Goal: Task Accomplishment & Management: Complete application form

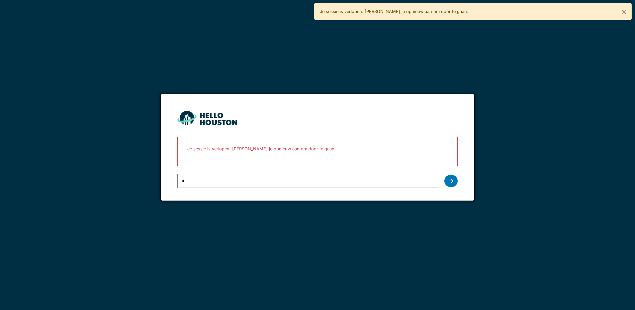
type input "**********"
click at [454, 180] on div at bounding box center [451, 180] width 13 height 13
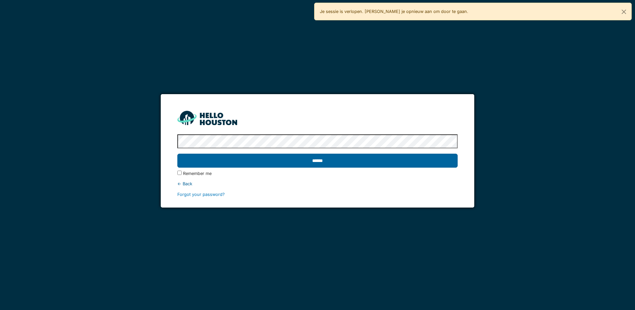
click at [417, 161] on input "******" at bounding box center [317, 160] width 280 height 14
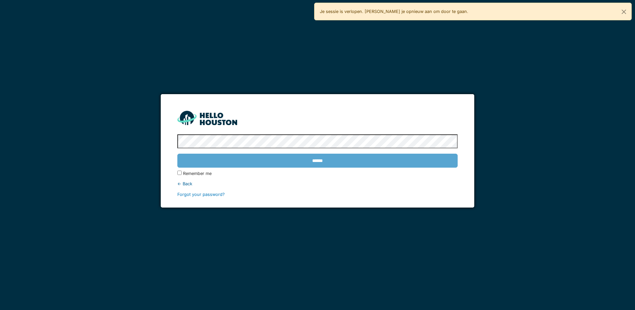
click at [292, 161] on div "******" at bounding box center [317, 160] width 280 height 19
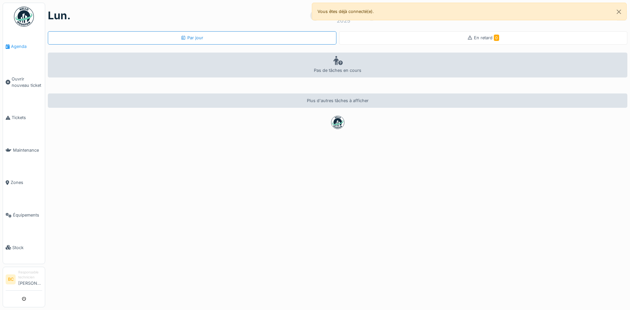
click at [17, 46] on span "Agenda" at bounding box center [26, 46] width 31 height 6
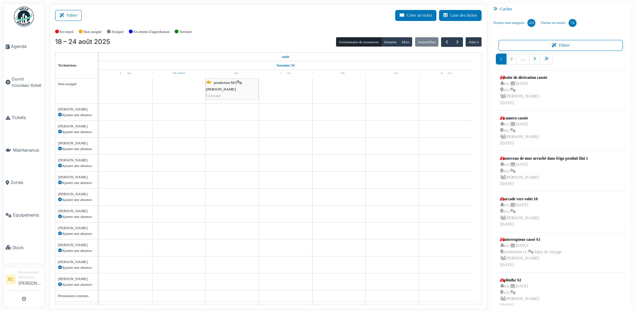
click at [22, 78] on span "Ouvrir nouveau ticket" at bounding box center [27, 82] width 31 height 13
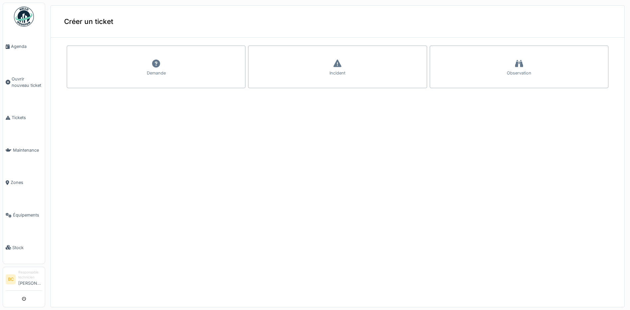
click at [154, 64] on icon at bounding box center [156, 63] width 8 height 8
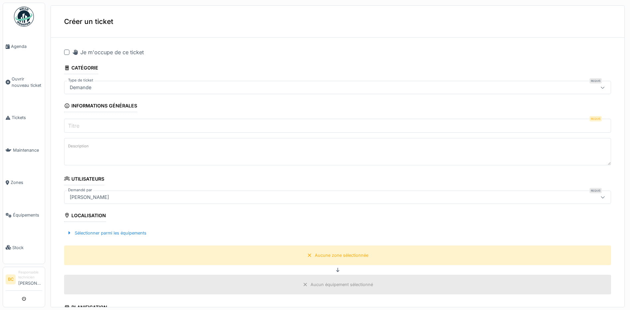
click at [82, 125] on input "Titre" at bounding box center [337, 126] width 547 height 14
type input "*******"
click at [75, 151] on textarea "Description" at bounding box center [337, 151] width 547 height 27
type textarea "**********"
click at [329, 255] on div "Aucune zone sélectionnée" at bounding box center [341, 255] width 53 height 6
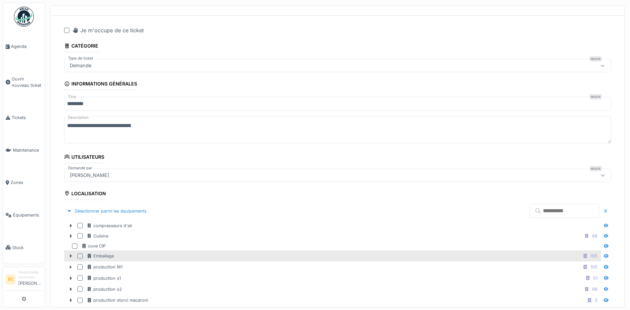
scroll to position [33, 0]
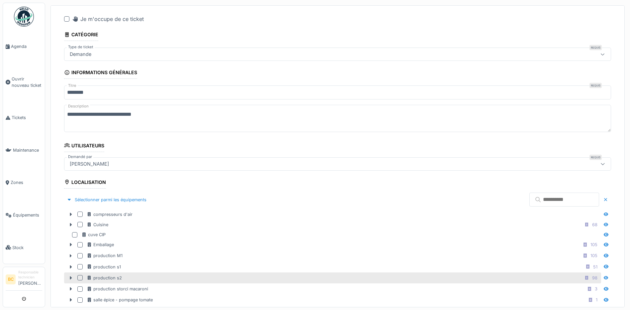
click at [213, 276] on div "production s2 98" at bounding box center [343, 277] width 513 height 8
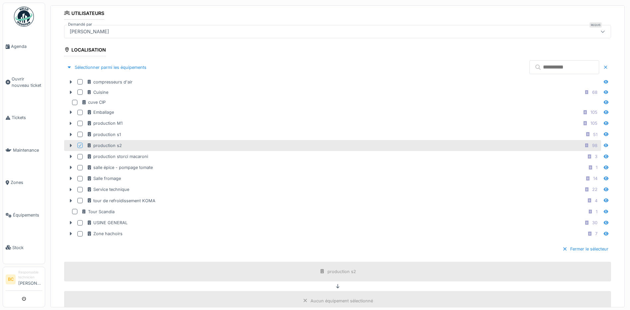
scroll to position [166, 0]
click at [577, 249] on div "Fermer le sélecteur" at bounding box center [585, 248] width 51 height 9
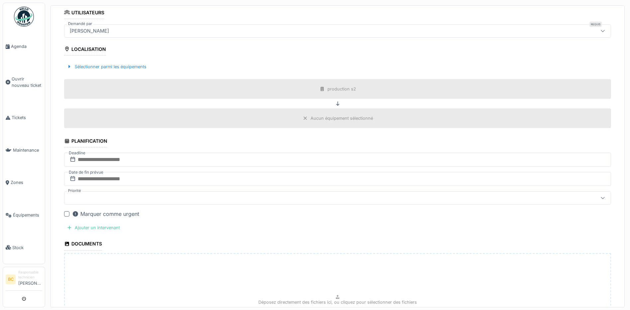
scroll to position [255, 0]
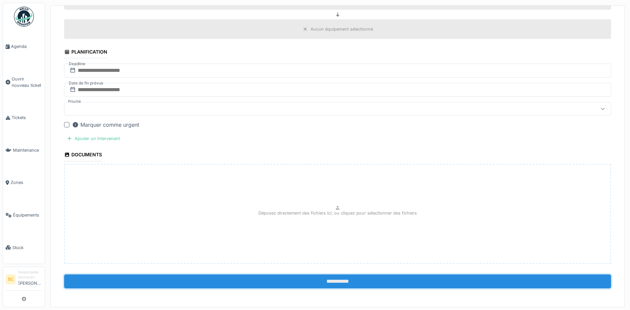
click at [340, 282] on input "**********" at bounding box center [337, 281] width 547 height 14
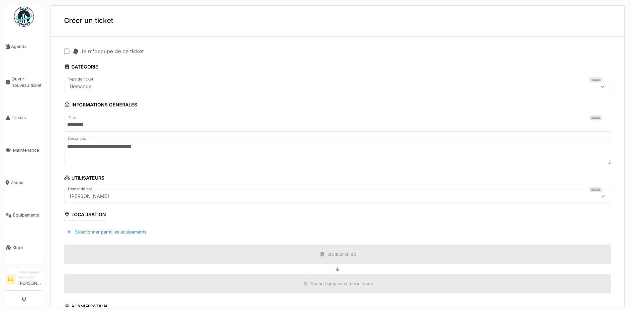
scroll to position [0, 0]
drag, startPoint x: 66, startPoint y: 52, endPoint x: 82, endPoint y: 71, distance: 24.8
click at [66, 52] on div at bounding box center [66, 52] width 5 height 5
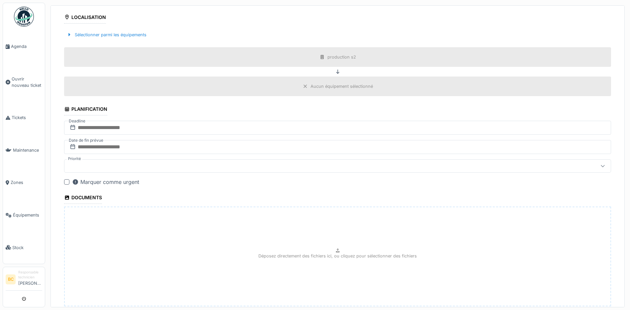
scroll to position [241, 0]
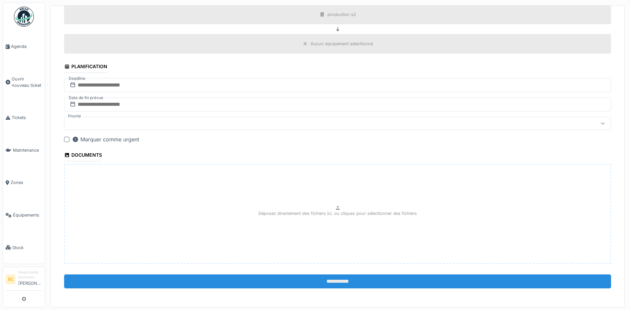
click at [337, 279] on input "**********" at bounding box center [337, 281] width 547 height 14
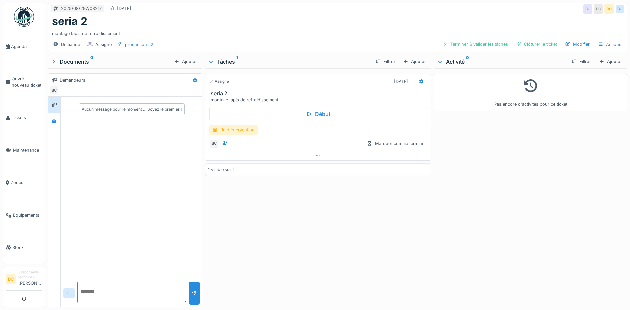
click at [239, 131] on div "fin d'intervention" at bounding box center [233, 130] width 49 height 10
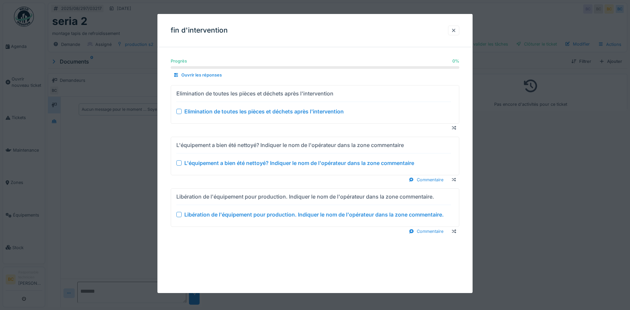
click at [239, 113] on div "Elimination de toutes les pièces et déchets après l'intervention" at bounding box center [263, 111] width 159 height 8
click at [256, 161] on div "L'équipement a bien été nettoyé? Indiquer le nom de l'opérateur dans la zone co…" at bounding box center [299, 163] width 230 height 8
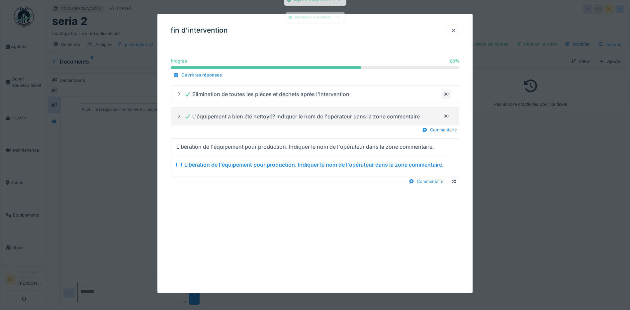
click at [279, 165] on div "Libération de l'équipement pour production. Indiquer le nom de l'opérateur dans…" at bounding box center [313, 164] width 259 height 8
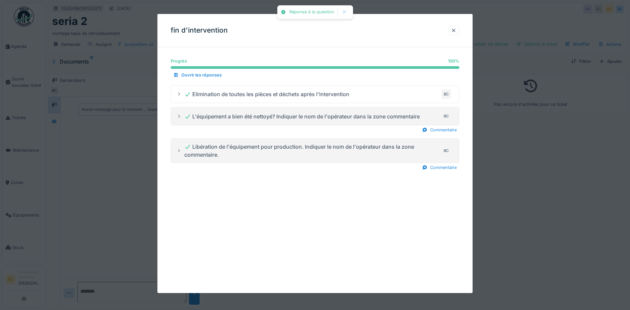
click at [545, 193] on div at bounding box center [315, 155] width 630 height 310
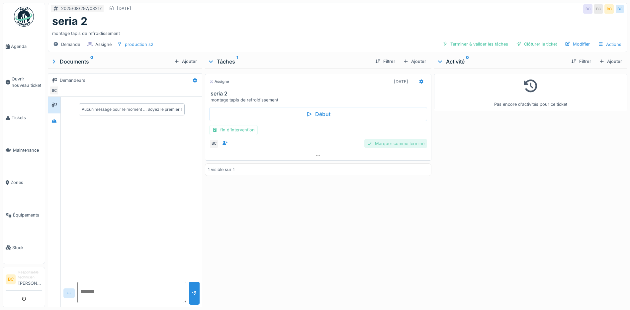
click at [388, 143] on div "Marquer comme terminé" at bounding box center [395, 143] width 63 height 9
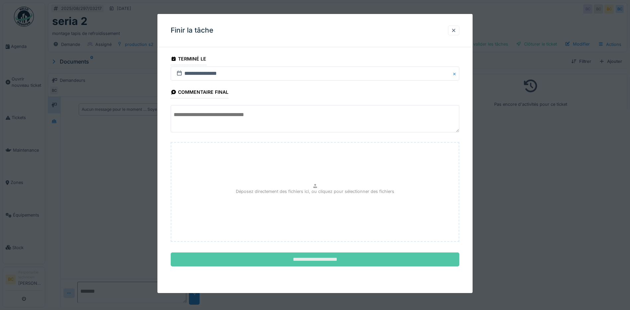
click at [316, 259] on input "**********" at bounding box center [315, 259] width 289 height 14
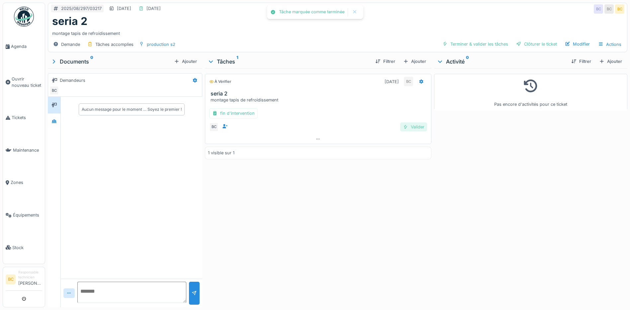
click at [411, 124] on div "Valider" at bounding box center [413, 126] width 27 height 9
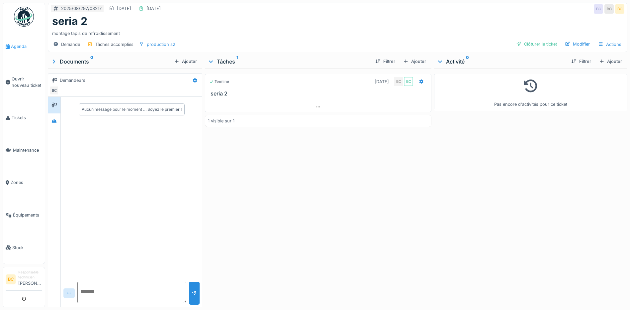
click at [26, 47] on span "Agenda" at bounding box center [26, 46] width 31 height 6
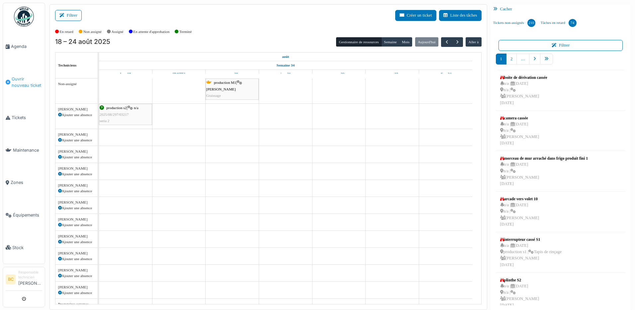
click at [22, 82] on span "Ouvrir nouveau ticket" at bounding box center [27, 82] width 31 height 13
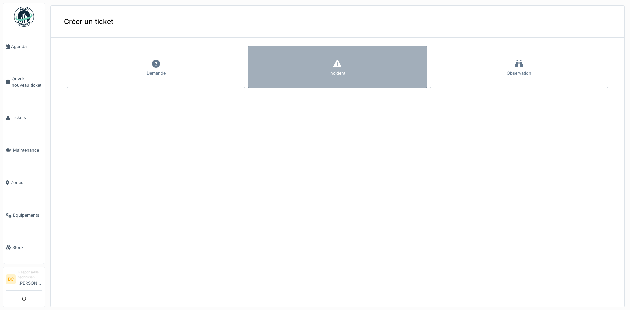
click at [334, 66] on icon at bounding box center [338, 63] width 8 height 8
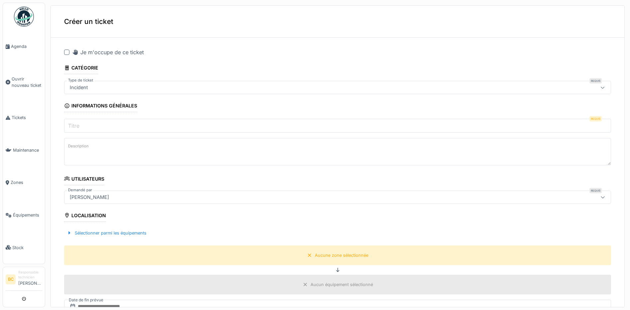
click at [66, 52] on div at bounding box center [66, 52] width 5 height 5
click at [81, 86] on div "Incident" at bounding box center [79, 87] width 24 height 7
click at [144, 69] on fieldset "**********" at bounding box center [337, 269] width 547 height 453
click at [91, 122] on input "Titre" at bounding box center [337, 126] width 547 height 14
type input "*******"
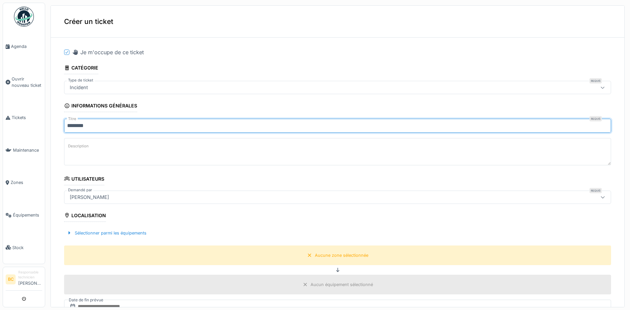
click at [78, 148] on label "Description" at bounding box center [78, 146] width 23 height 8
click at [78, 148] on textarea "Description" at bounding box center [337, 151] width 547 height 27
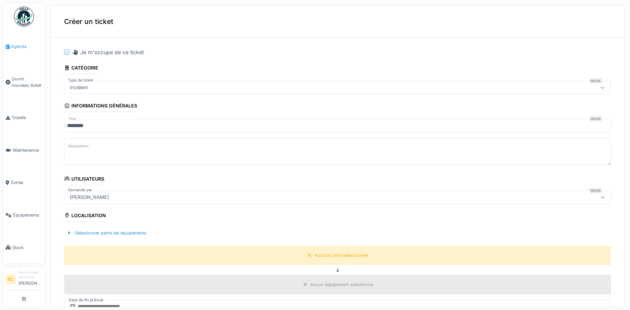
click at [19, 45] on span "Agenda" at bounding box center [26, 46] width 31 height 6
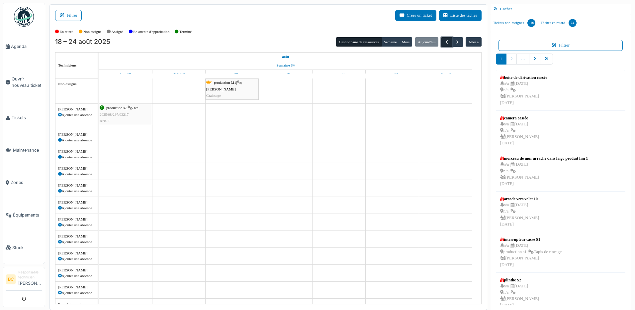
click at [445, 43] on span "button" at bounding box center [447, 42] width 6 height 6
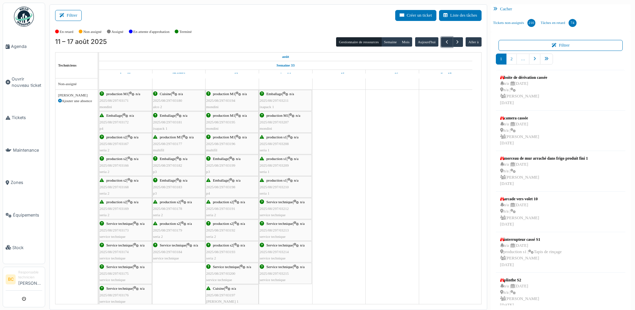
click at [224, 207] on span "2025/08/297/03191" at bounding box center [220, 208] width 29 height 4
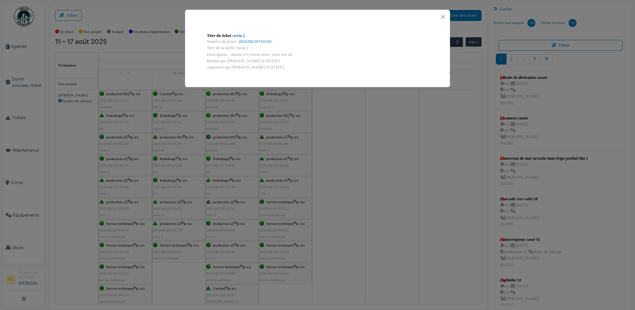
drag, startPoint x: 229, startPoint y: 53, endPoint x: 298, endPoint y: 52, distance: 69.1
click at [298, 52] on div "Description: chariot n°1 erreur drive, reset test ok" at bounding box center [317, 54] width 221 height 6
drag, startPoint x: 298, startPoint y: 52, endPoint x: 279, endPoint y: 54, distance: 18.7
copy div "chariot n°1 erreur drive, reset test ok"
click at [368, 167] on div "Titre du ticket : seria 2 Numéro de ticket : 2025/08/297/03191 Titre de la tâch…" at bounding box center [317, 155] width 635 height 310
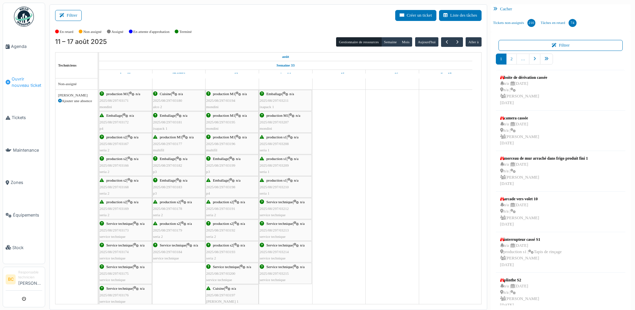
click at [23, 78] on span "Ouvrir nouveau ticket" at bounding box center [27, 82] width 31 height 13
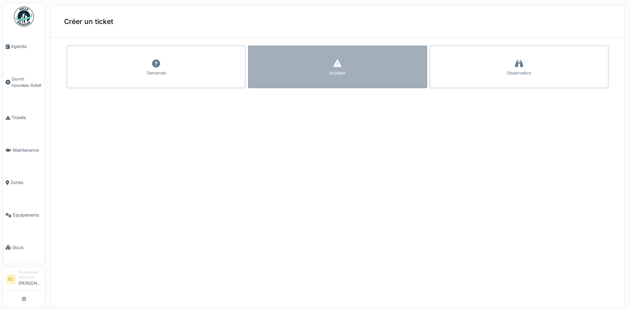
click at [302, 72] on div "Incident" at bounding box center [337, 67] width 179 height 43
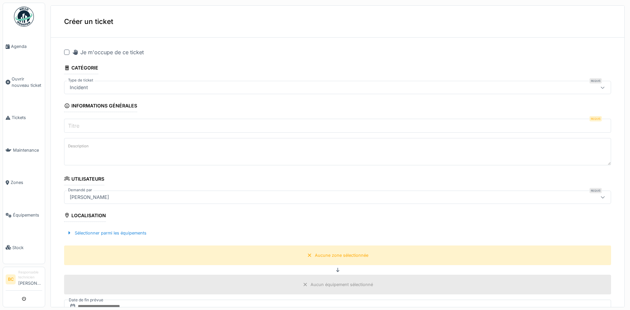
click at [66, 52] on div at bounding box center [66, 52] width 5 height 5
click at [85, 124] on input "Titre" at bounding box center [337, 126] width 547 height 14
type input "*******"
click at [76, 154] on textarea "Description" at bounding box center [337, 151] width 547 height 27
paste textarea "**********"
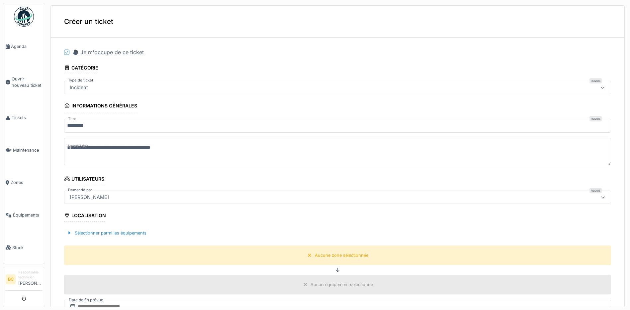
click at [95, 146] on textarea "**********" at bounding box center [337, 151] width 547 height 27
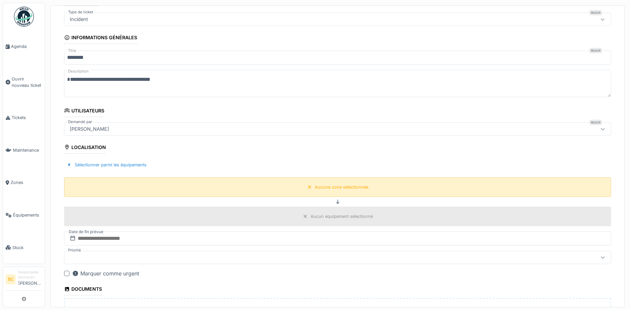
scroll to position [100, 0]
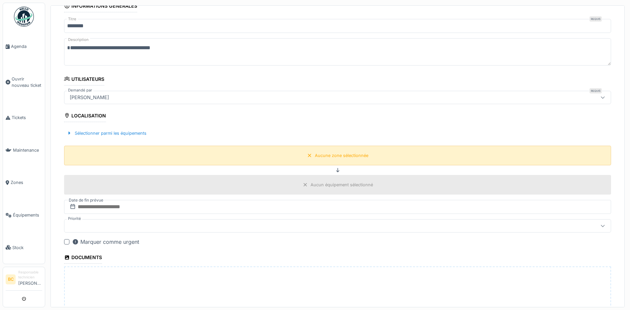
type textarea "**********"
click at [327, 156] on div "Aucune zone sélectionnée" at bounding box center [341, 155] width 53 height 6
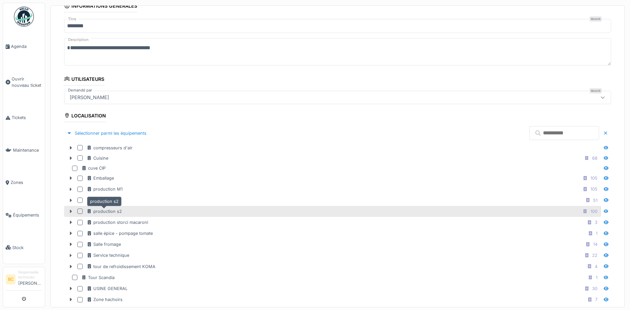
click at [117, 211] on div "production s2" at bounding box center [104, 211] width 35 height 6
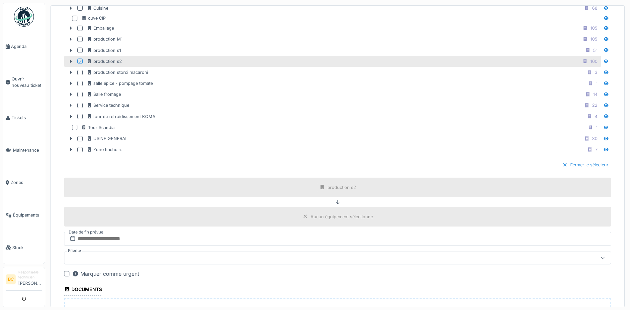
scroll to position [266, 0]
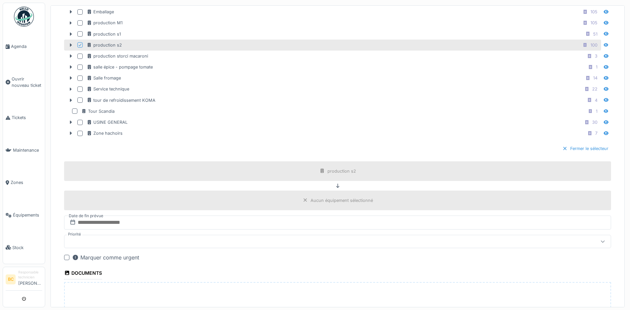
click at [560, 149] on div "Fermer le sélecteur" at bounding box center [585, 148] width 51 height 9
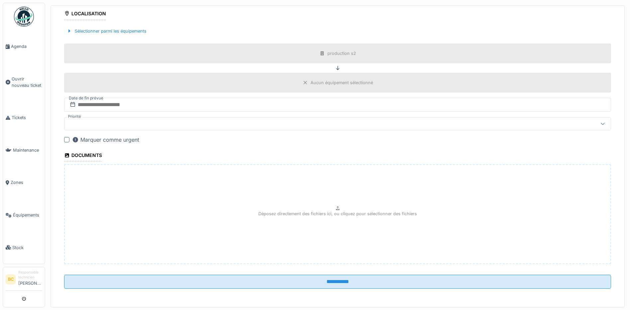
scroll to position [202, 0]
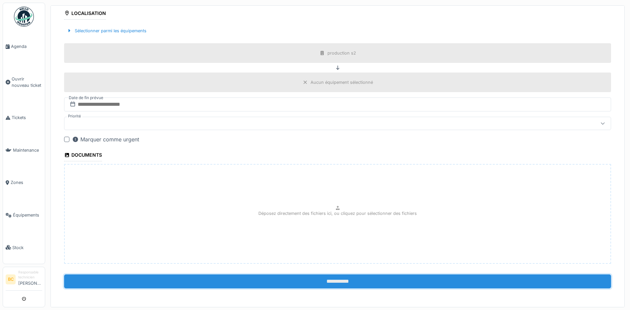
click at [336, 280] on input "**********" at bounding box center [337, 281] width 547 height 14
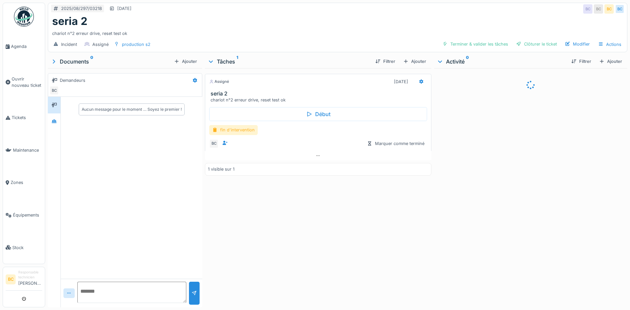
click at [236, 130] on div "fin d'intervention" at bounding box center [233, 130] width 49 height 10
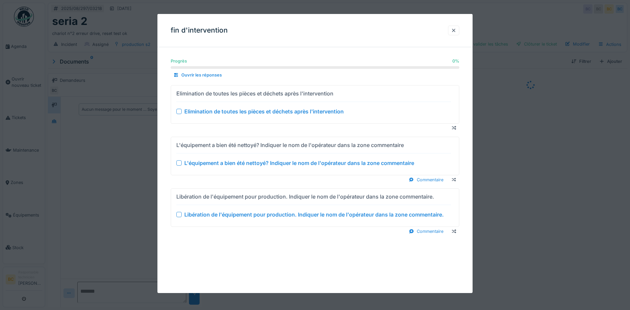
click at [226, 110] on div "Elimination de toutes les pièces et déchets après l'intervention" at bounding box center [263, 111] width 159 height 8
click at [254, 162] on div "L'équipement a bien été nettoyé? Indiquer le nom de l'opérateur dans la zone co…" at bounding box center [299, 163] width 230 height 8
click at [282, 215] on div "Libération de l'équipement pour production. Indiquer le nom de l'opérateur dans…" at bounding box center [313, 214] width 259 height 8
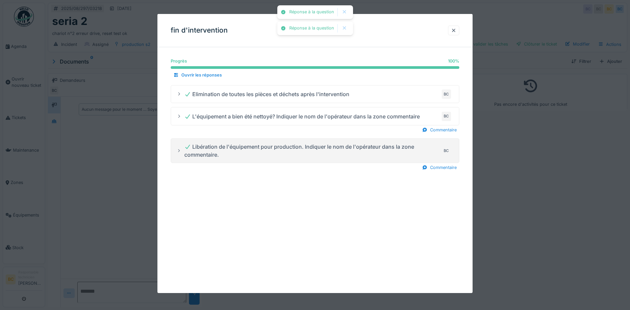
click at [516, 183] on div at bounding box center [315, 155] width 630 height 310
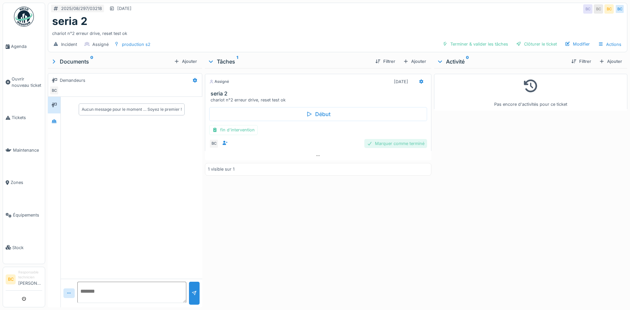
click at [396, 143] on div "Marquer comme terminé" at bounding box center [395, 143] width 63 height 9
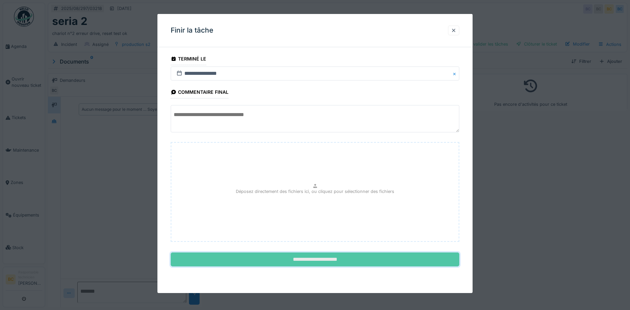
click at [327, 257] on input "**********" at bounding box center [315, 259] width 289 height 14
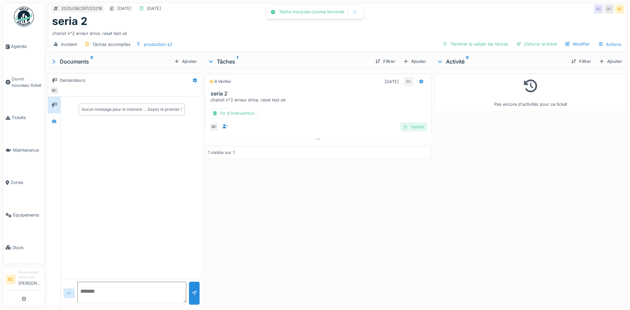
click at [416, 126] on div "Valider" at bounding box center [413, 126] width 27 height 9
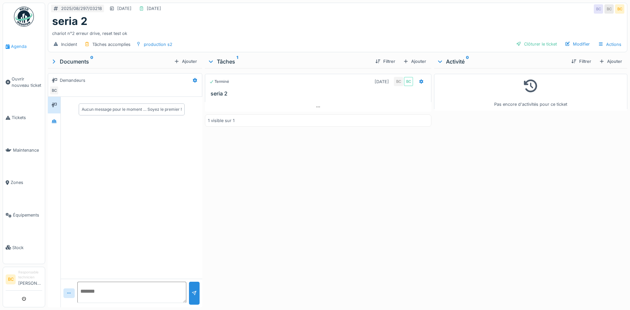
click at [16, 45] on span "Agenda" at bounding box center [26, 46] width 31 height 6
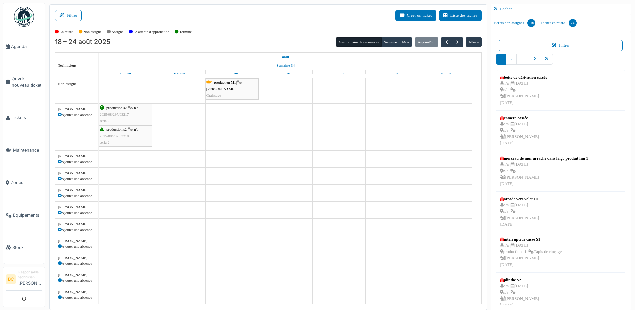
click at [27, 78] on span "Ouvrir nouveau ticket" at bounding box center [27, 82] width 31 height 13
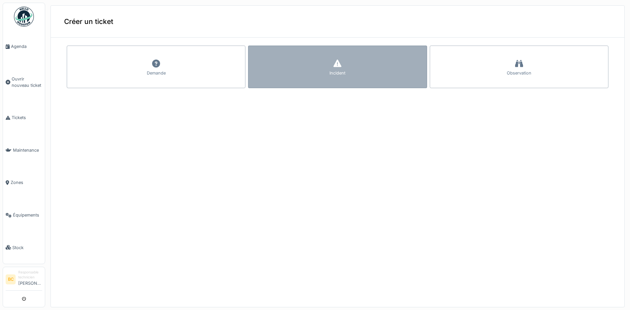
click at [316, 70] on div "Incident" at bounding box center [337, 67] width 179 height 43
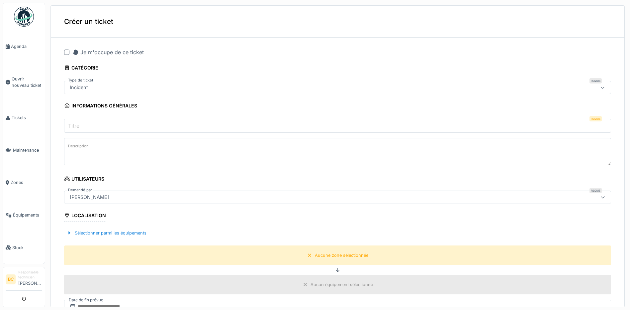
click at [87, 126] on input "Titre" at bounding box center [337, 126] width 547 height 14
type input "*******"
click at [88, 152] on textarea "Description" at bounding box center [337, 151] width 547 height 27
click at [111, 148] on textarea "**********" at bounding box center [337, 151] width 547 height 27
click at [120, 148] on textarea "**********" at bounding box center [337, 151] width 547 height 27
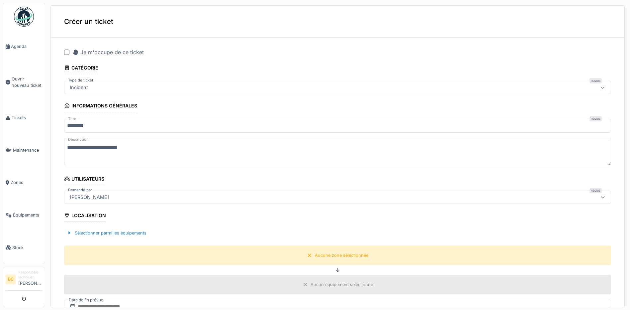
drag, startPoint x: 142, startPoint y: 147, endPoint x: 67, endPoint y: 150, distance: 74.8
click at [67, 150] on textarea "**********" at bounding box center [337, 151] width 547 height 27
type textarea "**********"
click at [22, 45] on span "Agenda" at bounding box center [26, 46] width 31 height 6
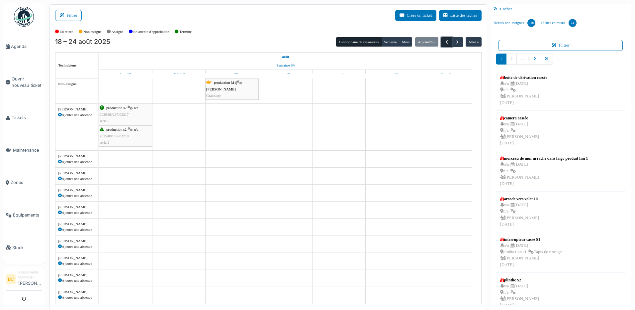
click at [444, 44] on span "button" at bounding box center [447, 42] width 6 height 6
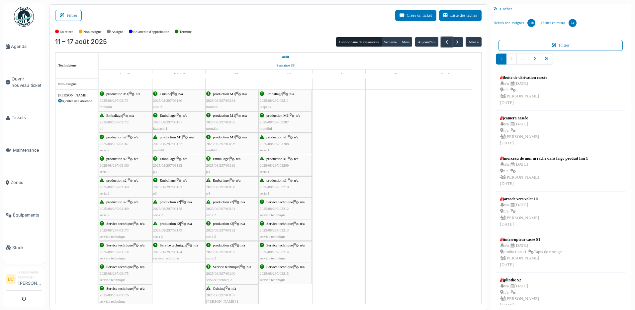
click at [114, 168] on div "production s2 | n/a 2025/08/297/03166 seria 2" at bounding box center [126, 164] width 52 height 19
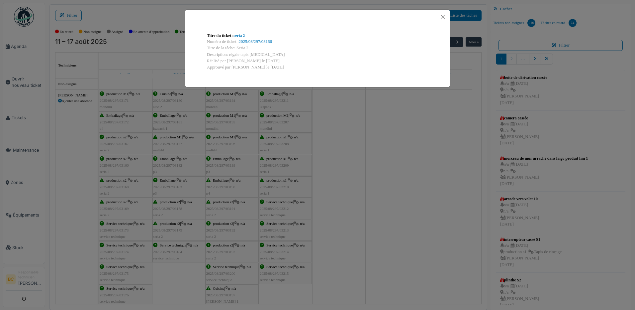
click at [122, 192] on div "Titre du ticket : seria 2 Numéro de ticket : 2025/08/297/03166 Titre de la tâch…" at bounding box center [317, 155] width 635 height 310
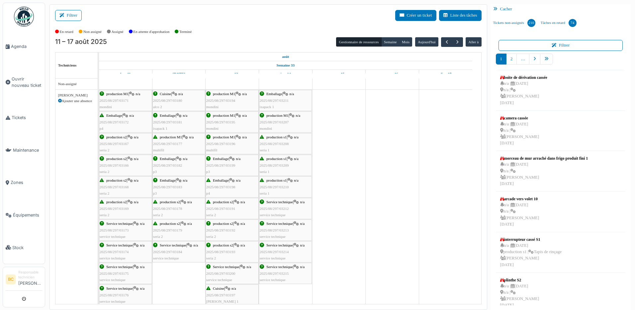
click at [122, 192] on div "production s2 | n/a 2025/08/297/03168 seria 2" at bounding box center [126, 186] width 52 height 19
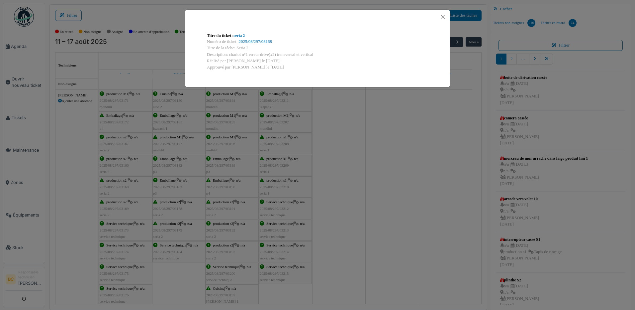
click at [122, 192] on div "Titre du ticket : seria 2 Numéro de ticket : 2025/08/297/03168 Titre de la tâch…" at bounding box center [317, 155] width 635 height 310
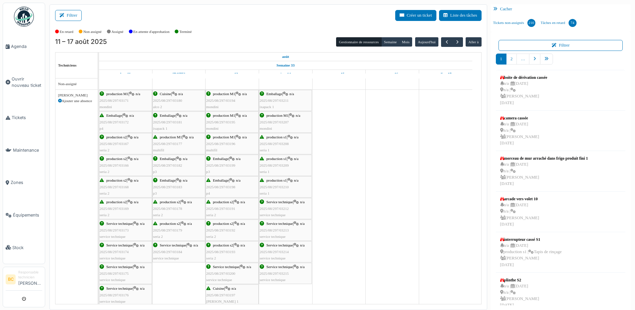
click at [217, 206] on div "production s2 | n/a 2025/08/297/03191 seria 2" at bounding box center [232, 208] width 52 height 19
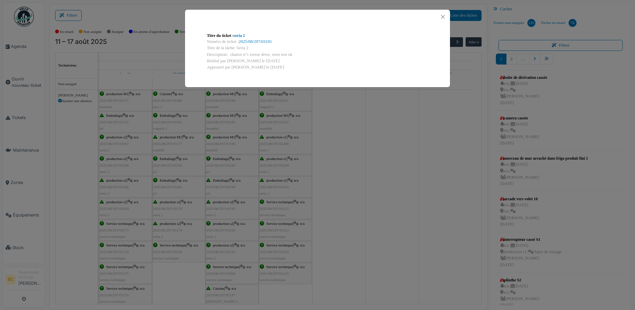
click at [223, 228] on div "Titre du ticket : seria 2 Numéro de ticket : 2025/08/297/03191 Titre de la tâch…" at bounding box center [317, 155] width 635 height 310
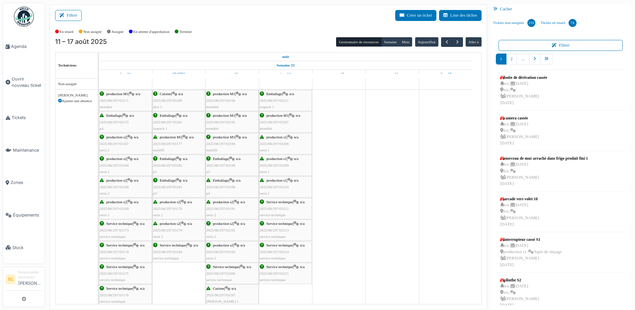
click at [223, 228] on span "2025/08/297/03192" at bounding box center [220, 230] width 29 height 4
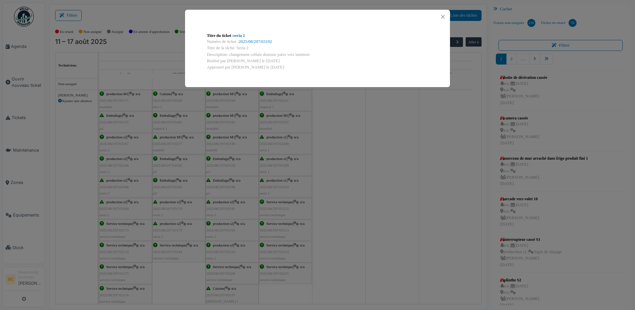
click at [223, 228] on div "Titre du ticket : seria 2 Numéro de ticket : 2025/08/297/03192 Titre de la tâch…" at bounding box center [317, 155] width 635 height 310
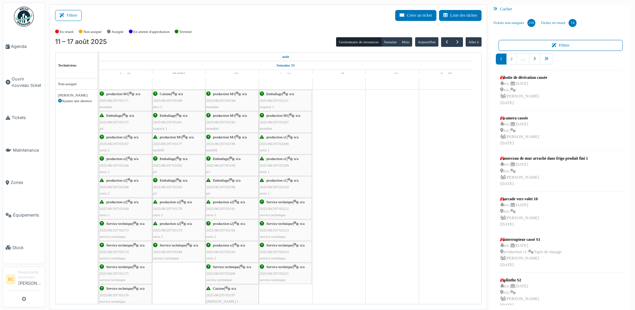
click at [220, 246] on span "production s2" at bounding box center [223, 245] width 20 height 4
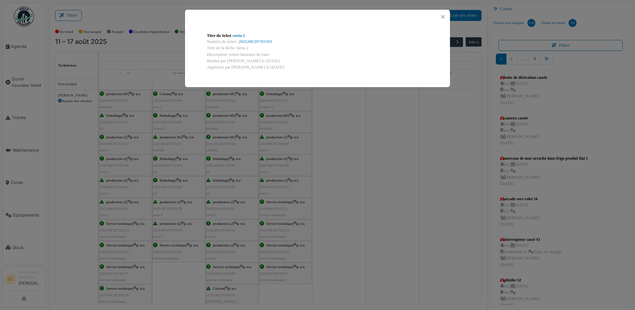
click at [220, 246] on div "Titre du ticket : seria 2 Numéro de ticket : 2025/08/297/03193 Titre de la tâch…" at bounding box center [317, 155] width 635 height 310
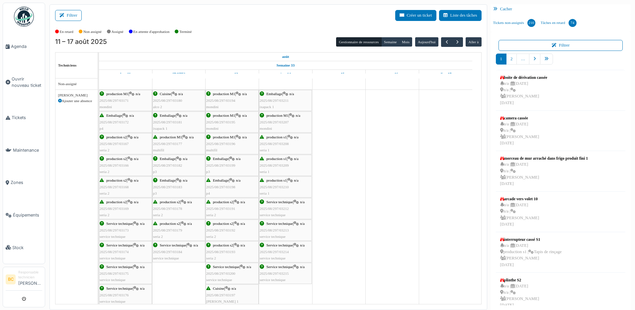
click at [220, 246] on span "production s2" at bounding box center [223, 245] width 20 height 4
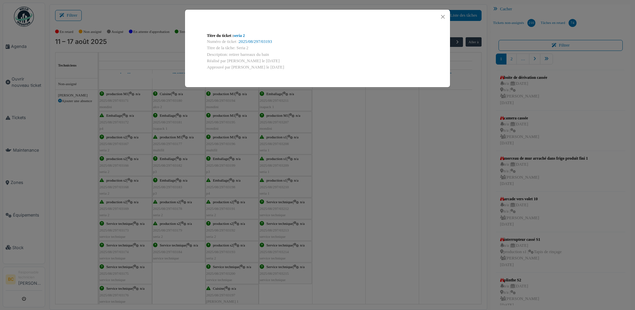
click at [220, 246] on div "Titre du ticket : seria 2 Numéro de ticket : 2025/08/297/03193 Titre de la tâch…" at bounding box center [317, 155] width 635 height 310
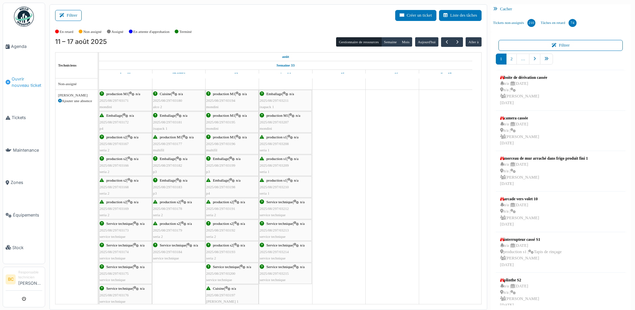
click at [26, 82] on span "Ouvrir nouveau ticket" at bounding box center [27, 82] width 31 height 13
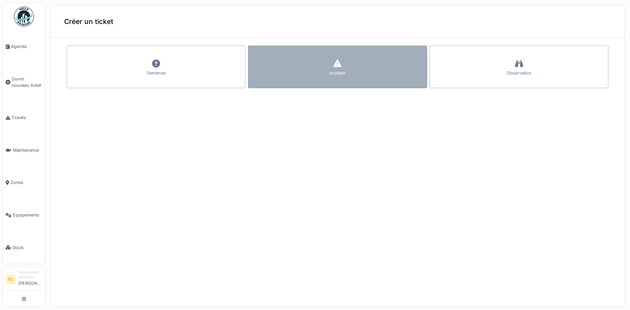
click at [324, 67] on div "Incident" at bounding box center [337, 67] width 179 height 43
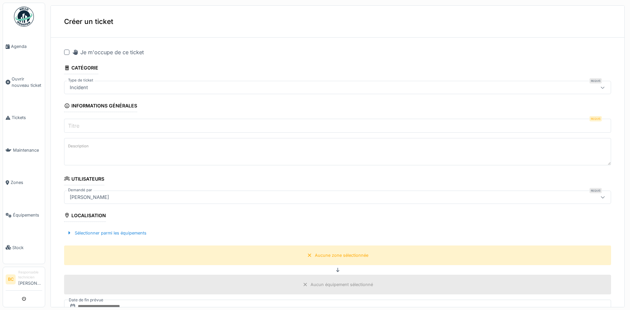
click at [68, 53] on div at bounding box center [66, 52] width 5 height 5
click at [94, 122] on input "Titre" at bounding box center [337, 126] width 547 height 14
type input "*******"
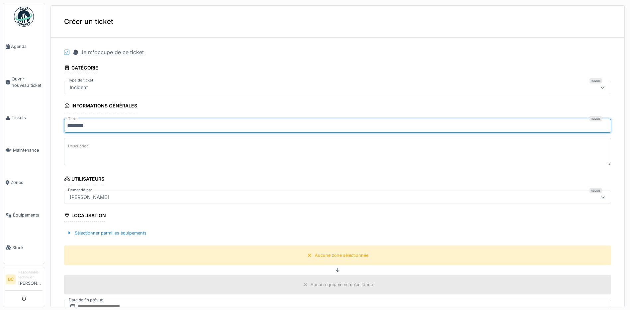
click at [84, 152] on textarea "Description" at bounding box center [337, 151] width 547 height 27
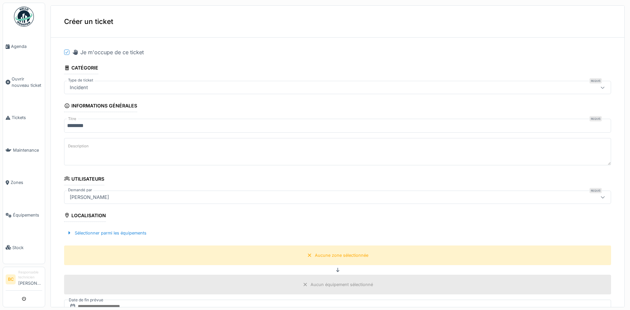
paste textarea "**********"
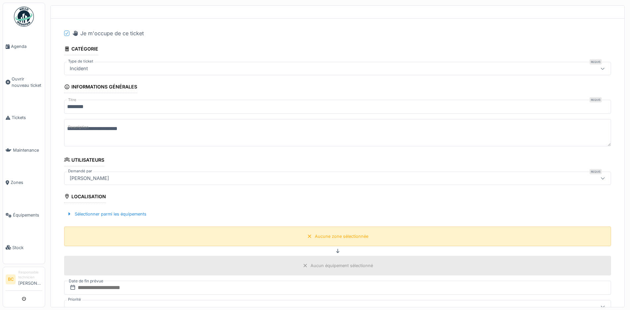
scroll to position [66, 0]
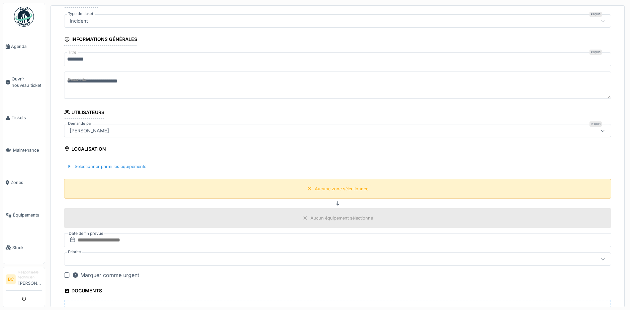
type textarea "**********"
click at [315, 188] on div "Aucune zone sélectionnée" at bounding box center [341, 188] width 53 height 6
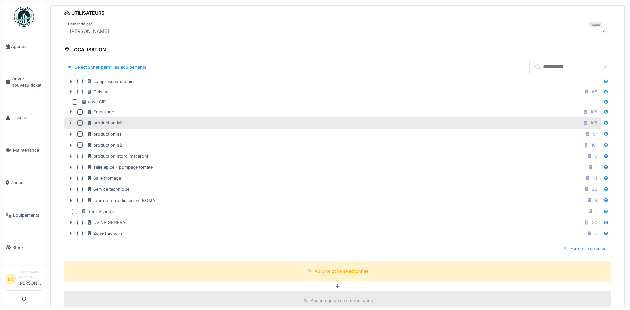
scroll to position [166, 0]
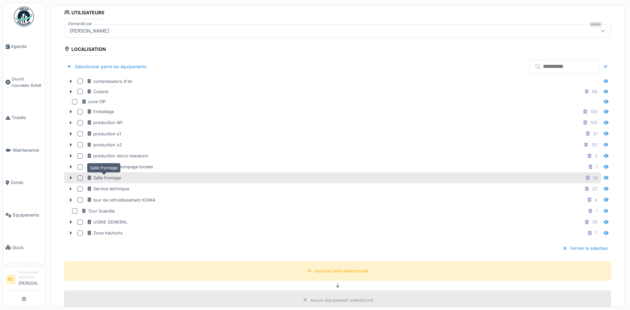
click at [115, 177] on div "Salle fromage" at bounding box center [104, 177] width 34 height 6
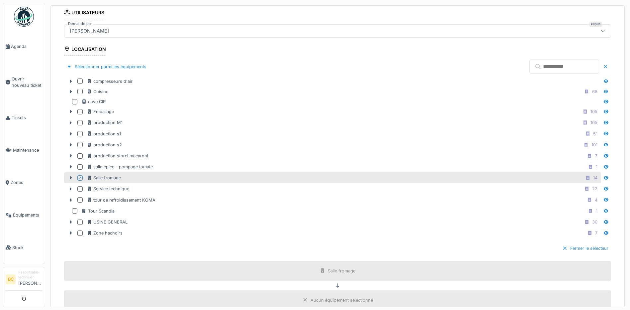
click at [576, 248] on div "Fermer le sélecteur" at bounding box center [585, 248] width 51 height 9
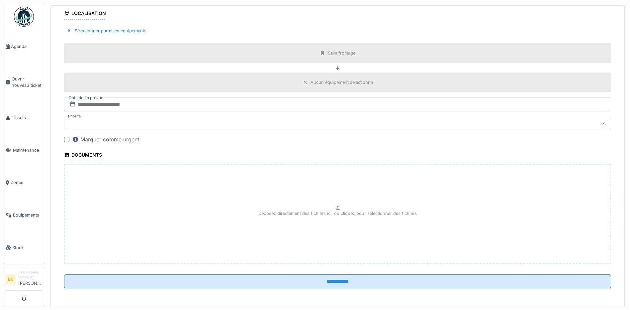
scroll to position [169, 0]
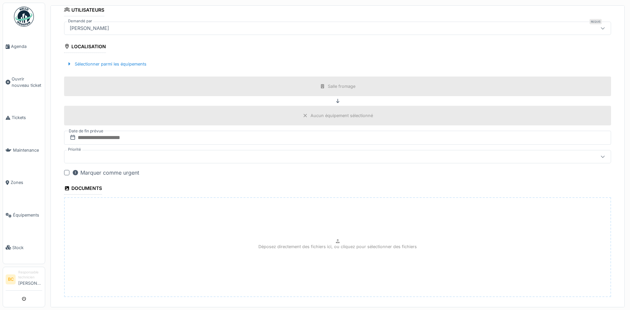
click at [328, 118] on div "Aucun équipement sélectionné" at bounding box center [342, 115] width 62 height 6
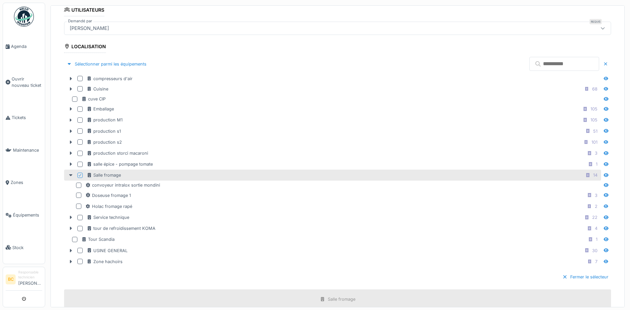
click at [183, 174] on div "Salle fromage 14" at bounding box center [343, 175] width 513 height 8
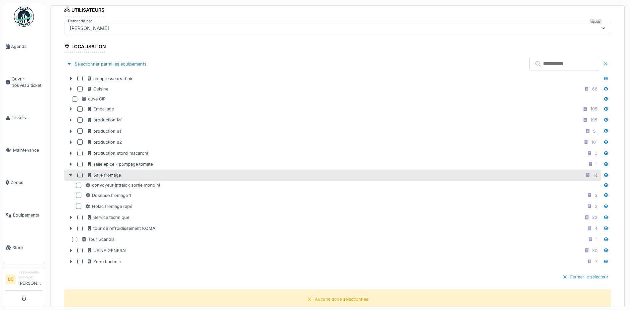
click at [183, 174] on div "Salle fromage 14" at bounding box center [343, 175] width 513 height 8
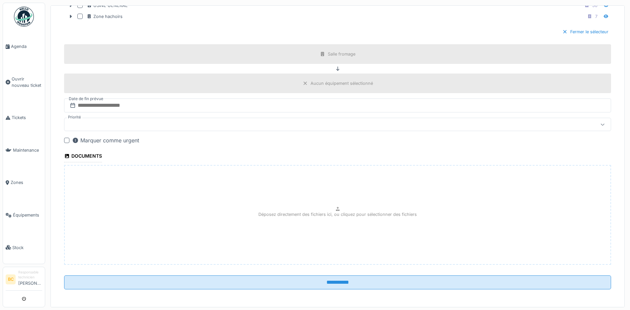
scroll to position [415, 0]
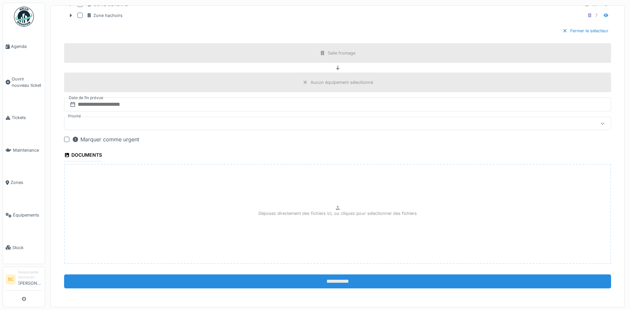
click at [332, 278] on input "**********" at bounding box center [337, 281] width 547 height 14
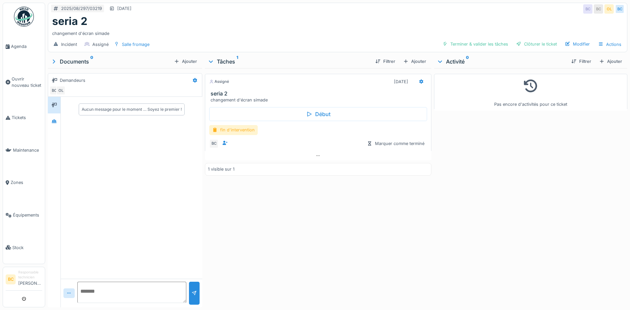
click at [241, 130] on div "fin d'intervention" at bounding box center [233, 130] width 49 height 10
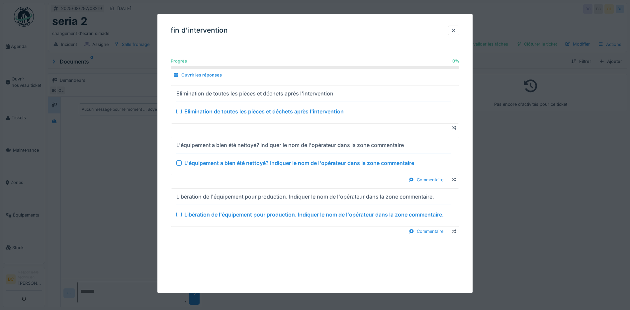
click at [239, 110] on div "Elimination de toutes les pièces et déchets après l'intervention" at bounding box center [263, 111] width 159 height 8
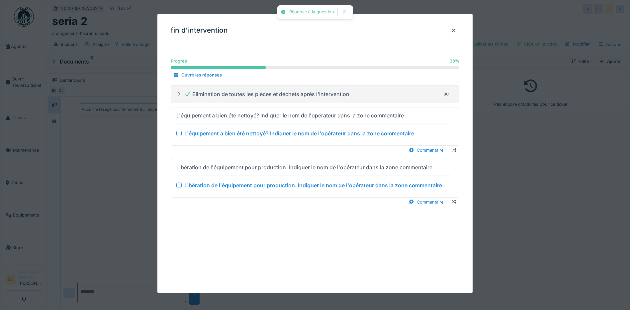
click at [257, 135] on div "L'équipement a bien été nettoyé? Indiquer le nom de l'opérateur dans la zone co…" at bounding box center [299, 133] width 230 height 8
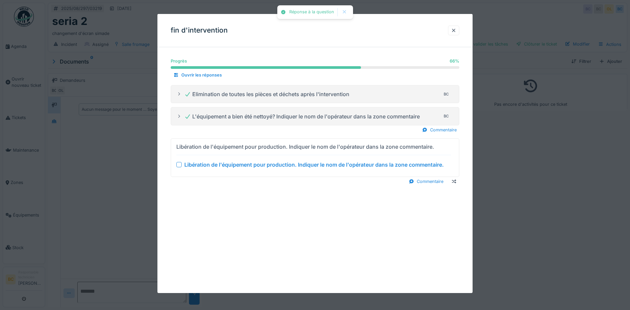
click at [283, 164] on div "Libération de l'équipement pour production. Indiquer le nom de l'opérateur dans…" at bounding box center [313, 164] width 259 height 8
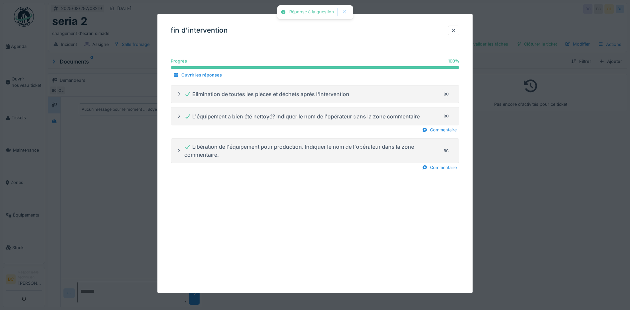
click at [542, 190] on div at bounding box center [315, 155] width 630 height 310
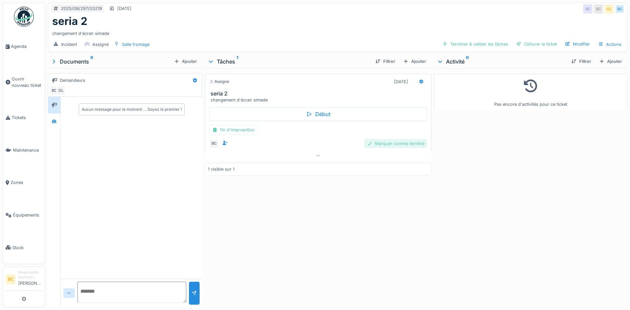
click at [393, 144] on div "Marquer comme terminé" at bounding box center [395, 143] width 63 height 9
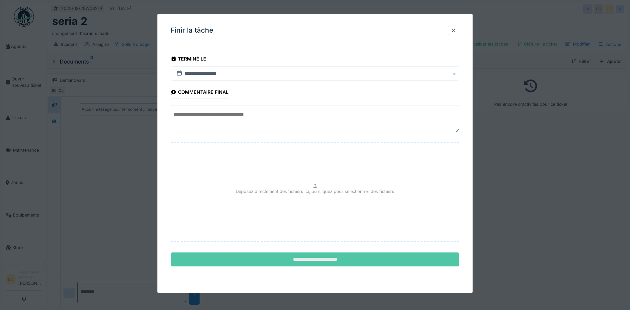
click at [343, 259] on input "**********" at bounding box center [315, 259] width 289 height 14
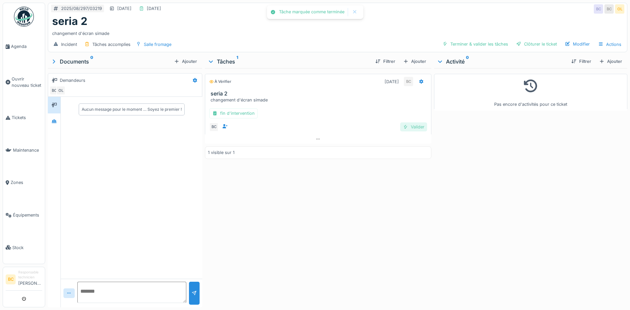
click at [411, 126] on div "Valider" at bounding box center [413, 126] width 27 height 9
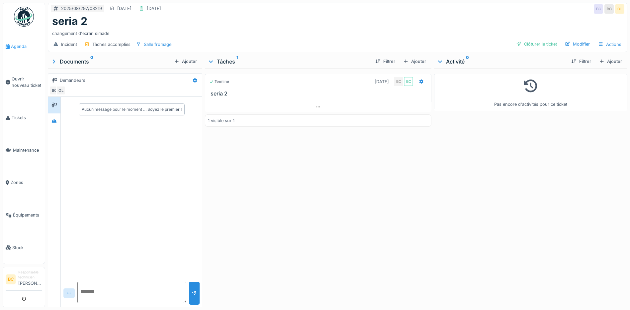
click at [21, 46] on span "Agenda" at bounding box center [26, 46] width 31 height 6
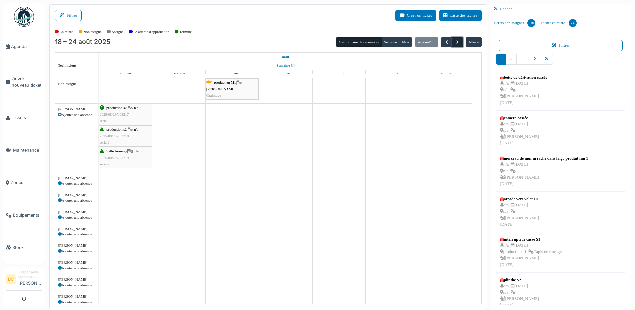
click at [455, 41] on span "button" at bounding box center [458, 42] width 6 height 6
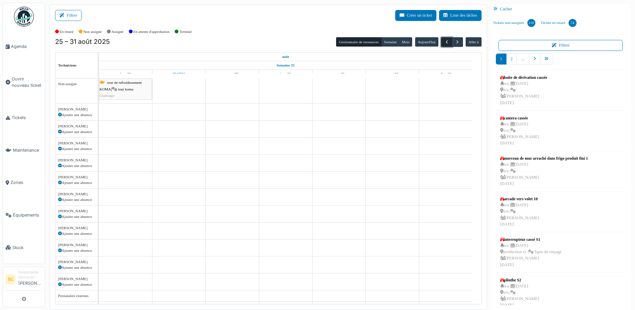
click at [444, 43] on span "button" at bounding box center [447, 42] width 6 height 6
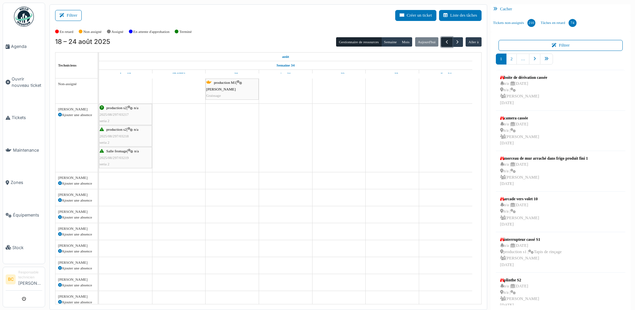
click at [444, 43] on span "button" at bounding box center [447, 42] width 6 height 6
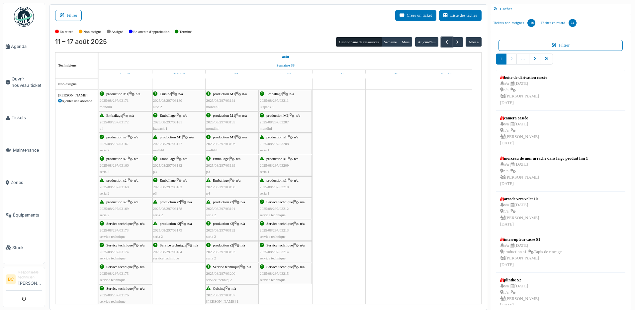
click at [232, 209] on span "2025/08/297/03191" at bounding box center [220, 208] width 29 height 4
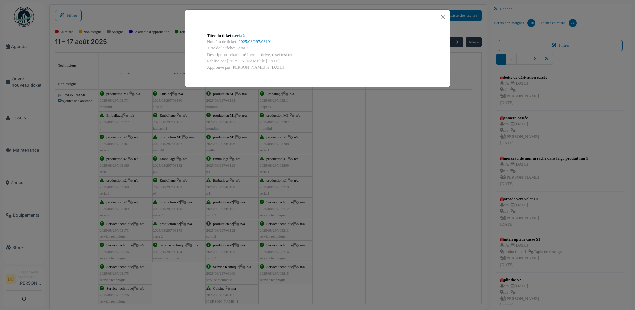
click at [128, 208] on div "Titre du ticket : seria 2 Numéro de ticket : 2025/08/297/03191 Titre de la tâch…" at bounding box center [317, 155] width 635 height 310
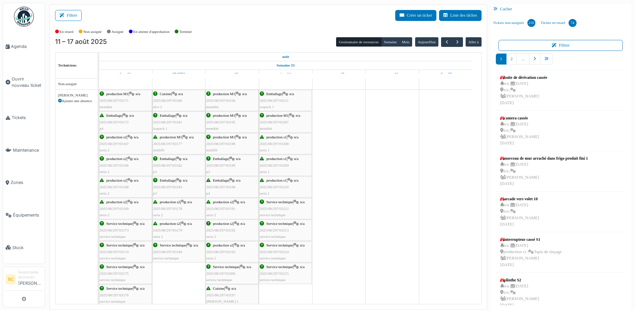
click at [128, 207] on span "2025/08/297/03169" at bounding box center [114, 208] width 29 height 4
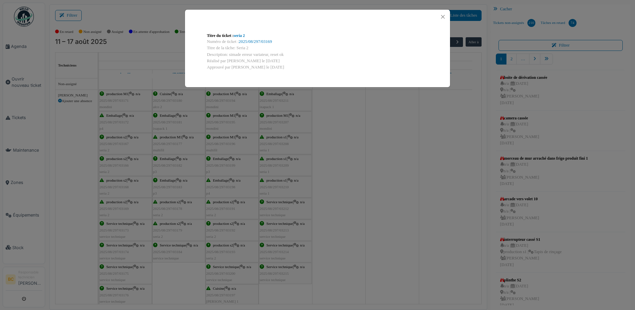
click at [118, 189] on div "Titre du ticket : seria 2 Numéro de ticket : 2025/08/297/03169 Titre de la tâch…" at bounding box center [317, 155] width 635 height 310
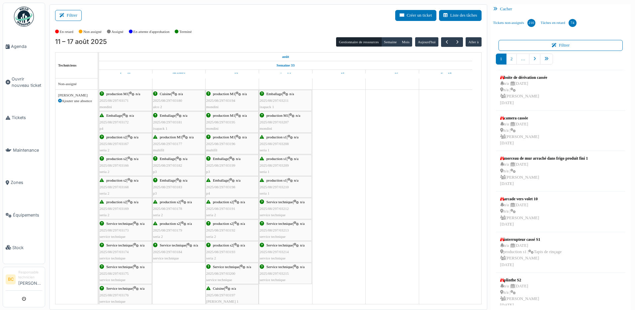
click at [118, 189] on div "production s2 | n/a 2025/08/297/03168 seria 2" at bounding box center [126, 186] width 52 height 19
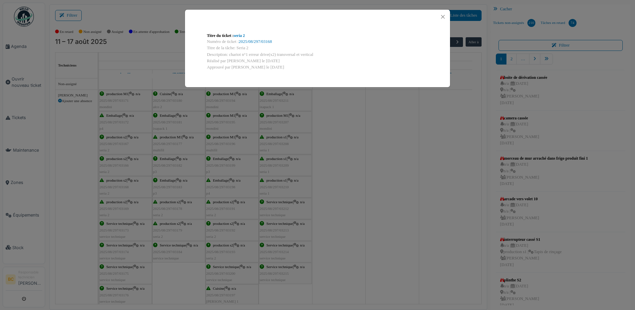
click at [118, 189] on div "Titre du ticket : seria 2 Numéro de ticket : 2025/08/297/03168 Titre de la tâch…" at bounding box center [317, 155] width 635 height 310
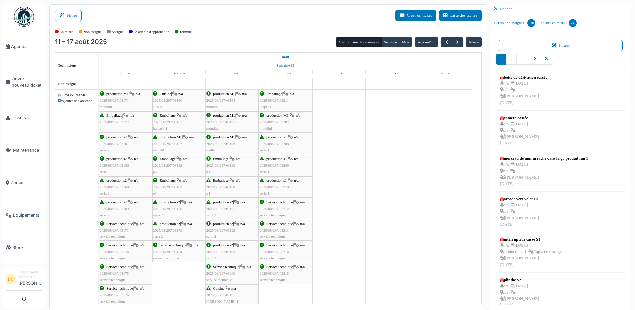
click at [120, 164] on span "2025/08/297/03166" at bounding box center [114, 165] width 29 height 4
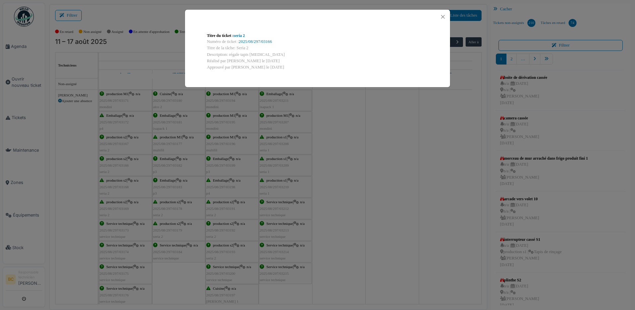
click at [120, 165] on div "Titre du ticket : seria 2 Numéro de ticket : 2025/08/297/03166 Titre de la tâch…" at bounding box center [317, 155] width 635 height 310
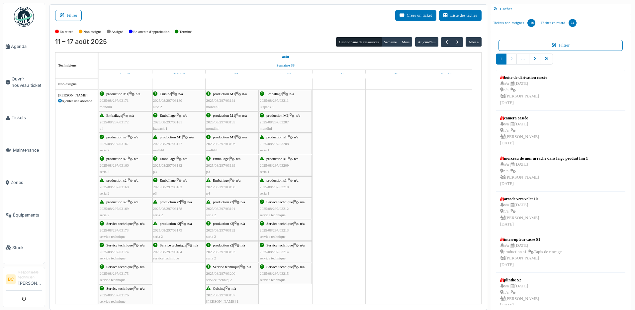
click at [167, 229] on span "2025/08/297/03179" at bounding box center [167, 230] width 29 height 4
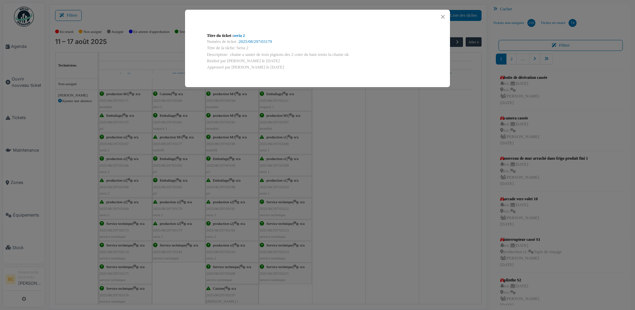
drag, startPoint x: 229, startPoint y: 53, endPoint x: 355, endPoint y: 53, distance: 125.9
click at [355, 53] on div "Description: chaine a sauter de trois pignons des 2 coter du bain remis la chai…" at bounding box center [317, 54] width 221 height 6
drag, startPoint x: 355, startPoint y: 53, endPoint x: 313, endPoint y: 53, distance: 41.5
copy div "chaine a sauter de trois pignons des 2 coter du bain remis la chaine ok"
click at [26, 78] on div "Titre du ticket : seria 2 Numéro de ticket : 2025/08/297/03179 Titre de la tâch…" at bounding box center [317, 155] width 635 height 310
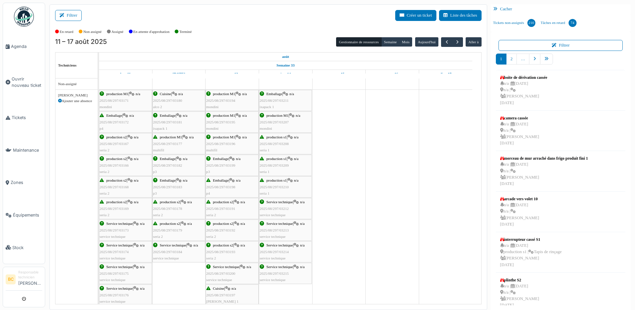
click at [181, 208] on span "2025/08/297/03178" at bounding box center [167, 208] width 29 height 4
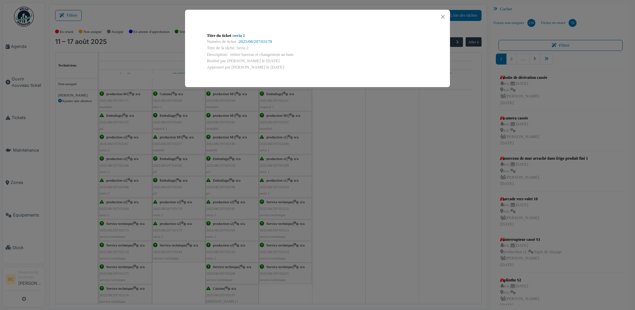
click at [172, 226] on div "Titre du ticket : seria 2 Numéro de ticket : 2025/08/297/03178 Titre de la tâch…" at bounding box center [317, 155] width 635 height 310
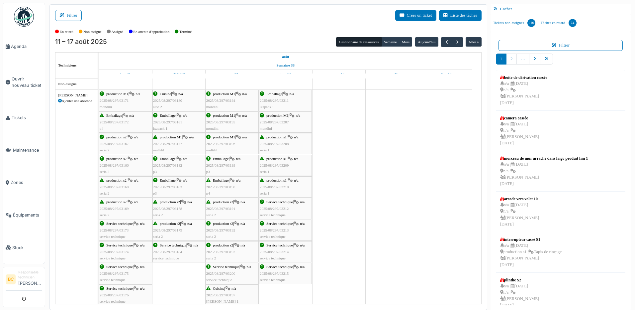
click at [172, 226] on div "production s2 | n/a 2025/08/297/03179 seria 2" at bounding box center [178, 229] width 51 height 19
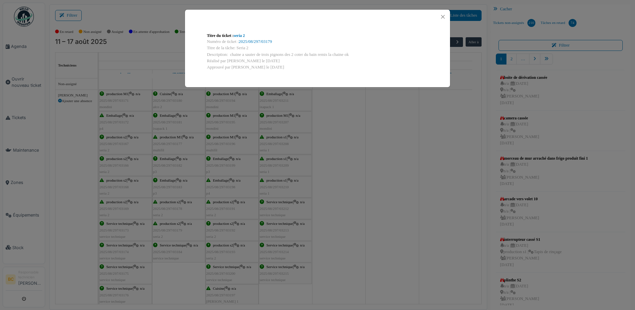
click at [172, 226] on div "Titre du ticket : seria 2 Numéro de ticket : 2025/08/297/03179 Titre de la tâch…" at bounding box center [317, 155] width 635 height 310
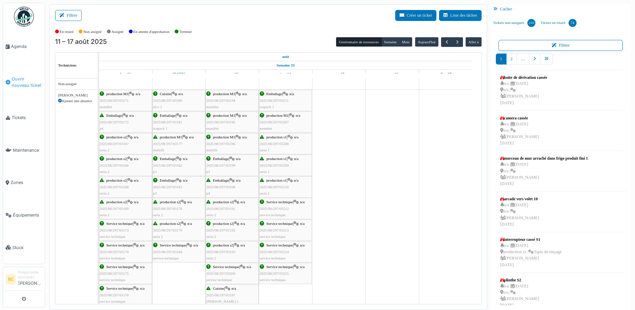
click at [23, 81] on span "Ouvrir nouveau ticket" at bounding box center [27, 82] width 31 height 13
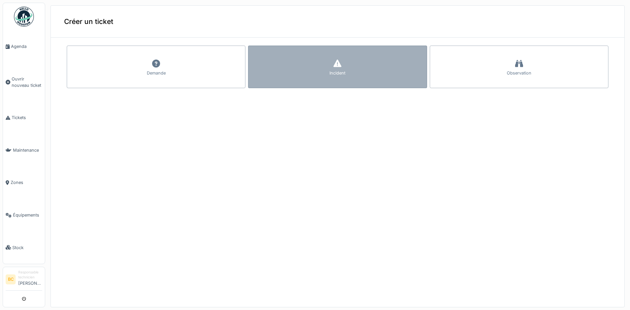
click at [296, 64] on div "Incident" at bounding box center [337, 67] width 179 height 43
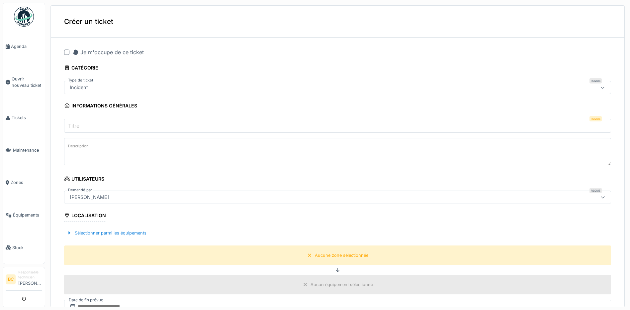
click at [82, 123] on input "Titre" at bounding box center [337, 126] width 547 height 14
type input "*******"
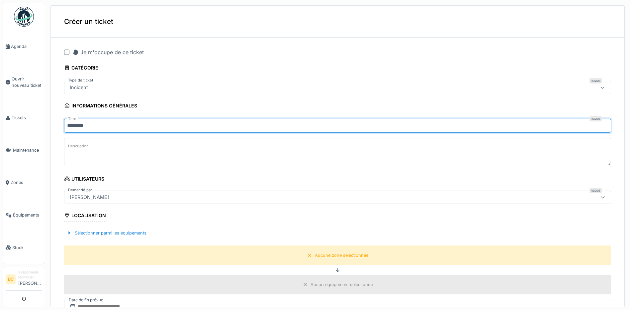
click at [86, 153] on textarea "Description" at bounding box center [337, 151] width 547 height 27
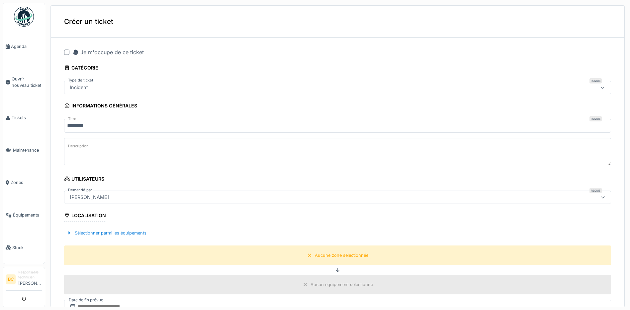
paste textarea "**********"
type textarea "**********"
drag, startPoint x: 65, startPoint y: 51, endPoint x: 89, endPoint y: 76, distance: 34.1
click at [65, 51] on div at bounding box center [66, 52] width 5 height 5
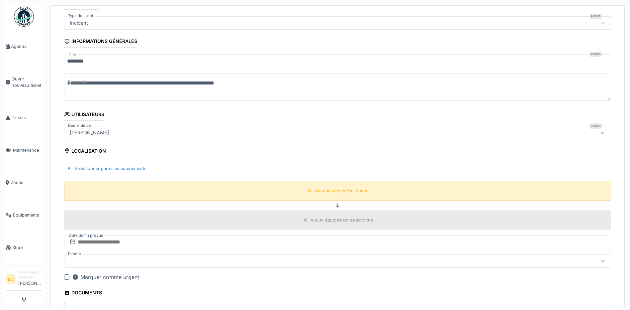
scroll to position [66, 0]
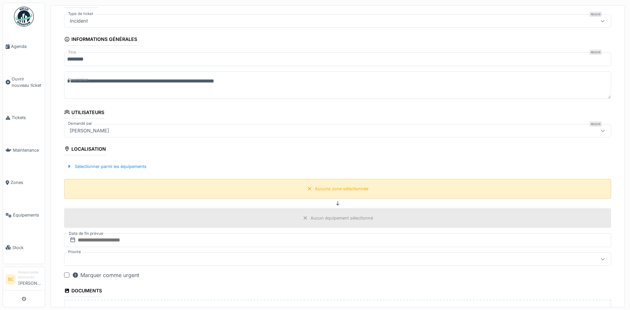
click at [315, 187] on div "Aucune zone sélectionnée" at bounding box center [341, 188] width 53 height 6
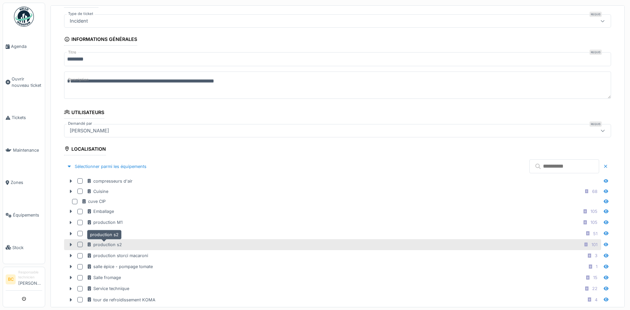
click at [121, 244] on div "production s2" at bounding box center [104, 244] width 35 height 6
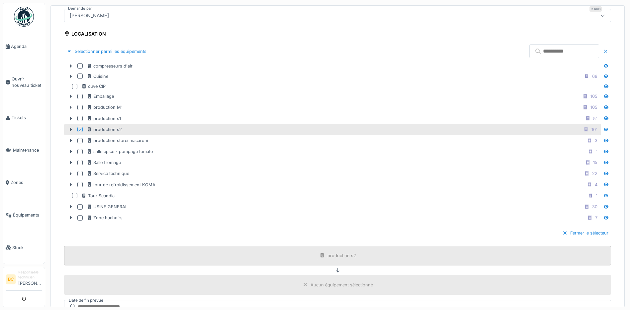
scroll to position [233, 0]
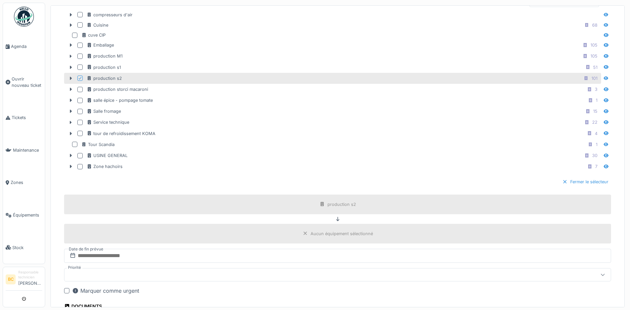
click at [576, 180] on div "Fermer le sélecteur" at bounding box center [585, 181] width 51 height 9
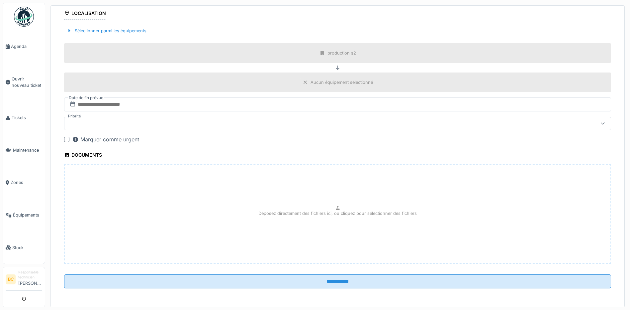
scroll to position [2, 0]
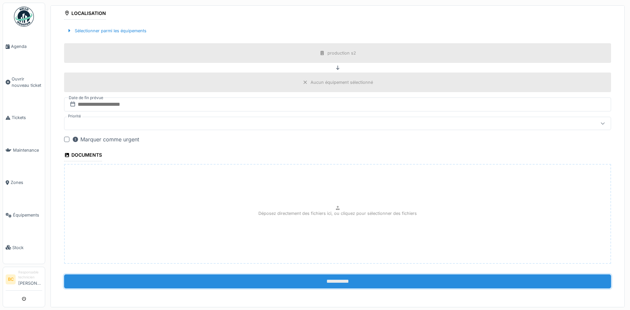
click at [326, 279] on input "**********" at bounding box center [337, 281] width 547 height 14
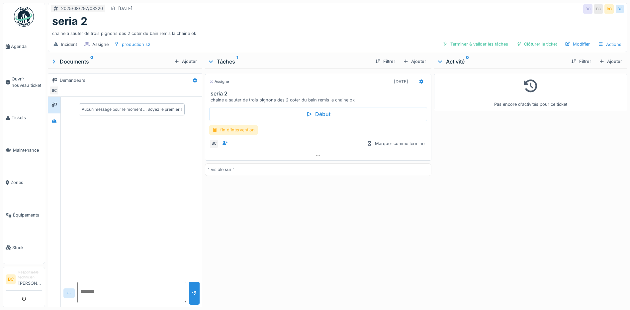
click at [240, 128] on div "fin d'intervention" at bounding box center [233, 130] width 49 height 10
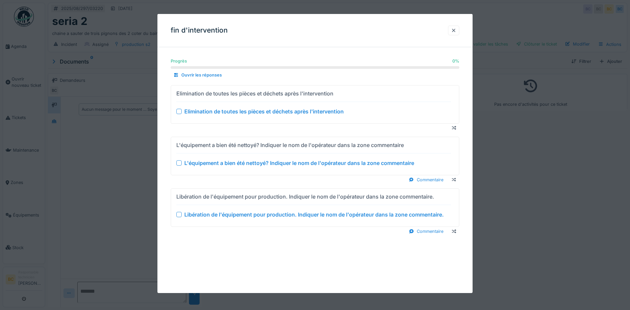
click at [244, 110] on div "Elimination de toutes les pièces et déchets après l'intervention" at bounding box center [263, 111] width 159 height 8
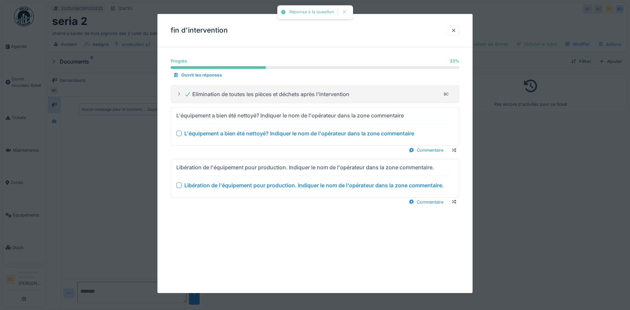
click at [263, 135] on div "L'équipement a bien été nettoyé? Indiquer le nom de l'opérateur dans la zone co…" at bounding box center [299, 133] width 230 height 8
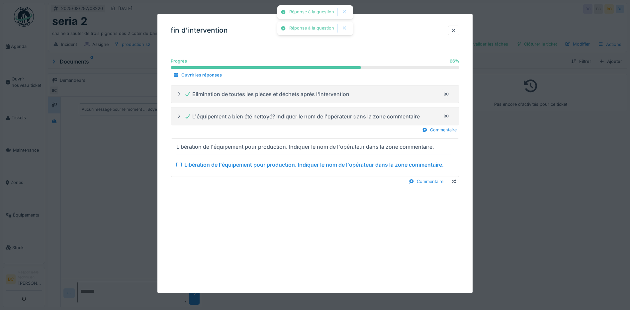
drag, startPoint x: 269, startPoint y: 163, endPoint x: 280, endPoint y: 167, distance: 11.2
click at [270, 163] on div "Libération de l'équipement pour production. Indiquer le nom de l'opérateur dans…" at bounding box center [313, 164] width 259 height 8
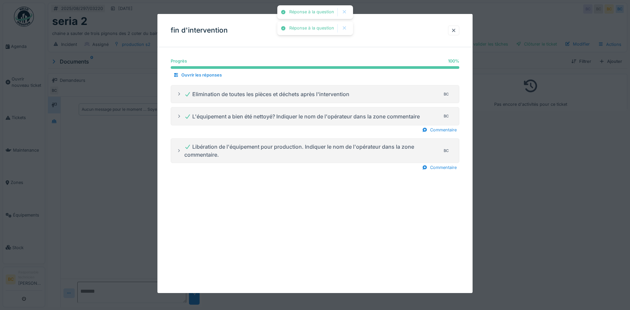
click at [519, 202] on div at bounding box center [315, 155] width 630 height 310
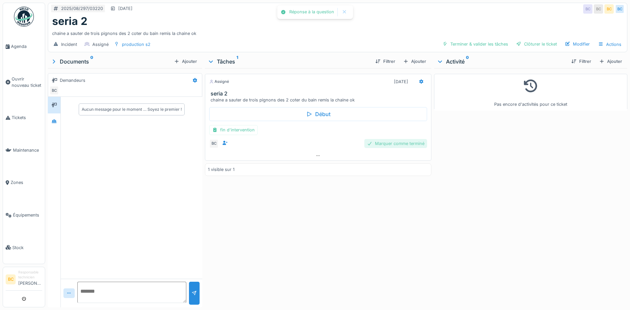
click at [403, 147] on div "Marquer comme terminé" at bounding box center [395, 143] width 63 height 9
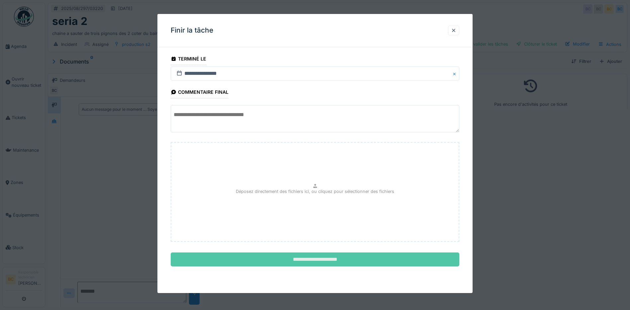
click at [352, 263] on input "**********" at bounding box center [315, 259] width 289 height 14
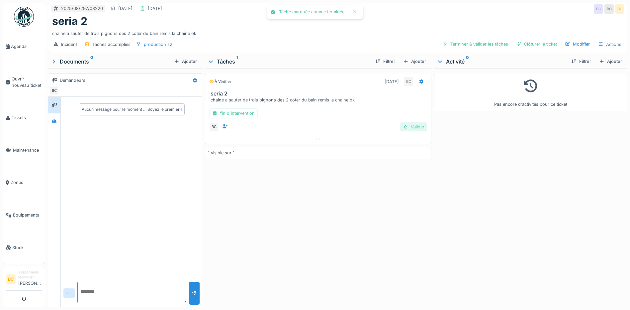
click at [414, 128] on div "Valider" at bounding box center [413, 126] width 27 height 9
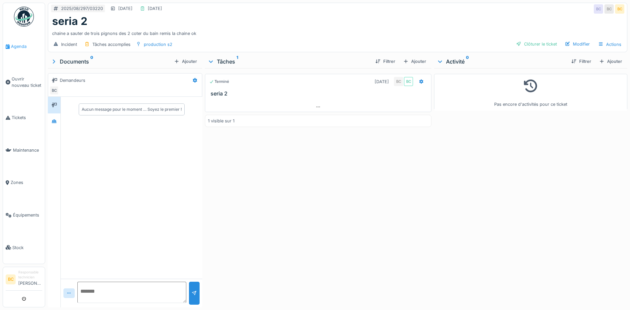
click at [20, 46] on span "Agenda" at bounding box center [26, 46] width 31 height 6
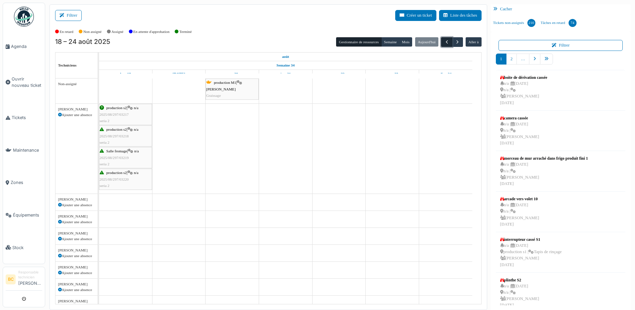
click at [446, 43] on button "button" at bounding box center [446, 42] width 11 height 10
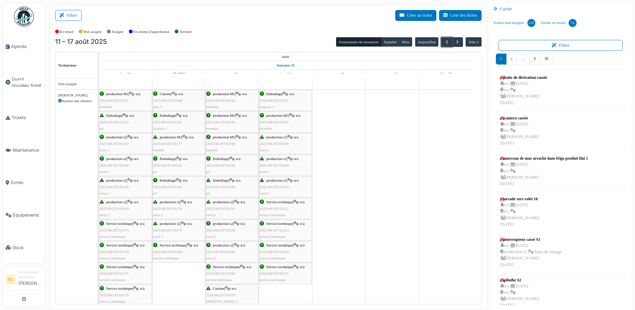
click at [170, 208] on span "2025/08/297/03178" at bounding box center [167, 208] width 29 height 4
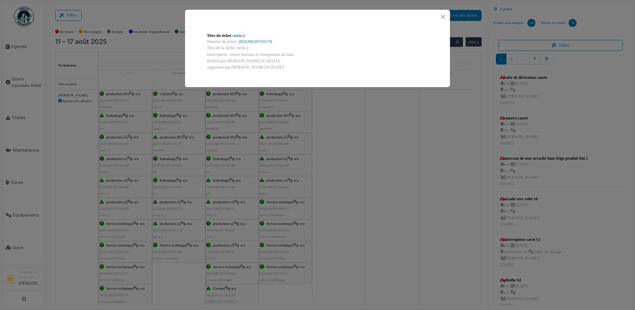
drag, startPoint x: 230, startPoint y: 54, endPoint x: 296, endPoint y: 51, distance: 66.2
click at [296, 51] on div "Description: retirer barreau et changement au bain" at bounding box center [317, 54] width 221 height 6
drag, startPoint x: 296, startPoint y: 51, endPoint x: 282, endPoint y: 54, distance: 14.9
copy div "retirer barreau et changement au bain"
click at [390, 183] on div "Titre du ticket : seria 2 Numéro de ticket : 2025/08/297/03178 Titre de la tâch…" at bounding box center [317, 155] width 635 height 310
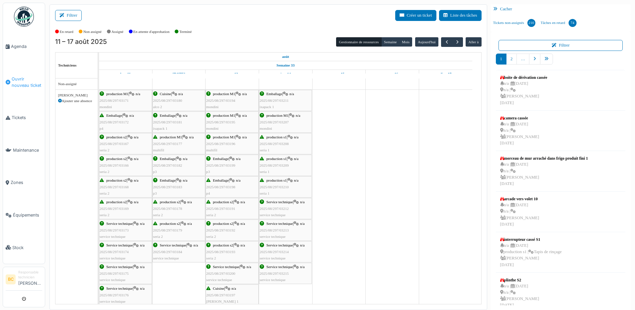
click at [22, 77] on span "Ouvrir nouveau ticket" at bounding box center [27, 82] width 31 height 13
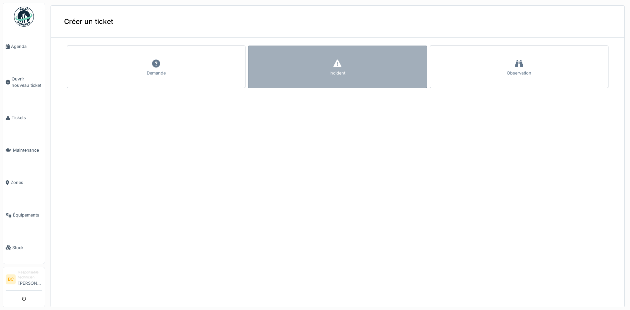
click at [302, 63] on div "Incident" at bounding box center [337, 67] width 179 height 43
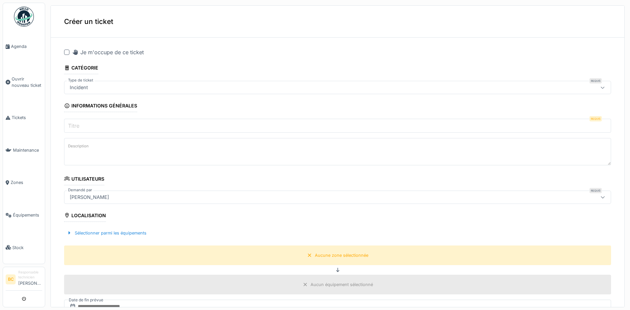
click at [82, 126] on input "Titre" at bounding box center [337, 126] width 547 height 14
type input "*******"
click at [84, 152] on textarea "Description" at bounding box center [337, 151] width 547 height 27
paste textarea "**********"
type textarea "**********"
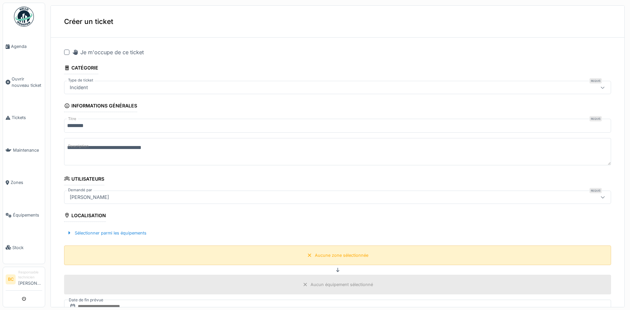
click at [336, 256] on div "Aucune zone sélectionnée" at bounding box center [341, 255] width 53 height 6
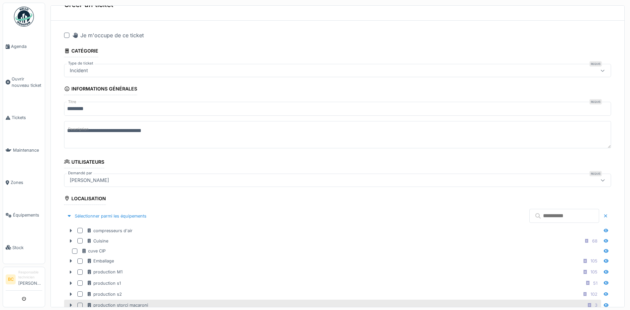
scroll to position [33, 0]
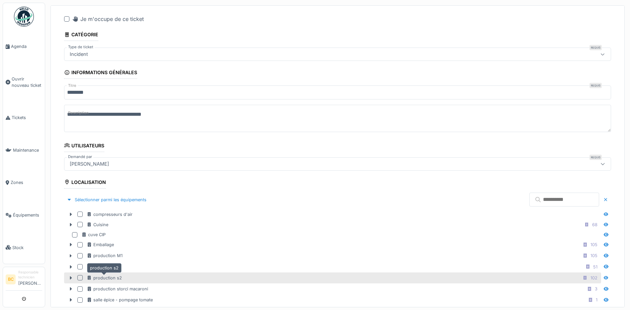
click at [108, 279] on div "production s2" at bounding box center [104, 277] width 35 height 6
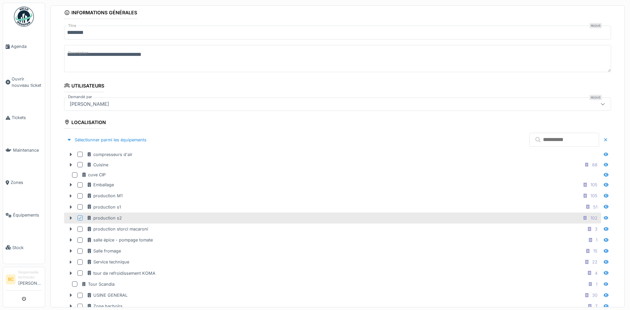
scroll to position [199, 0]
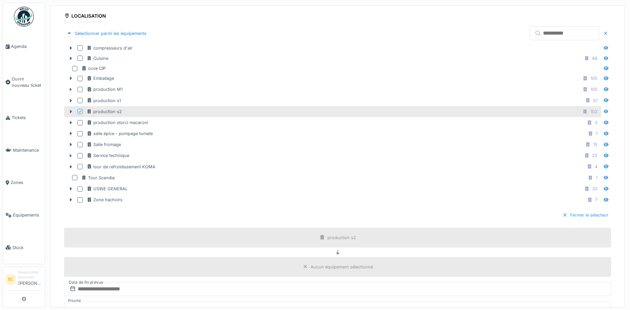
click at [567, 213] on div "Fermer le sélecteur" at bounding box center [585, 214] width 51 height 9
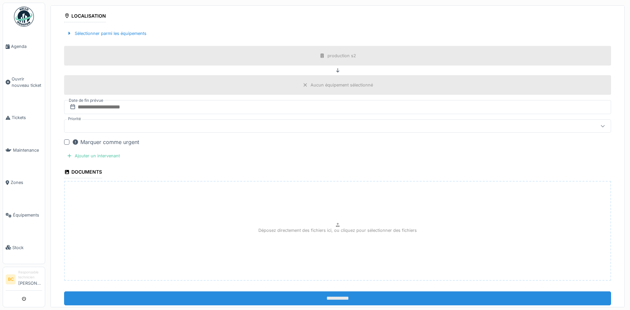
click at [328, 295] on input "**********" at bounding box center [337, 298] width 547 height 14
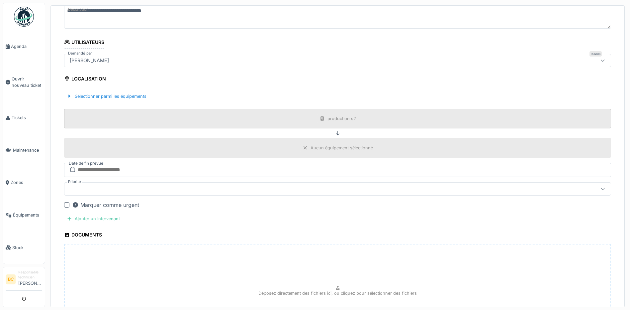
scroll to position [0, 0]
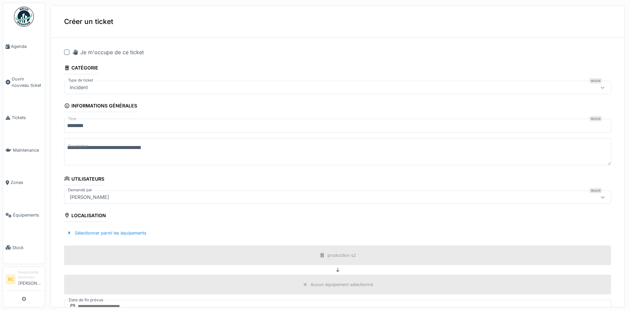
click at [65, 51] on div at bounding box center [66, 52] width 5 height 5
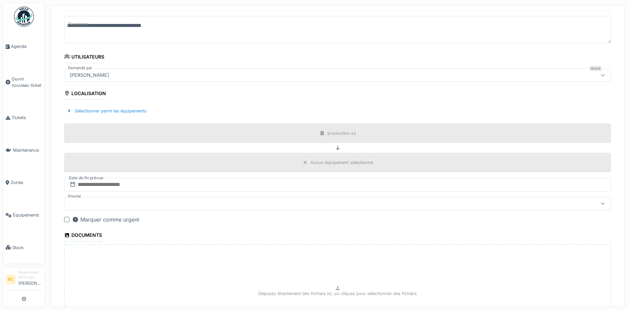
scroll to position [199, 0]
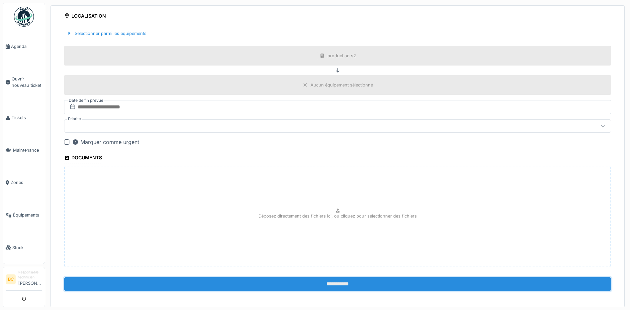
click at [342, 286] on input "**********" at bounding box center [337, 284] width 547 height 14
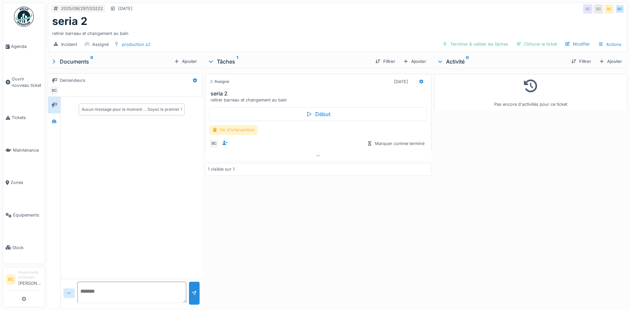
click at [225, 130] on div "fin d'intervention" at bounding box center [233, 130] width 49 height 10
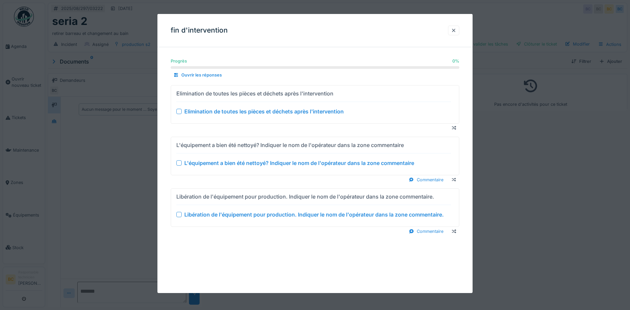
click at [287, 109] on div "Elimination de toutes les pièces et déchets après l'intervention" at bounding box center [263, 111] width 159 height 8
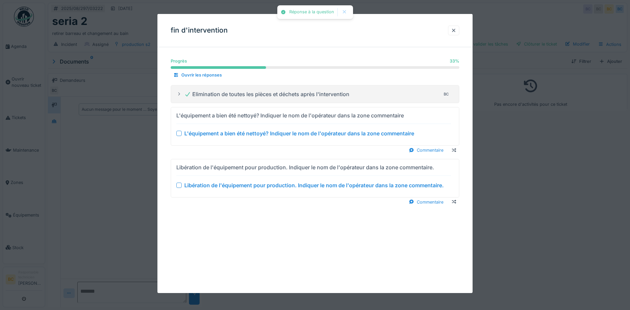
click at [300, 135] on div "L'équipement a bien été nettoyé? Indiquer le nom de l'opérateur dans la zone co…" at bounding box center [299, 133] width 230 height 8
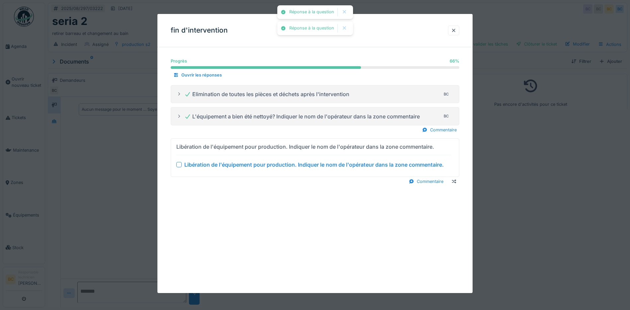
click at [308, 164] on div "Libération de l'équipement pour production. Indiquer le nom de l'opérateur dans…" at bounding box center [313, 164] width 259 height 8
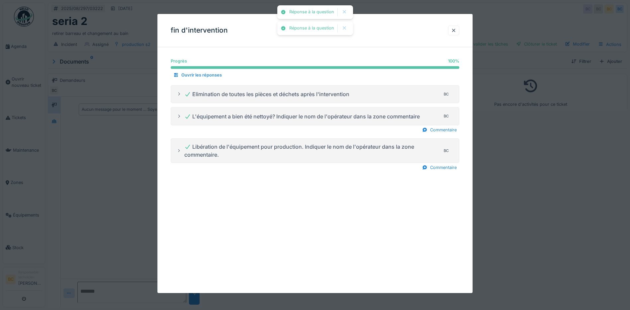
click at [499, 171] on div at bounding box center [315, 155] width 630 height 310
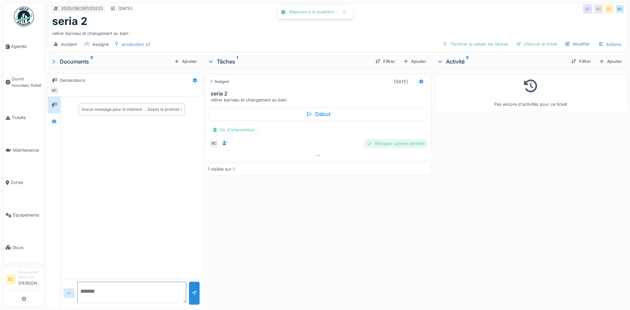
click at [402, 144] on div "Marquer comme terminé" at bounding box center [395, 143] width 63 height 9
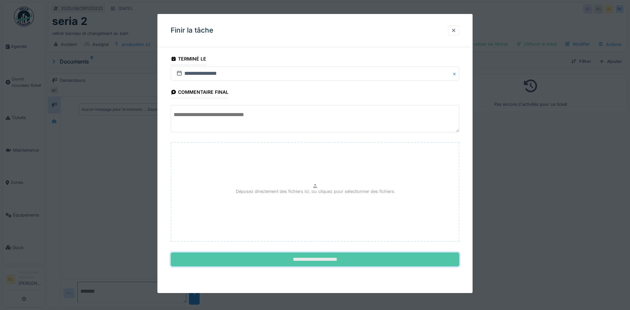
click at [331, 261] on input "**********" at bounding box center [315, 259] width 289 height 14
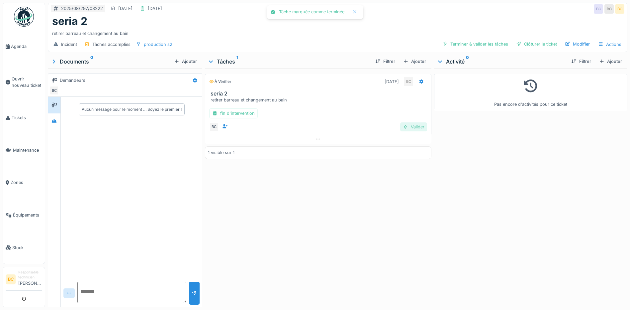
click at [411, 128] on div "Valider" at bounding box center [413, 126] width 27 height 9
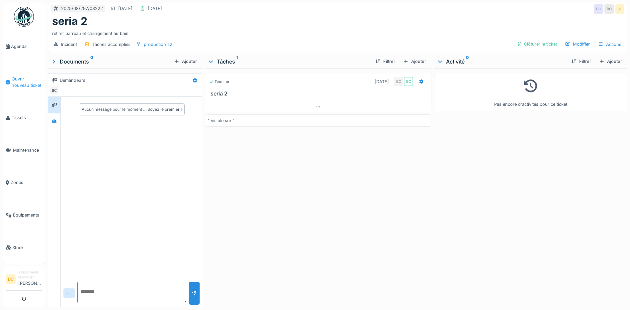
click at [24, 81] on span "Ouvrir nouveau ticket" at bounding box center [27, 82] width 31 height 13
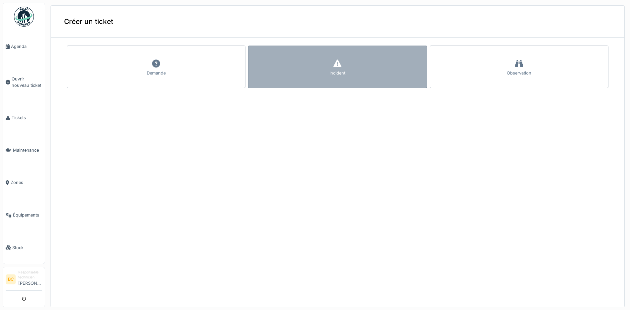
click at [305, 71] on div "Incident" at bounding box center [337, 67] width 179 height 43
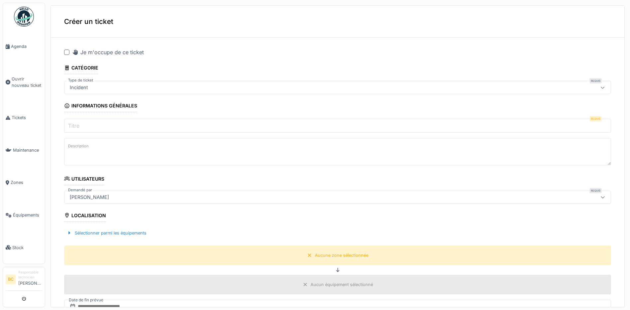
click at [66, 51] on div at bounding box center [66, 52] width 5 height 5
click at [87, 120] on input "Titre" at bounding box center [337, 126] width 547 height 14
type input "*******"
click at [102, 157] on textarea "Description" at bounding box center [337, 151] width 547 height 27
click at [79, 147] on textarea "**********" at bounding box center [337, 151] width 547 height 27
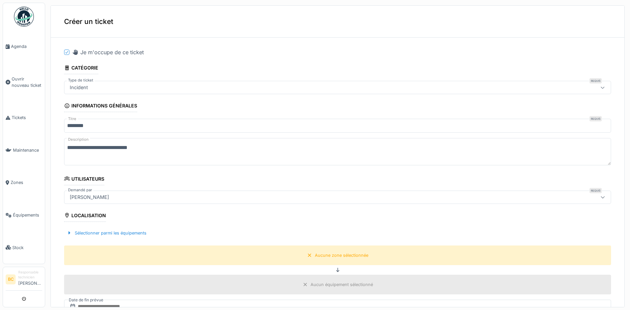
click at [147, 145] on textarea "**********" at bounding box center [337, 151] width 547 height 27
click at [115, 147] on textarea "**********" at bounding box center [337, 151] width 547 height 27
click at [148, 147] on textarea "**********" at bounding box center [337, 151] width 547 height 27
click at [205, 148] on textarea "**********" at bounding box center [337, 151] width 547 height 27
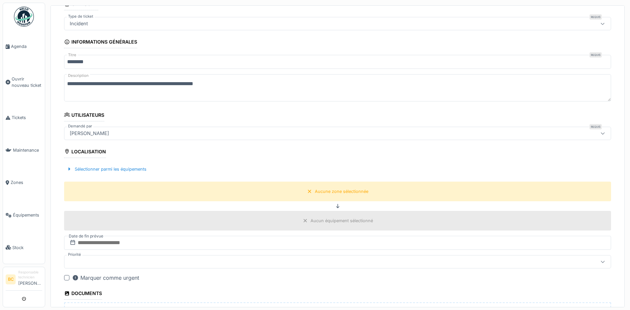
scroll to position [66, 0]
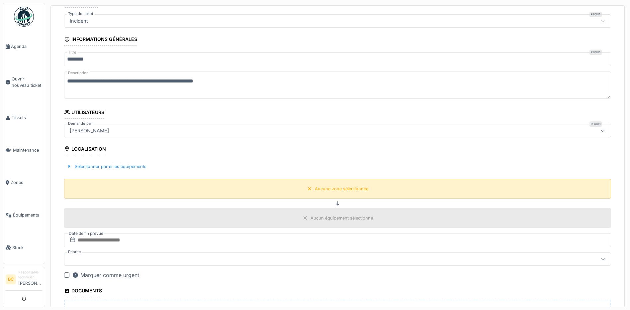
type textarea "**********"
click at [322, 191] on div "Aucune zone sélectionnée" at bounding box center [341, 188] width 53 height 6
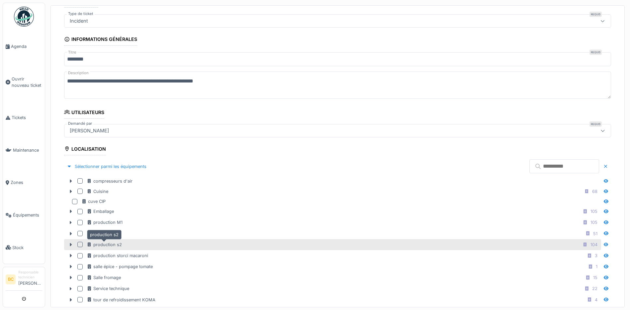
click at [112, 243] on div "production s2" at bounding box center [104, 244] width 35 height 6
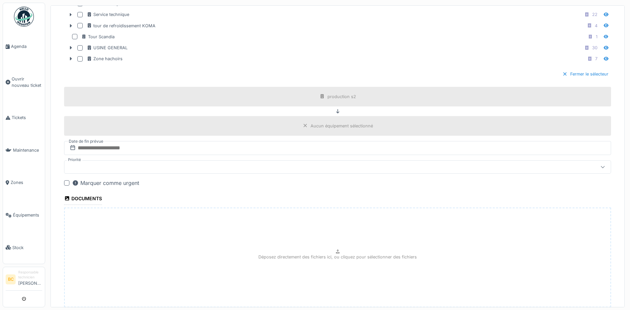
scroll to position [384, 0]
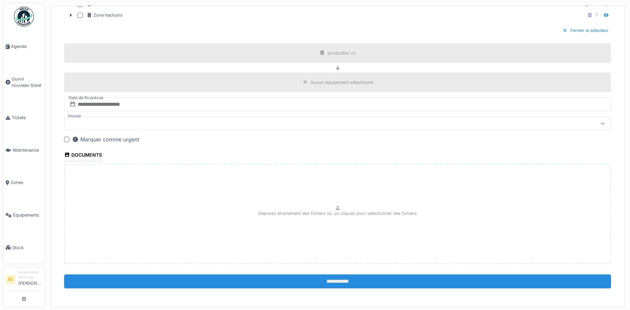
click at [328, 281] on input "**********" at bounding box center [337, 281] width 547 height 14
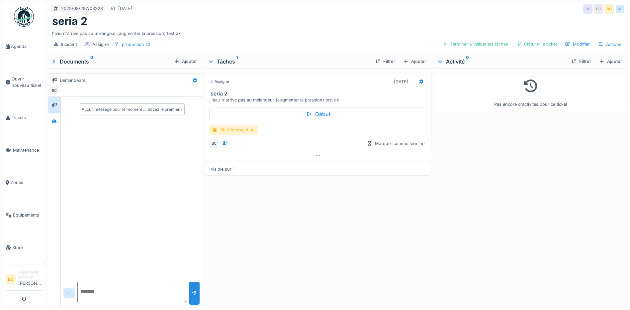
click at [236, 131] on div "fin d'intervention" at bounding box center [233, 130] width 49 height 10
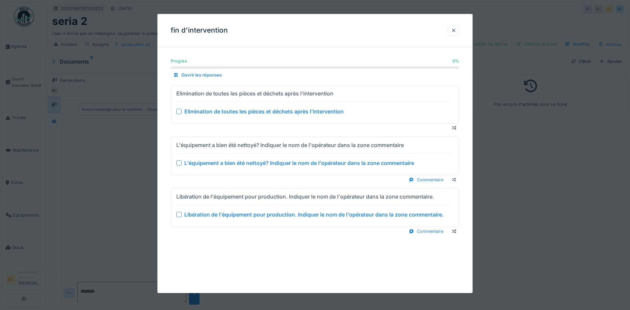
click at [239, 108] on div "Elimination de toutes les pièces et déchets après l'intervention" at bounding box center [263, 111] width 159 height 8
click at [252, 158] on div "Progrès 0 % 0 % Ouvrir les réponses Elimination de toutes les pièces et déchets…" at bounding box center [314, 152] width 315 height 200
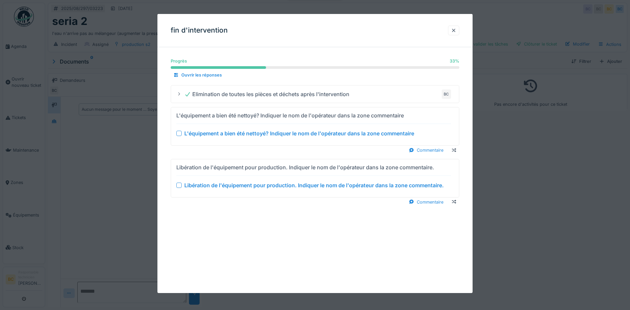
click at [246, 133] on div "L'équipement a bien été nettoyé? Indiquer le nom de l'opérateur dans la zone co…" at bounding box center [299, 133] width 230 height 8
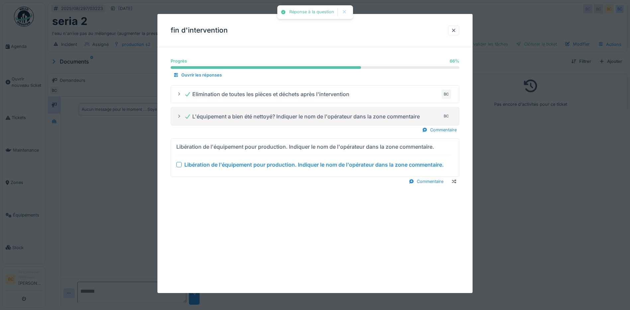
click at [267, 164] on div "Libération de l'équipement pour production. Indiquer le nom de l'opérateur dans…" at bounding box center [313, 164] width 259 height 8
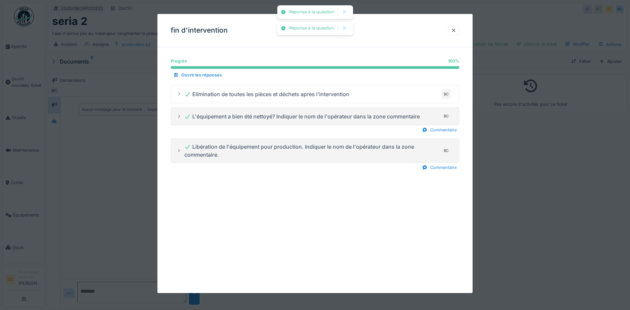
click at [517, 183] on div at bounding box center [315, 155] width 630 height 310
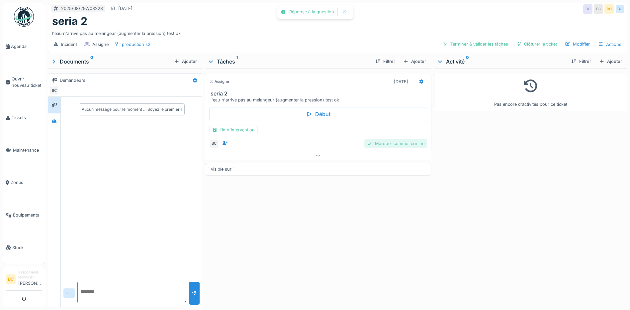
click at [403, 146] on div "Marquer comme terminé" at bounding box center [395, 143] width 63 height 9
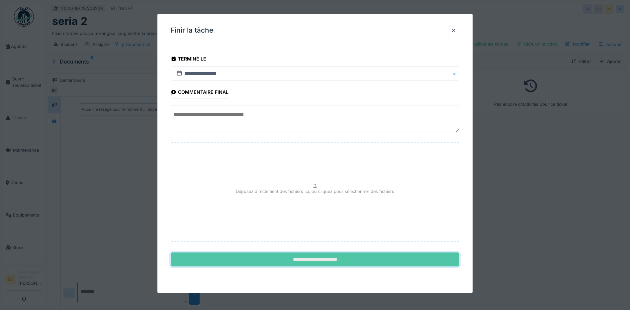
click at [378, 257] on input "**********" at bounding box center [315, 259] width 289 height 14
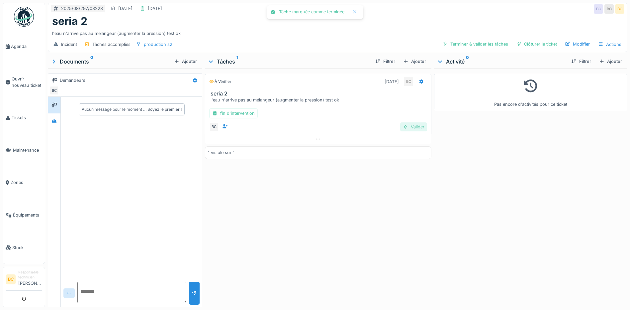
click at [416, 128] on div "Valider" at bounding box center [413, 126] width 27 height 9
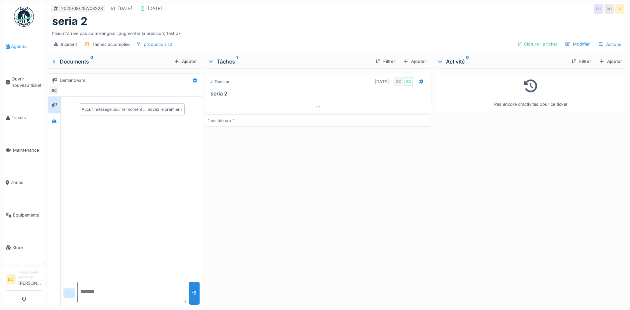
click at [13, 46] on span "Agenda" at bounding box center [26, 46] width 31 height 6
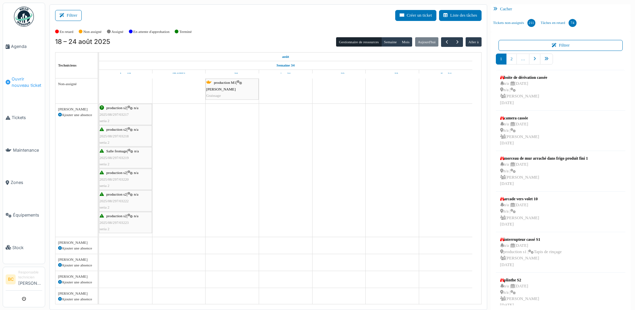
click at [23, 78] on span "Ouvrir nouveau ticket" at bounding box center [27, 82] width 31 height 13
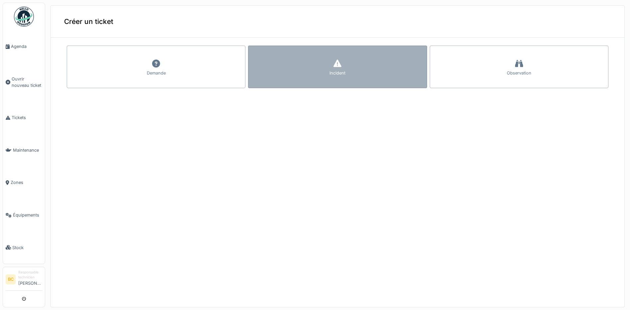
click at [335, 67] on div "Incident" at bounding box center [337, 67] width 179 height 43
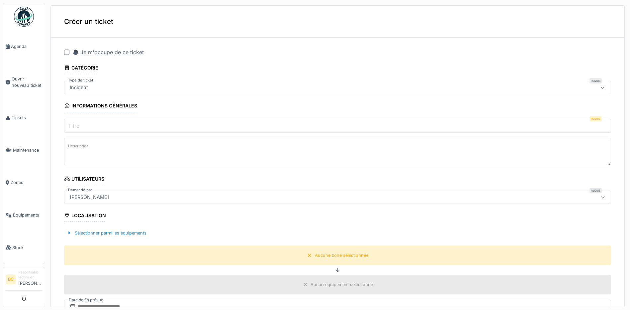
click at [65, 53] on div at bounding box center [66, 52] width 5 height 5
click at [82, 123] on input "Titre" at bounding box center [337, 126] width 547 height 14
type input "*******"
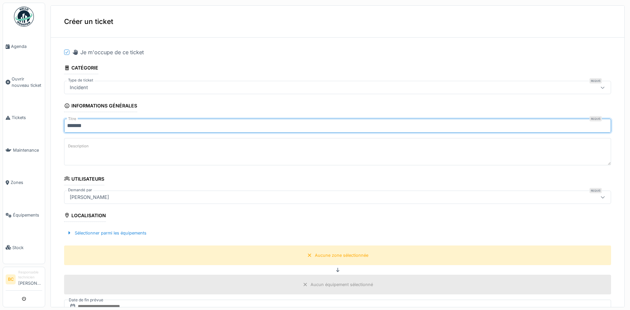
click at [81, 151] on textarea "Description" at bounding box center [337, 151] width 547 height 27
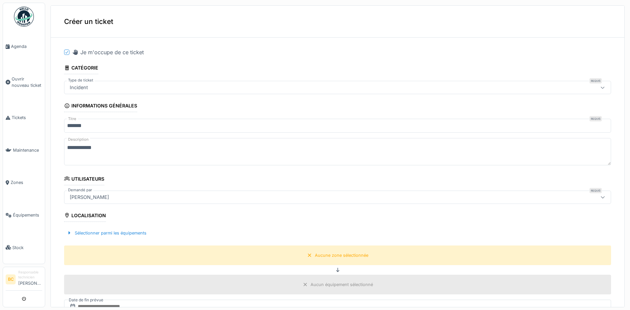
click at [88, 148] on textarea "**********" at bounding box center [337, 151] width 547 height 27
click at [107, 147] on textarea "**********" at bounding box center [337, 151] width 547 height 27
click at [200, 147] on textarea "**********" at bounding box center [337, 151] width 547 height 27
drag, startPoint x: 215, startPoint y: 148, endPoint x: 225, endPoint y: 147, distance: 10.0
click at [216, 148] on textarea "**********" at bounding box center [337, 151] width 547 height 27
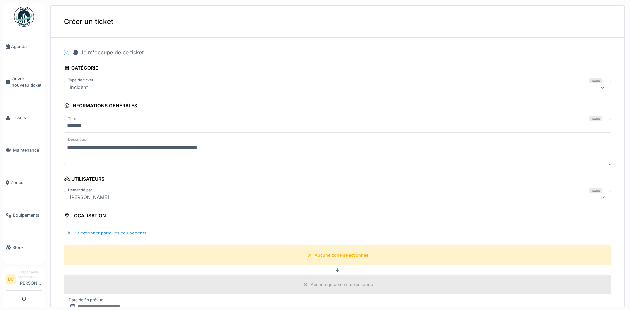
click at [216, 147] on textarea "**********" at bounding box center [337, 151] width 547 height 27
click at [219, 147] on textarea "**********" at bounding box center [337, 151] width 547 height 27
click at [261, 152] on textarea "**********" at bounding box center [337, 151] width 547 height 27
type textarea "**********"
click at [315, 255] on div "Aucune zone sélectionnée" at bounding box center [341, 255] width 53 height 6
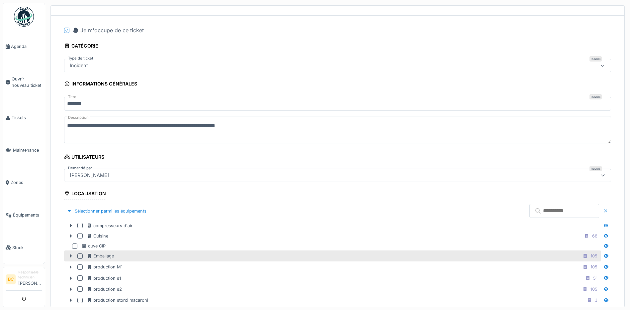
scroll to position [33, 0]
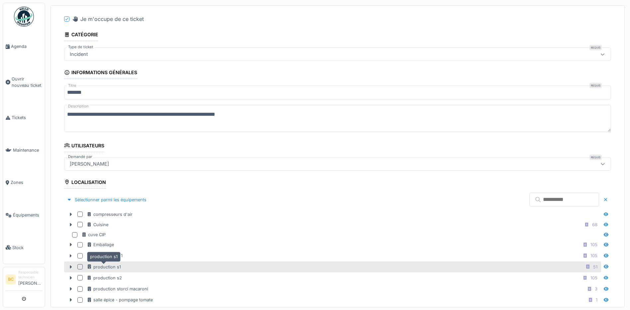
click at [96, 267] on div "production s1" at bounding box center [104, 266] width 34 height 6
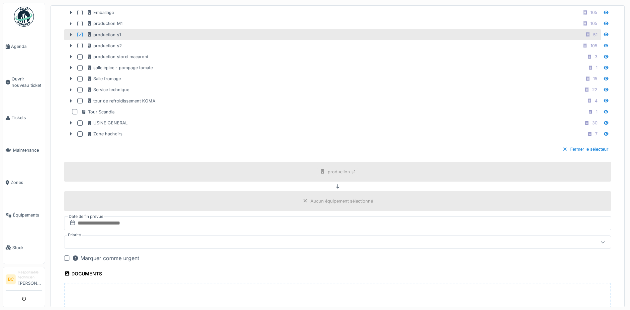
scroll to position [266, 0]
click at [562, 147] on div "Fermer le sélecteur" at bounding box center [585, 148] width 51 height 9
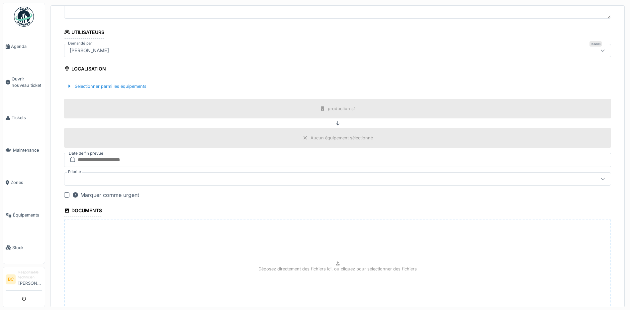
scroll to position [202, 0]
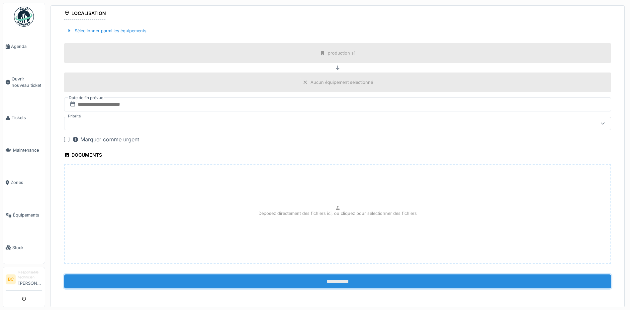
click at [334, 281] on input "**********" at bounding box center [337, 281] width 547 height 14
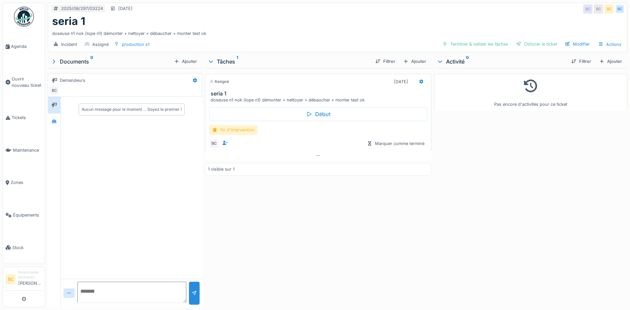
click at [245, 128] on div "fin d'intervention" at bounding box center [233, 130] width 49 height 10
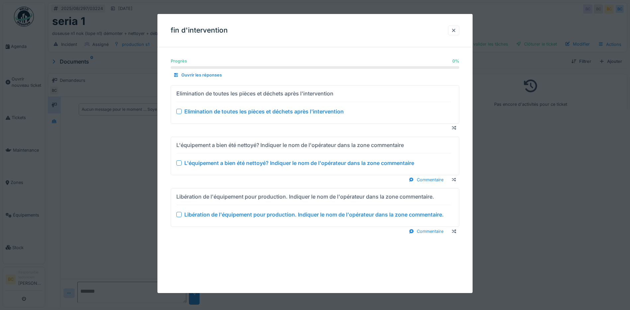
click at [240, 109] on div "Elimination de toutes les pièces et déchets après l'intervention" at bounding box center [263, 111] width 159 height 8
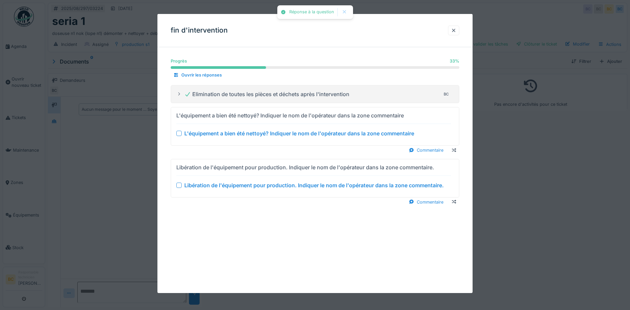
click at [252, 131] on div "L'équipement a bien été nettoyé? Indiquer le nom de l'opérateur dans la zone co…" at bounding box center [299, 133] width 230 height 8
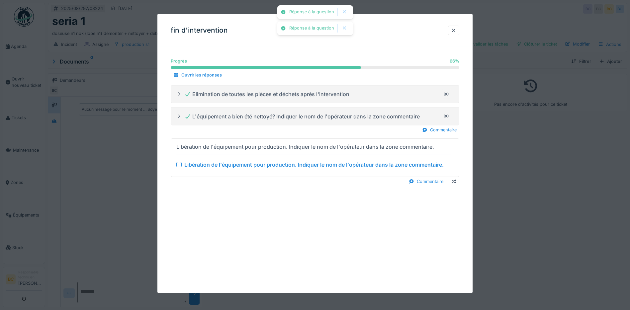
click at [269, 164] on div "Libération de l'équipement pour production. Indiquer le nom de l'opérateur dans…" at bounding box center [313, 164] width 259 height 8
click at [529, 181] on div at bounding box center [315, 155] width 630 height 310
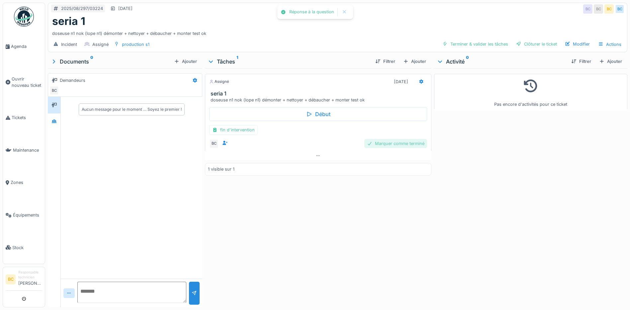
click at [399, 146] on div "Marquer comme terminé" at bounding box center [395, 143] width 63 height 9
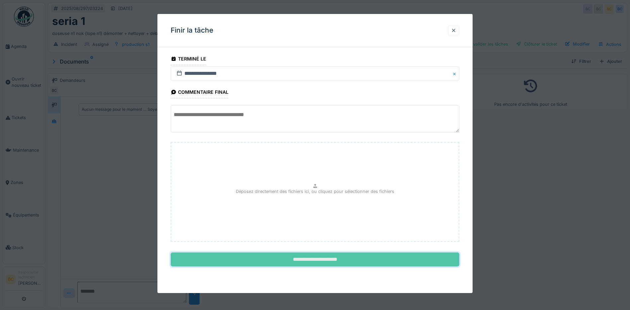
click at [394, 261] on input "**********" at bounding box center [315, 259] width 289 height 14
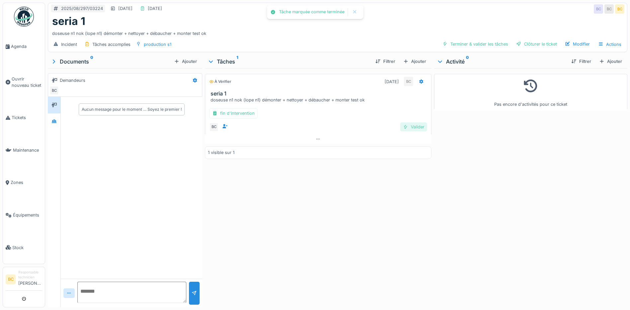
click at [409, 127] on div "Valider" at bounding box center [413, 126] width 27 height 9
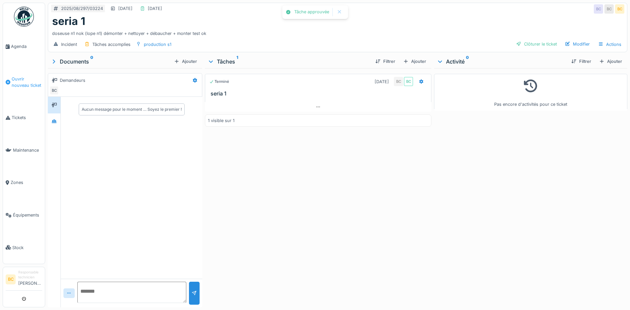
click at [22, 79] on span "Ouvrir nouveau ticket" at bounding box center [27, 82] width 31 height 13
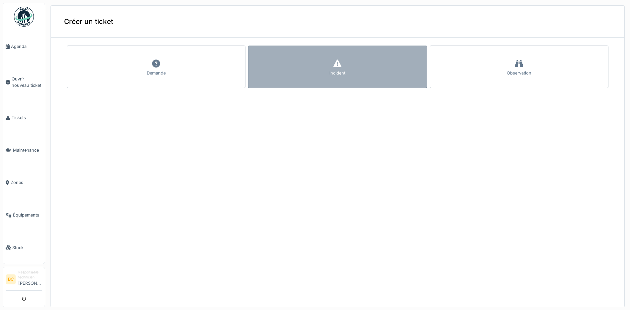
click at [339, 80] on div "Incident" at bounding box center [337, 67] width 179 height 43
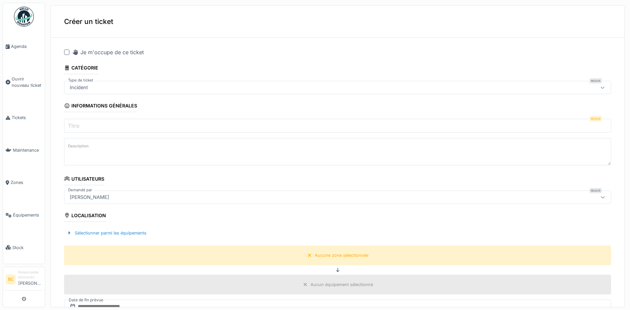
click at [83, 122] on input "Titre" at bounding box center [337, 126] width 547 height 14
type input "*******"
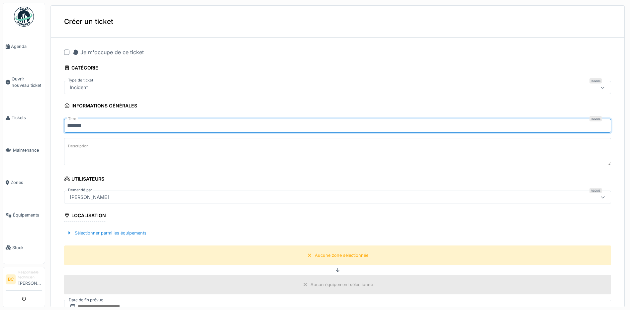
click at [83, 152] on textarea "Description" at bounding box center [337, 151] width 547 height 27
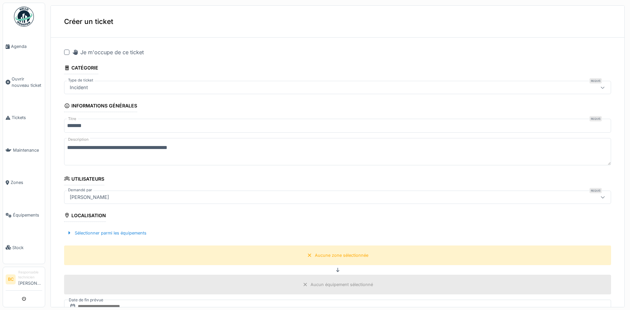
type textarea "**********"
drag, startPoint x: 66, startPoint y: 52, endPoint x: 101, endPoint y: 81, distance: 45.3
click at [66, 52] on div at bounding box center [66, 52] width 5 height 5
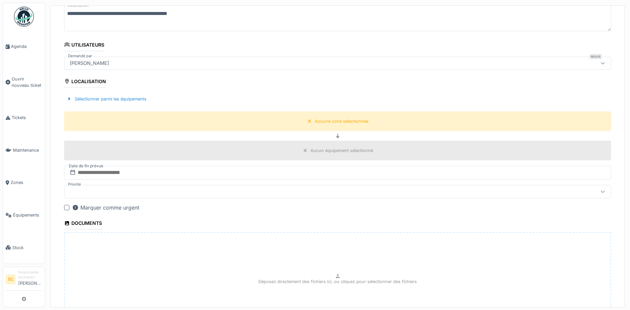
scroll to position [202, 0]
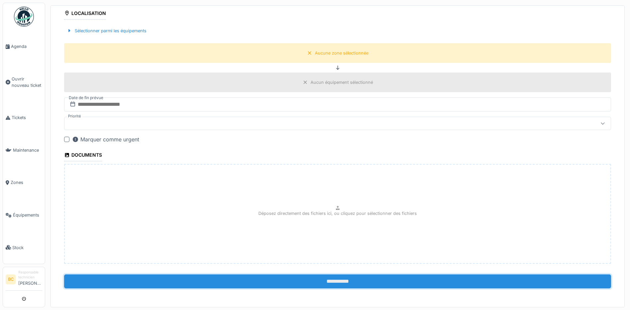
click at [341, 283] on input "**********" at bounding box center [337, 281] width 547 height 14
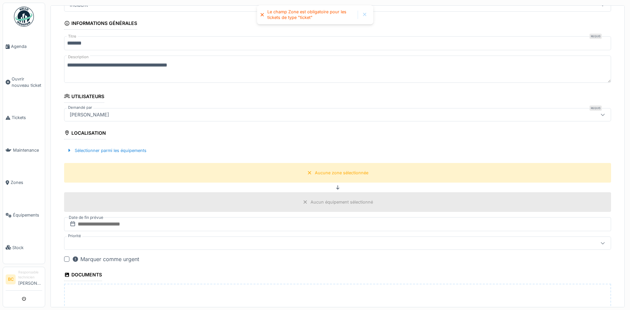
scroll to position [36, 0]
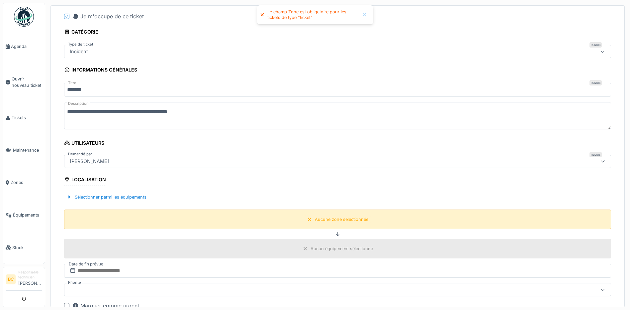
click at [326, 220] on div "Aucune zone sélectionnée" at bounding box center [341, 219] width 53 height 6
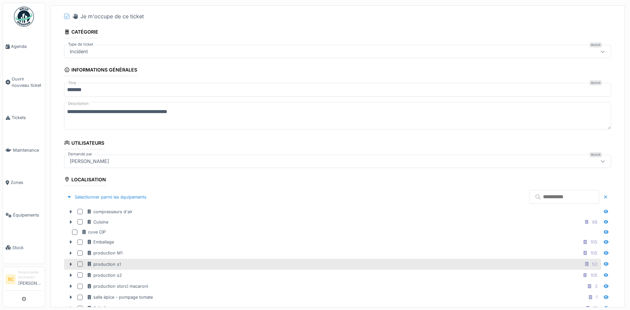
click at [138, 264] on div "production s1 52" at bounding box center [343, 264] width 513 height 8
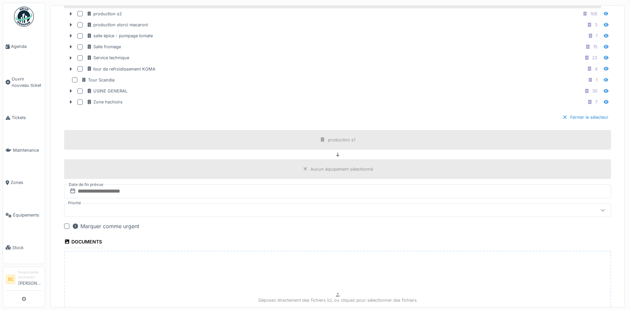
scroll to position [384, 0]
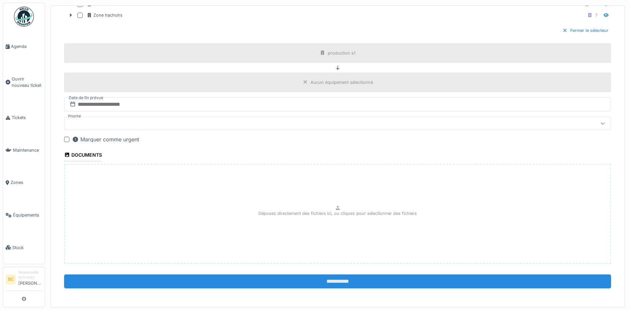
click at [334, 278] on input "**********" at bounding box center [337, 281] width 547 height 14
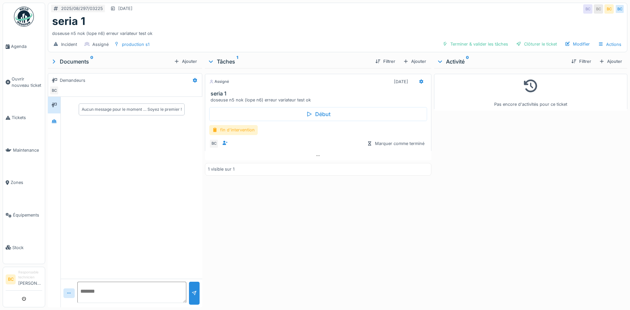
click at [243, 129] on div "fin d'intervention" at bounding box center [233, 130] width 49 height 10
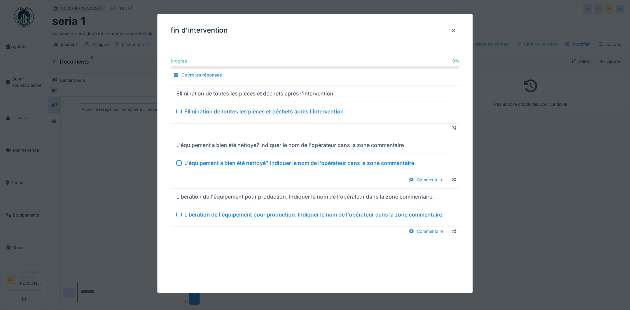
click at [230, 110] on div "Elimination de toutes les pièces et déchets après l'intervention" at bounding box center [263, 111] width 159 height 8
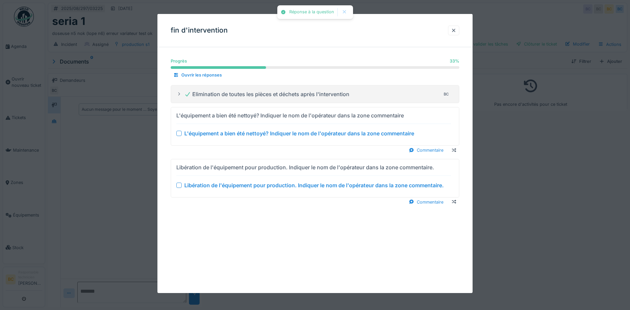
click at [242, 132] on div "L'équipement a bien été nettoyé? Indiquer le nom de l'opérateur dans la zone co…" at bounding box center [299, 133] width 230 height 8
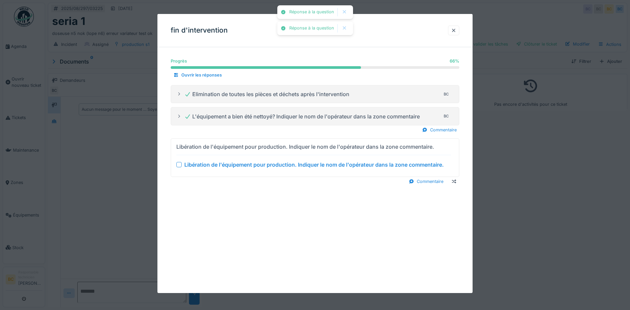
click at [250, 165] on div "Libération de l'équipement pour production. Indiquer le nom de l'opérateur dans…" at bounding box center [313, 164] width 259 height 8
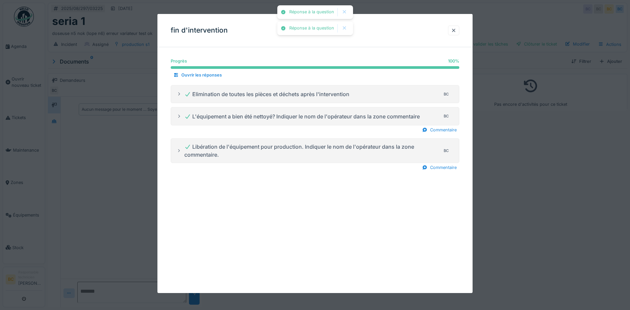
click at [513, 184] on div at bounding box center [315, 155] width 630 height 310
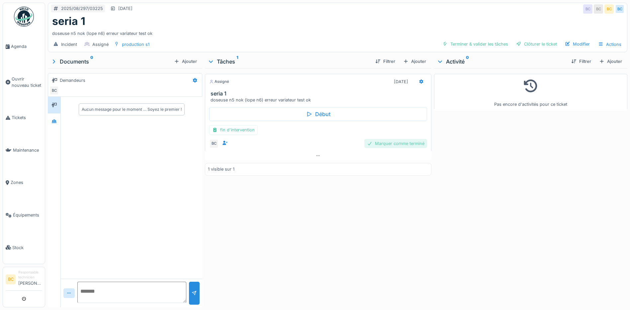
click at [389, 146] on div "Marquer comme terminé" at bounding box center [395, 143] width 63 height 9
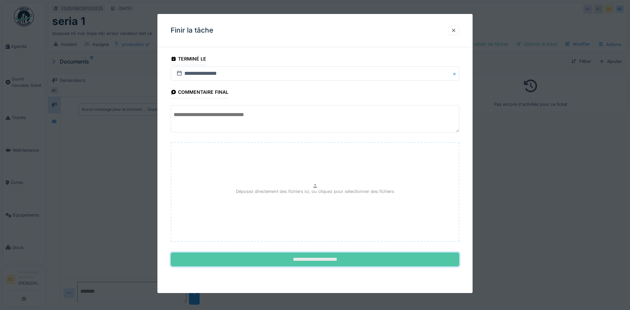
click at [328, 258] on input "**********" at bounding box center [315, 259] width 289 height 14
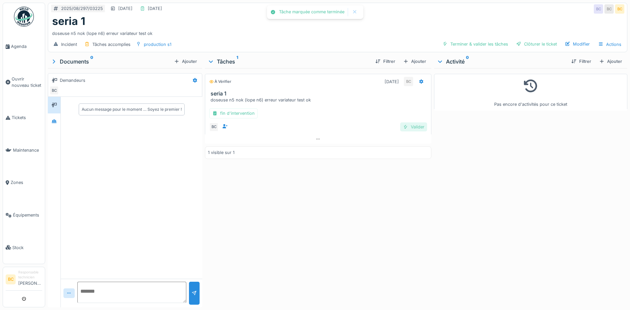
click at [412, 124] on div "Valider" at bounding box center [413, 126] width 27 height 9
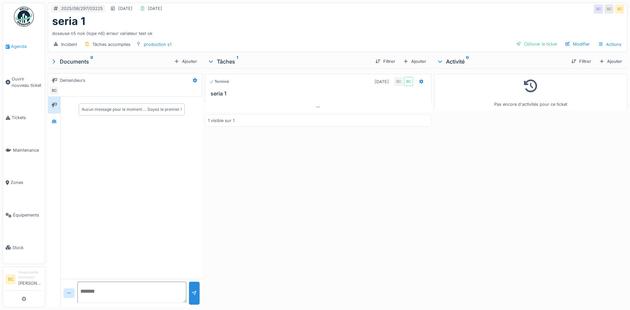
click at [16, 45] on span "Agenda" at bounding box center [26, 46] width 31 height 6
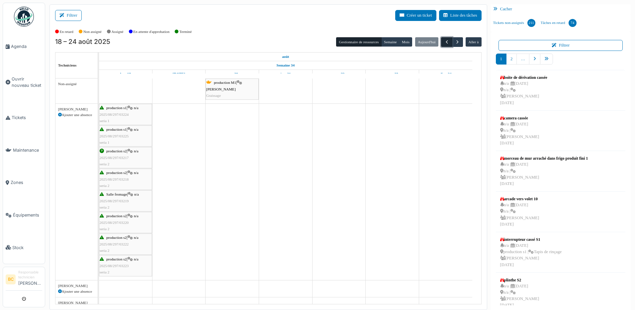
click at [444, 42] on span "button" at bounding box center [447, 42] width 6 height 6
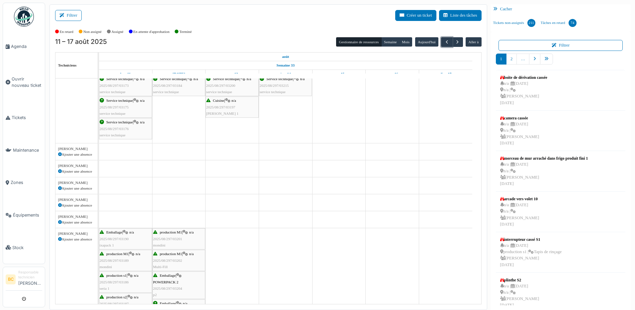
scroll to position [356, 0]
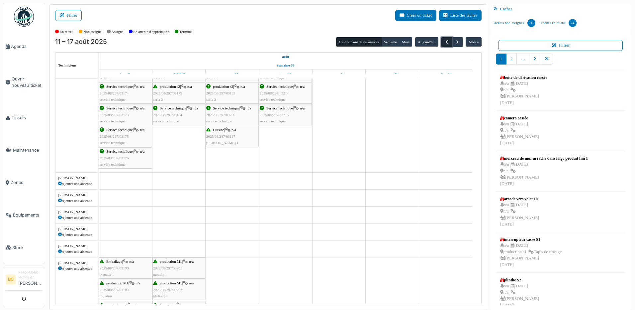
click at [444, 44] on span "button" at bounding box center [447, 42] width 6 height 6
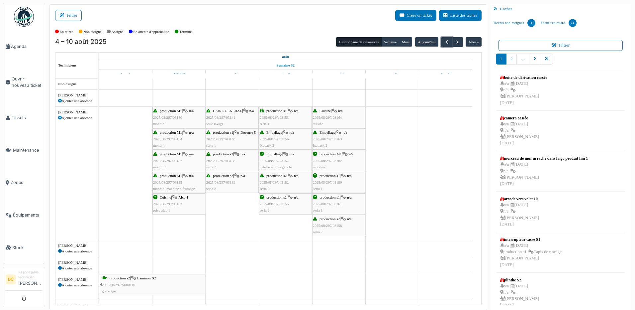
scroll to position [0, 0]
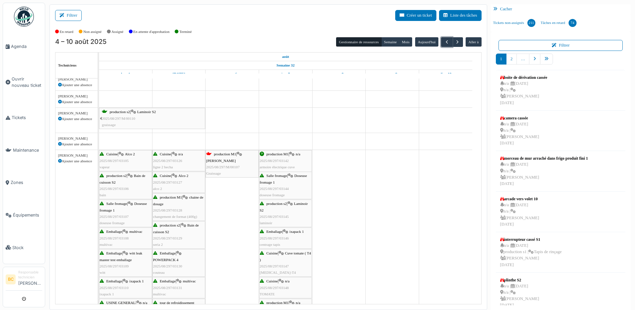
click at [283, 192] on div "Salle fromage | Doseuse fromage 1 2025/08/297/03144 doseuse fromage" at bounding box center [285, 185] width 51 height 26
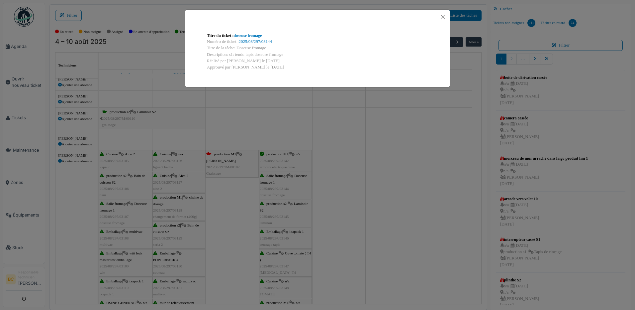
drag, startPoint x: 234, startPoint y: 54, endPoint x: 287, endPoint y: 52, distance: 52.8
click at [287, 52] on div "Description: s1: tendu tapis doseuse fromage" at bounding box center [317, 54] width 221 height 6
copy div "tendu tapis doseuse fromage"
click at [363, 160] on div "Titre du ticket : doseuse fromage Numéro de ticket : 2025/08/297/03144 Titre de…" at bounding box center [317, 155] width 635 height 310
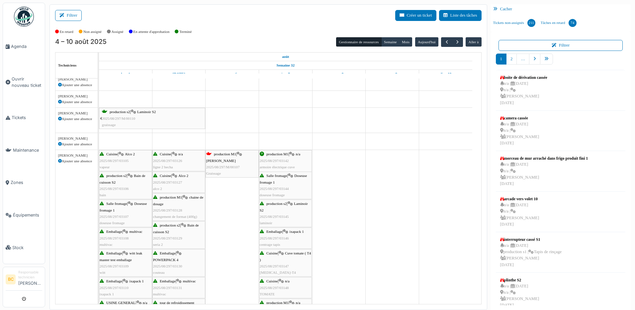
click at [277, 191] on div "Salle fromage | Doseuse fromage 1 2025/08/297/03144 doseuse fromage" at bounding box center [285, 185] width 51 height 26
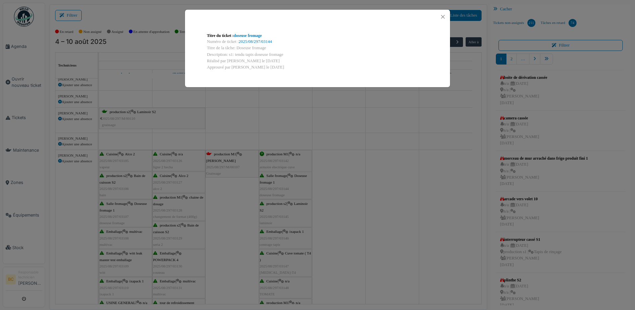
click at [235, 118] on div "Titre du ticket : doseuse fromage Numéro de ticket : 2025/08/297/03144 Titre de…" at bounding box center [317, 155] width 635 height 310
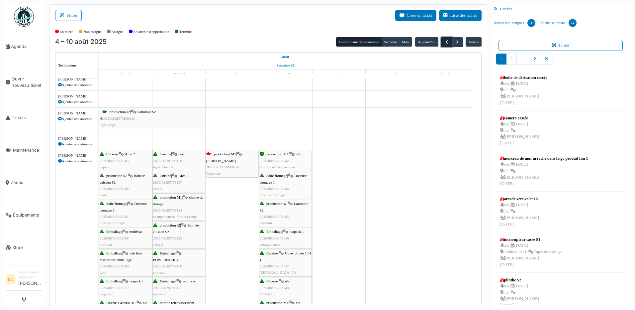
click at [444, 40] on span "button" at bounding box center [447, 42] width 6 height 6
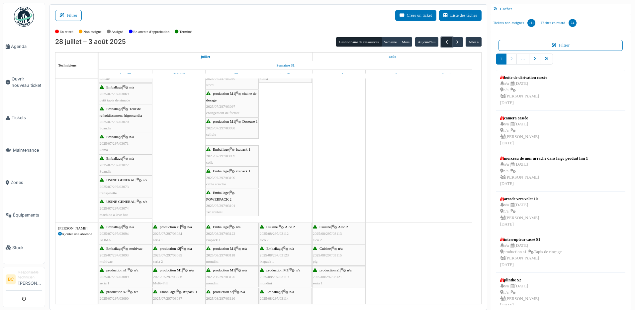
click at [444, 40] on span "button" at bounding box center [447, 42] width 6 height 6
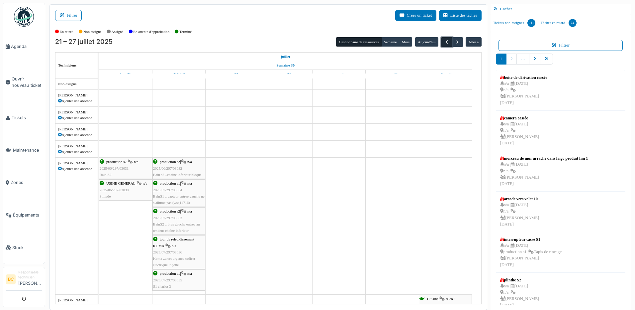
click at [444, 40] on span "button" at bounding box center [447, 42] width 6 height 6
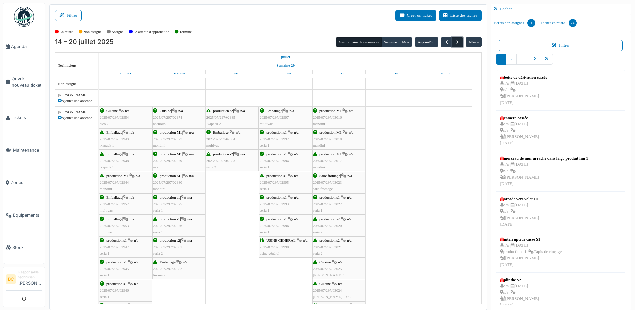
click at [455, 41] on span "button" at bounding box center [458, 42] width 6 height 6
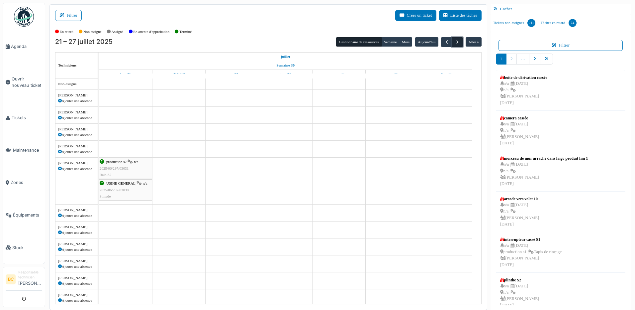
click at [455, 41] on span "button" at bounding box center [458, 42] width 6 height 6
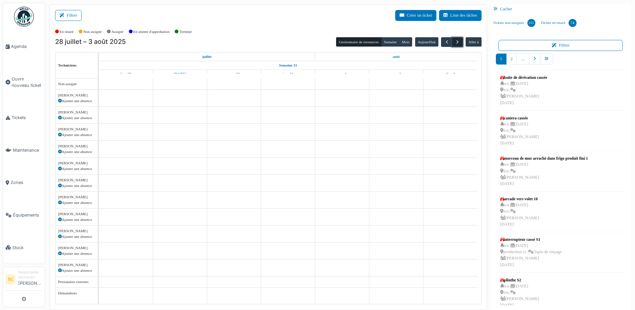
click at [455, 41] on span "button" at bounding box center [458, 42] width 6 height 6
click at [18, 45] on span "Agenda" at bounding box center [26, 46] width 31 height 6
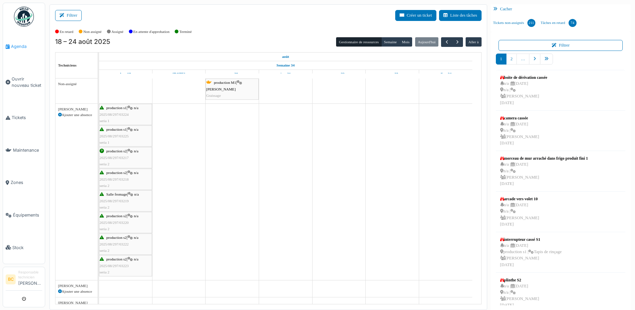
click at [21, 47] on span "Agenda" at bounding box center [26, 46] width 31 height 6
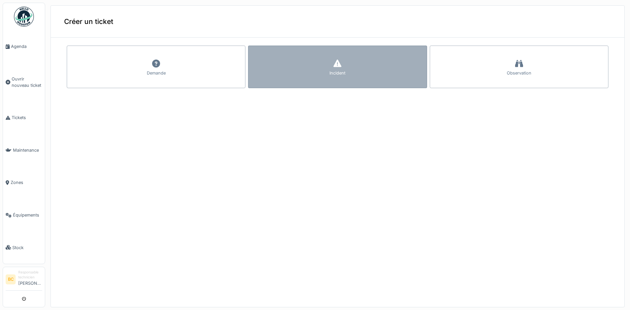
click at [296, 70] on div "Incident" at bounding box center [337, 67] width 179 height 43
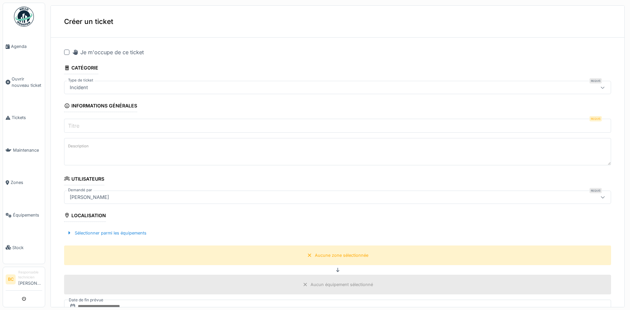
click at [67, 53] on div at bounding box center [66, 52] width 5 height 5
click at [84, 127] on input "Titre" at bounding box center [337, 126] width 547 height 14
type input "*******"
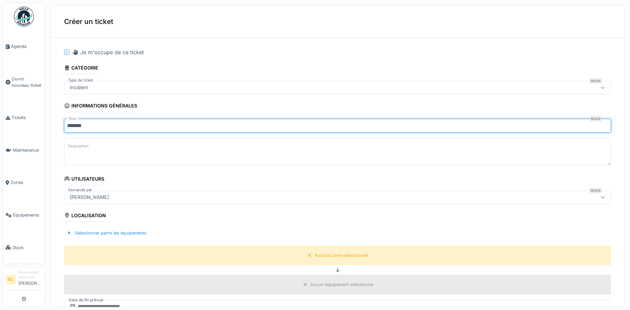
click at [85, 158] on textarea "Description" at bounding box center [337, 151] width 547 height 27
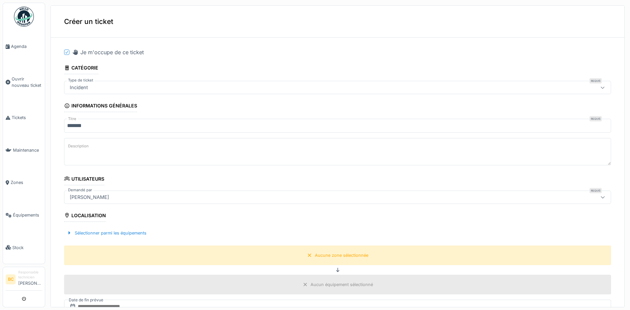
paste textarea "**********"
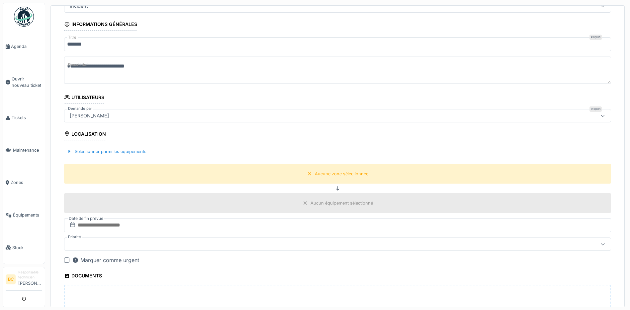
scroll to position [100, 0]
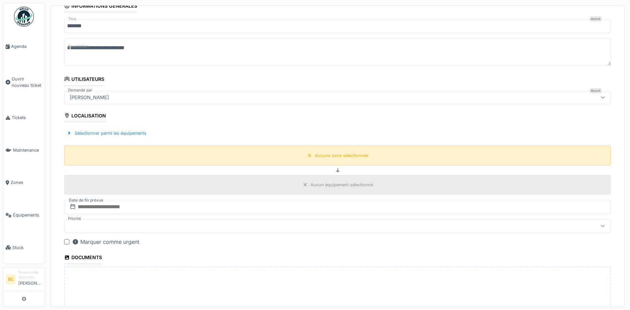
type textarea "**********"
click at [315, 153] on div "Aucune zone sélectionnée" at bounding box center [341, 155] width 53 height 6
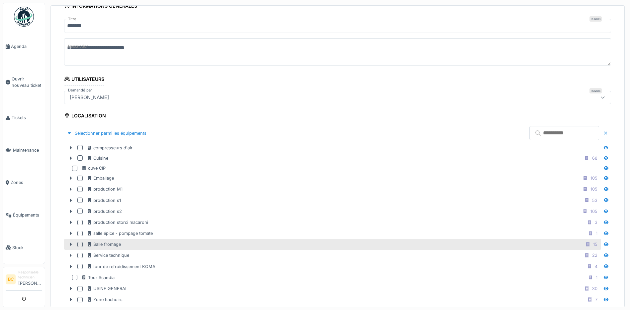
click at [126, 244] on div "Salle fromage 15" at bounding box center [343, 244] width 513 height 8
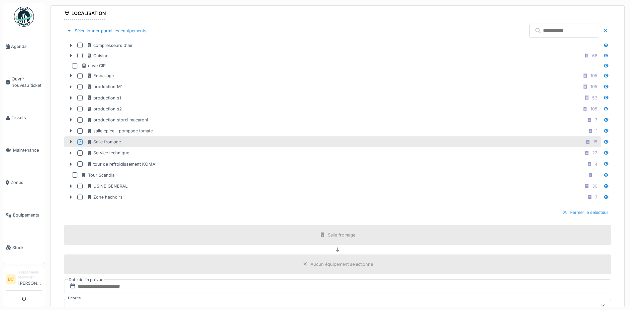
scroll to position [233, 0]
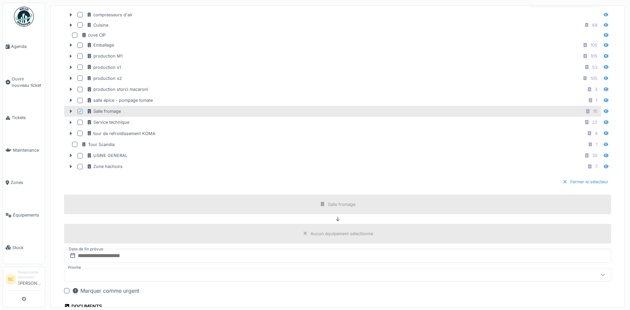
click at [576, 180] on div "Fermer le sélecteur" at bounding box center [585, 181] width 51 height 9
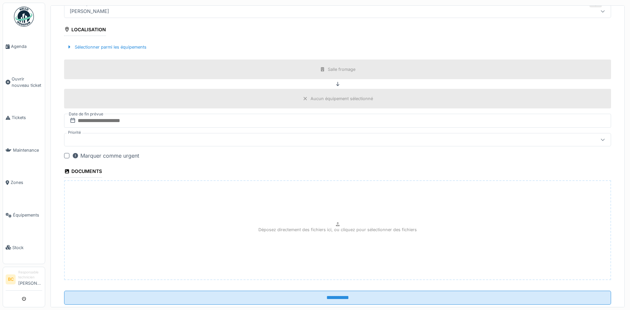
scroll to position [202, 0]
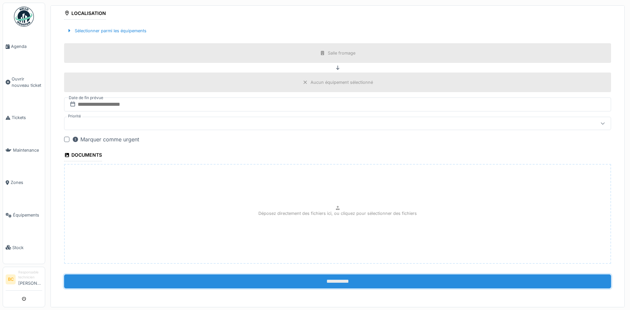
click at [328, 279] on input "**********" at bounding box center [337, 281] width 547 height 14
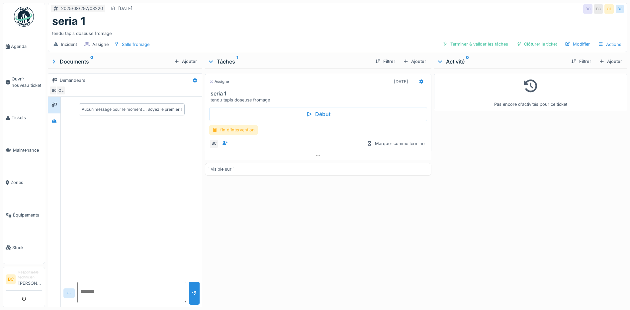
click at [238, 129] on div "fin d'intervention" at bounding box center [233, 130] width 49 height 10
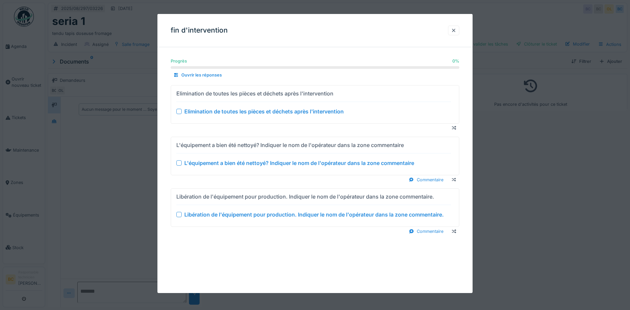
click at [241, 111] on div "Elimination de toutes les pièces et déchets après l'intervention" at bounding box center [263, 111] width 159 height 8
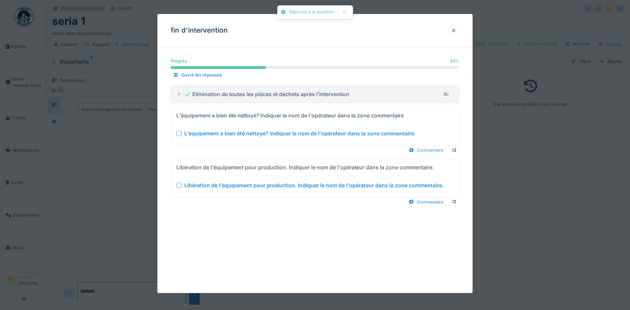
click at [244, 129] on div "L'équipement a bien été nettoyé? Indiquer le nom de l'opérateur dans la zone co…" at bounding box center [299, 133] width 230 height 8
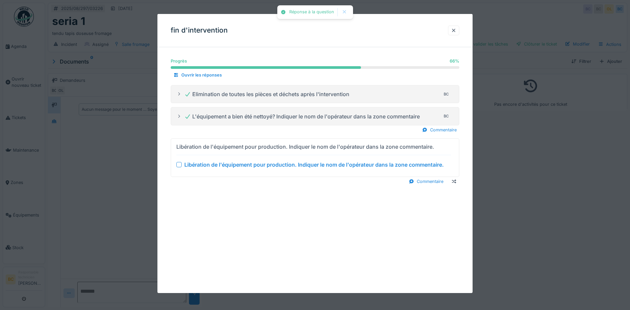
drag, startPoint x: 259, startPoint y: 161, endPoint x: 343, endPoint y: 176, distance: 85.8
click at [260, 161] on div "Libération de l'équipement pour production. Indiquer le nom de l'opérateur dans…" at bounding box center [313, 164] width 259 height 8
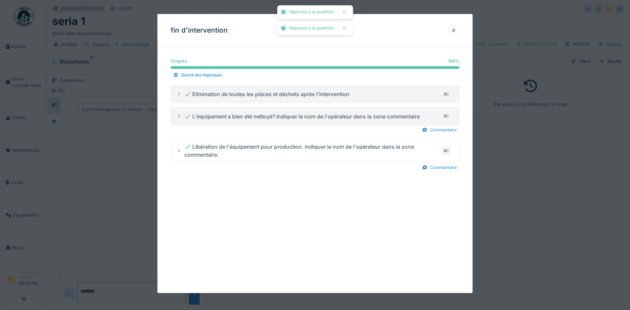
click at [547, 194] on div at bounding box center [315, 155] width 630 height 310
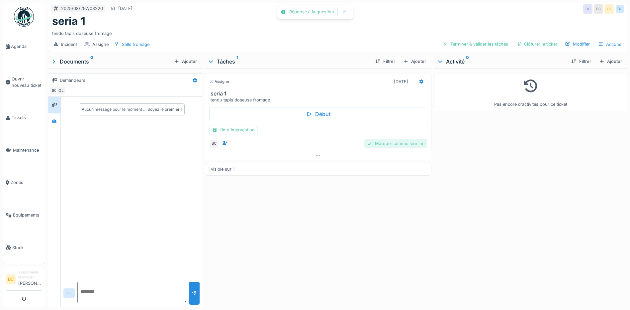
click at [402, 144] on div "Marquer comme terminé" at bounding box center [395, 143] width 63 height 9
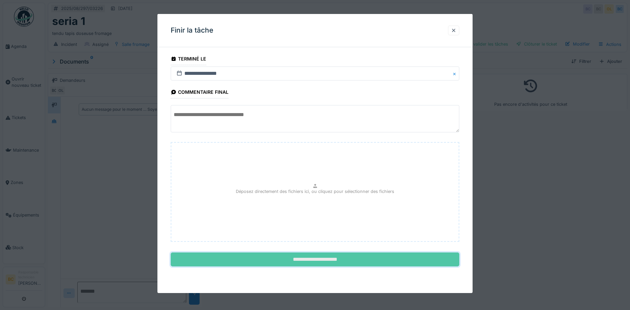
click at [325, 258] on input "**********" at bounding box center [315, 259] width 289 height 14
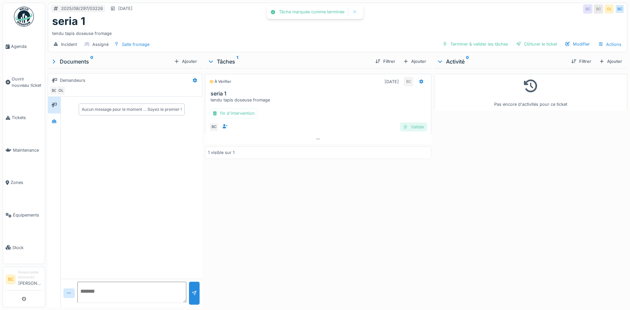
click at [412, 128] on div "Valider" at bounding box center [413, 126] width 27 height 9
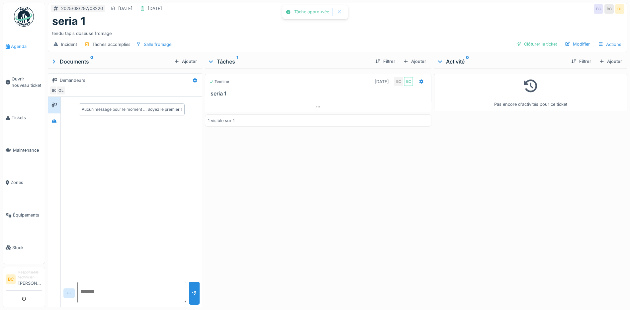
click at [12, 45] on span "Agenda" at bounding box center [26, 46] width 31 height 6
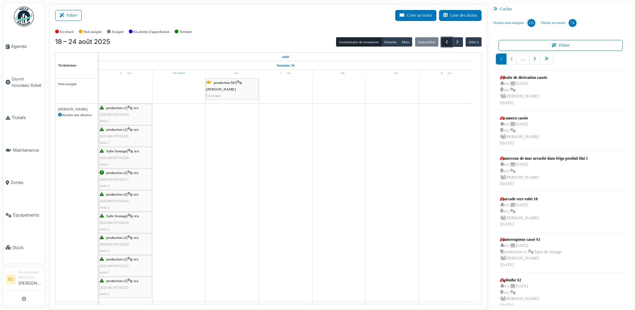
click at [444, 42] on span "button" at bounding box center [447, 42] width 6 height 6
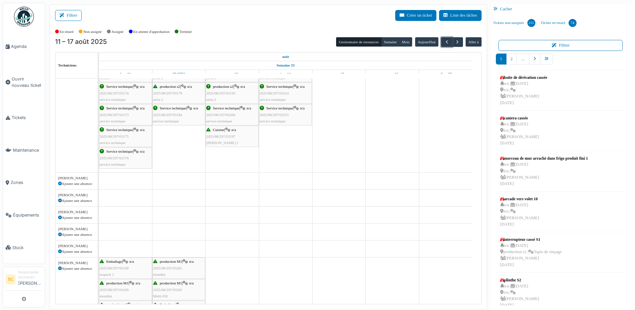
scroll to position [308, 0]
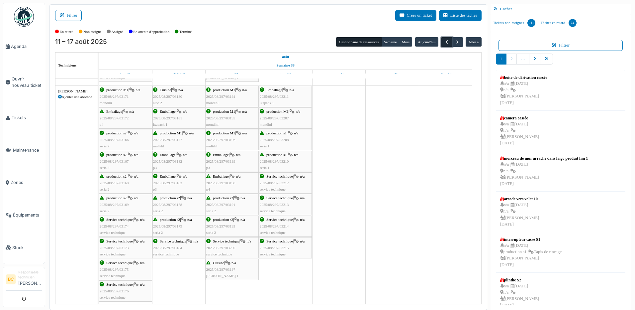
click at [444, 44] on span "button" at bounding box center [447, 42] width 6 height 6
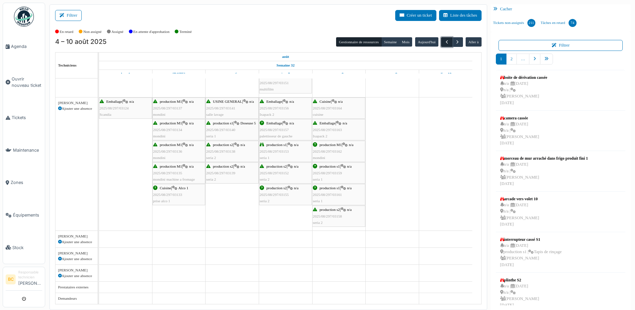
click at [444, 41] on span "button" at bounding box center [447, 42] width 6 height 6
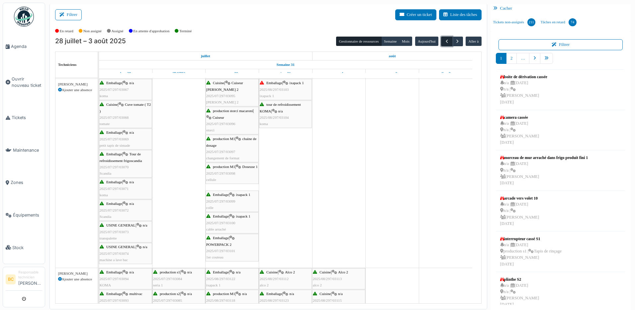
click at [444, 40] on span "button" at bounding box center [447, 42] width 6 height 6
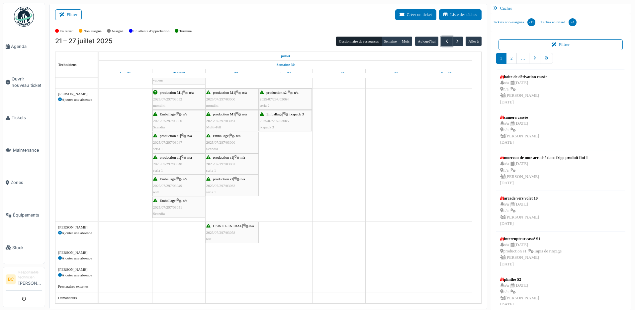
click at [177, 183] on span "2025/07/297/03049" at bounding box center [167, 185] width 29 height 4
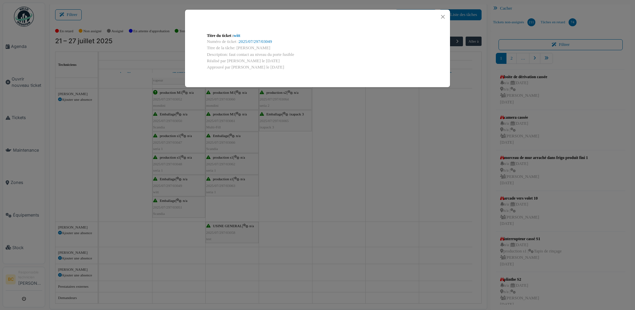
click at [138, 183] on div "Titre du ticket : witt Numéro de ticket : 2025/07/297/03049 Titre de la tâche: …" at bounding box center [317, 155] width 635 height 310
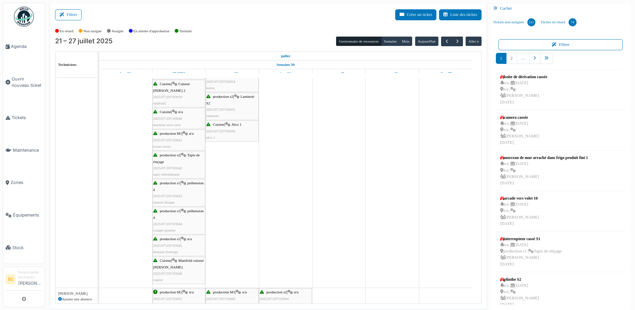
click at [182, 169] on span "2025/07/297/03042" at bounding box center [167, 168] width 29 height 4
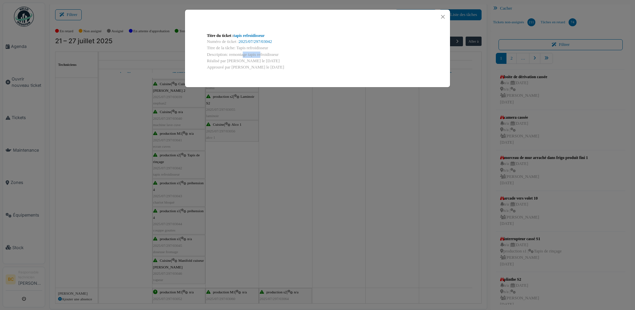
drag, startPoint x: 228, startPoint y: 53, endPoint x: 247, endPoint y: 52, distance: 18.3
click at [247, 52] on div "Description: remontage tapis refroidisseur" at bounding box center [317, 54] width 221 height 6
copy div "remontage"
click at [17, 78] on div "Titre du ticket : tapis refroidisseur Numéro de ticket : 2025/07/297/03042 Titr…" at bounding box center [317, 155] width 635 height 310
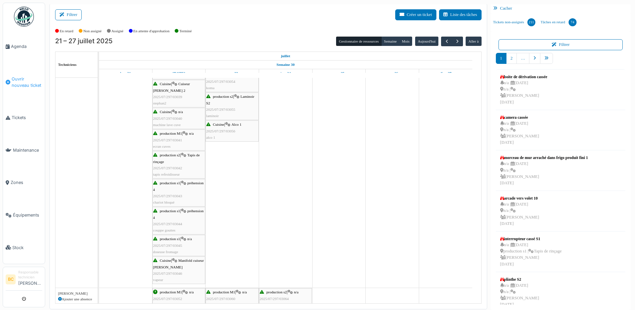
click at [18, 78] on span "Ouvrir nouveau ticket" at bounding box center [27, 82] width 31 height 13
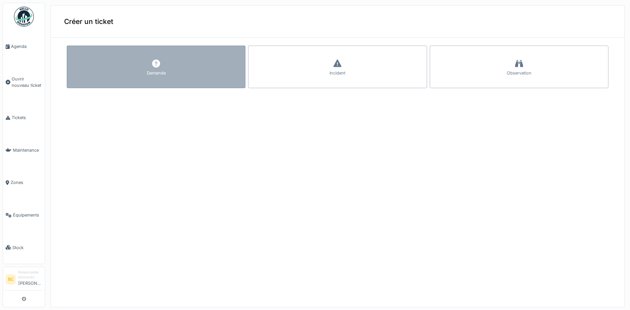
click at [151, 66] on icon at bounding box center [156, 63] width 10 height 8
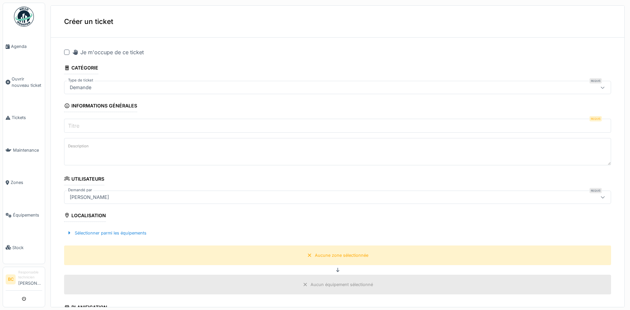
click at [67, 52] on div at bounding box center [66, 52] width 5 height 5
click at [80, 121] on input "Titre" at bounding box center [337, 126] width 547 height 14
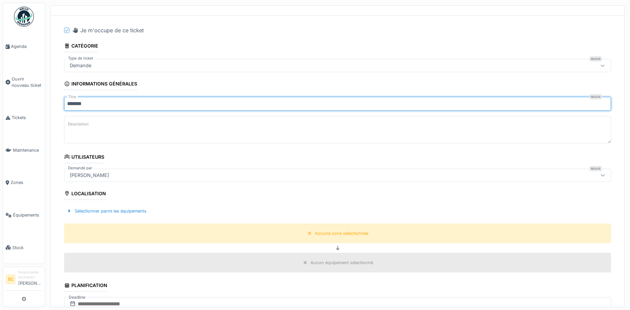
scroll to position [33, 0]
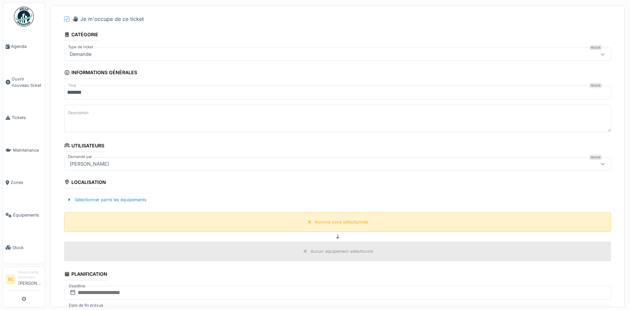
click at [340, 218] on div "Aucune zone sélectionnée" at bounding box center [338, 222] width 66 height 8
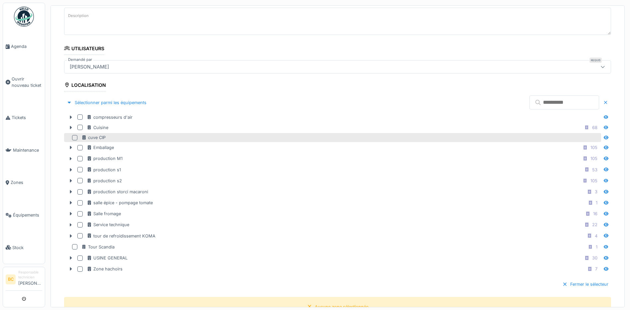
scroll to position [133, 0]
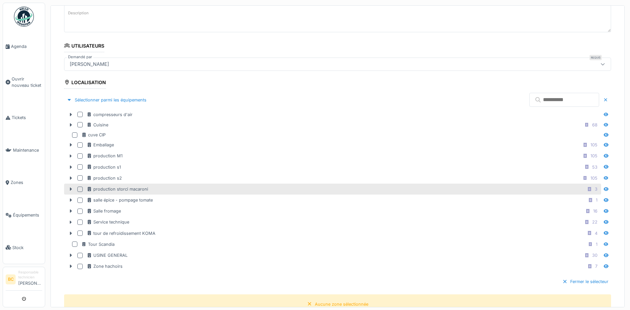
click at [79, 189] on div at bounding box center [79, 188] width 5 height 5
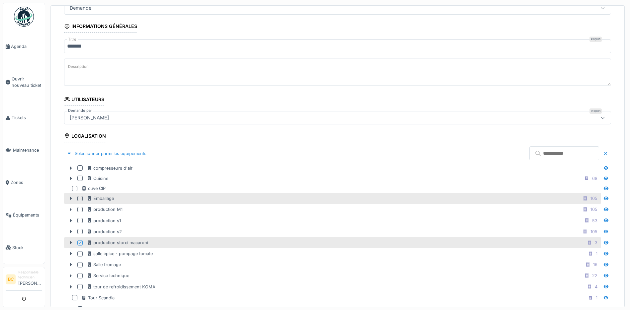
scroll to position [66, 0]
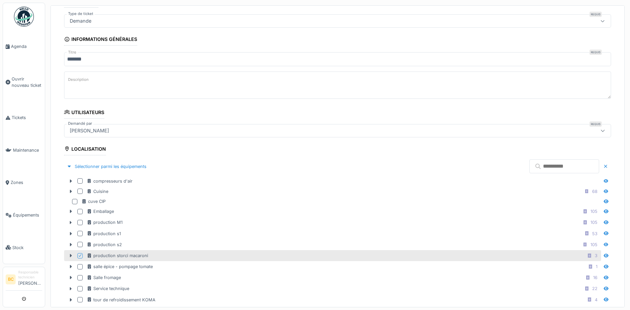
click at [87, 58] on input "*******" at bounding box center [337, 59] width 547 height 14
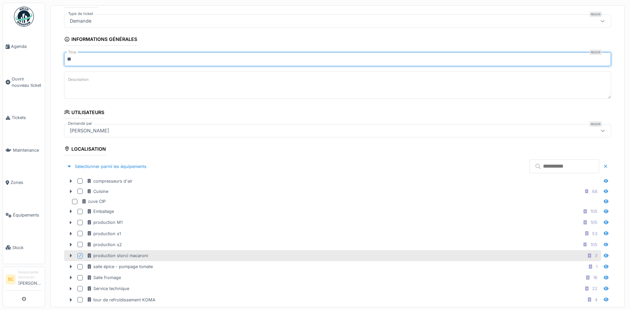
type input "*"
type input "******"
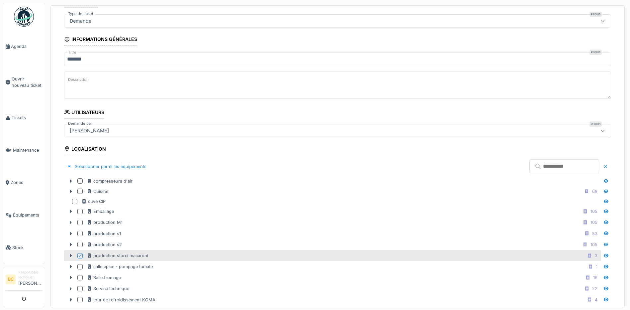
click at [82, 82] on label "Description" at bounding box center [78, 79] width 23 height 8
click at [82, 82] on textarea "Description" at bounding box center [337, 84] width 547 height 27
drag, startPoint x: 82, startPoint y: 82, endPoint x: 103, endPoint y: 77, distance: 21.8
click at [105, 77] on textarea "Description" at bounding box center [337, 84] width 547 height 27
drag, startPoint x: 85, startPoint y: 81, endPoint x: 80, endPoint y: 81, distance: 5.0
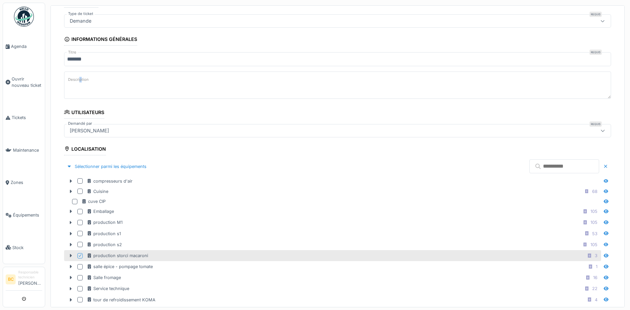
click at [80, 81] on label "Description" at bounding box center [78, 79] width 23 height 8
click at [80, 81] on textarea "Description" at bounding box center [337, 84] width 547 height 27
click at [80, 81] on label "Description" at bounding box center [78, 79] width 23 height 8
click at [80, 81] on textarea "Description" at bounding box center [337, 84] width 547 height 27
paste textarea "*********"
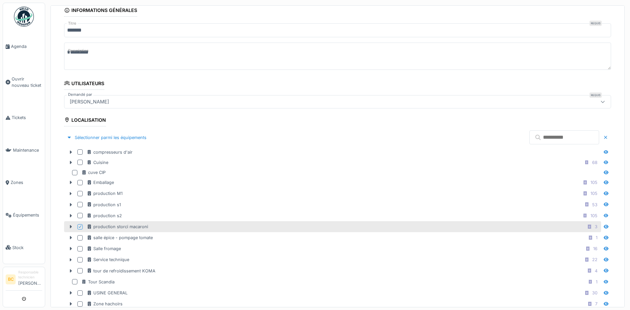
scroll to position [199, 0]
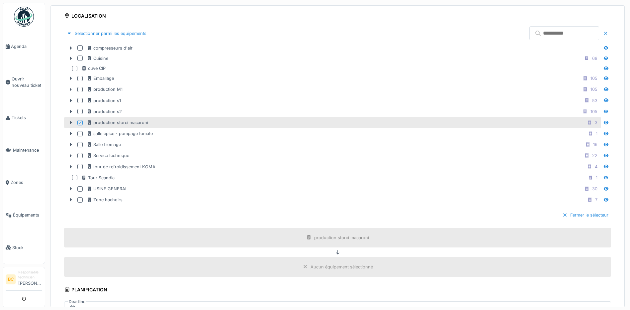
type textarea "*********"
click at [563, 217] on div "Fermer le sélecteur" at bounding box center [585, 214] width 51 height 9
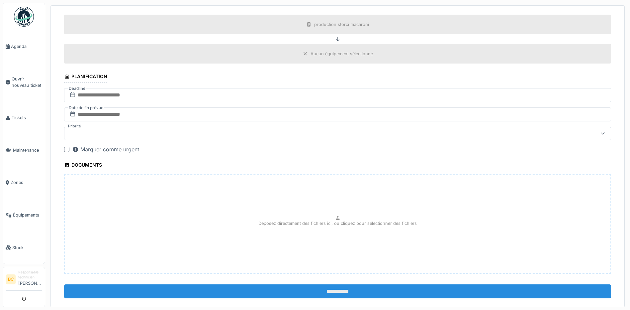
scroll to position [241, 0]
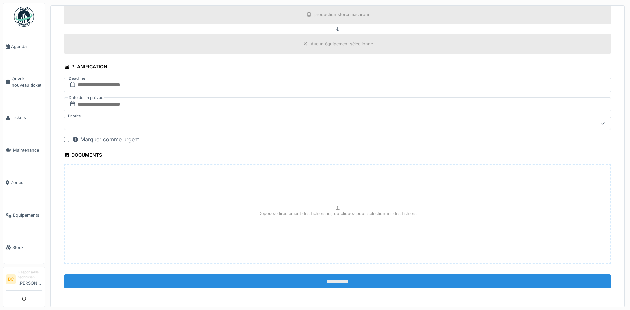
click at [336, 280] on input "**********" at bounding box center [337, 281] width 547 height 14
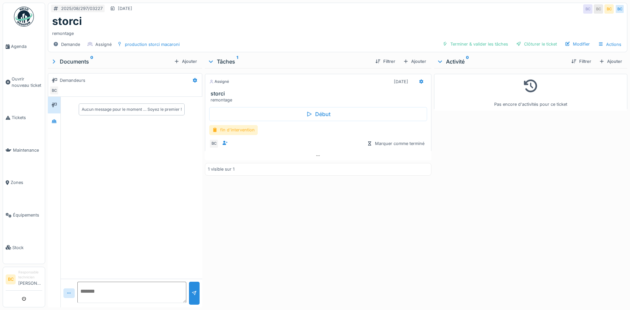
click at [240, 132] on div "fin d'intervention" at bounding box center [233, 130] width 49 height 10
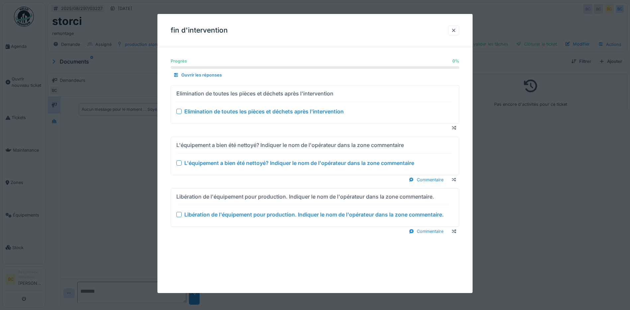
click at [233, 111] on div "Elimination de toutes les pièces et déchets après l'intervention" at bounding box center [263, 111] width 159 height 8
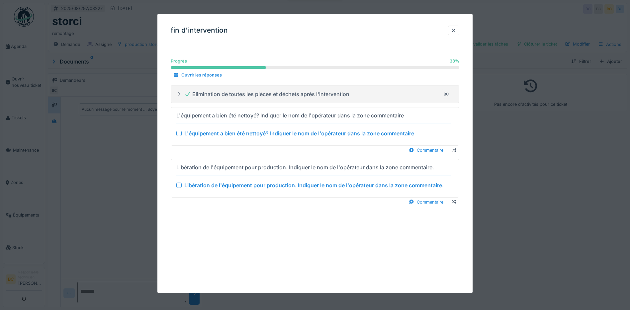
click at [246, 130] on div "L'équipement a bien été nettoyé? Indiquer le nom de l'opérateur dans la zone co…" at bounding box center [299, 133] width 230 height 8
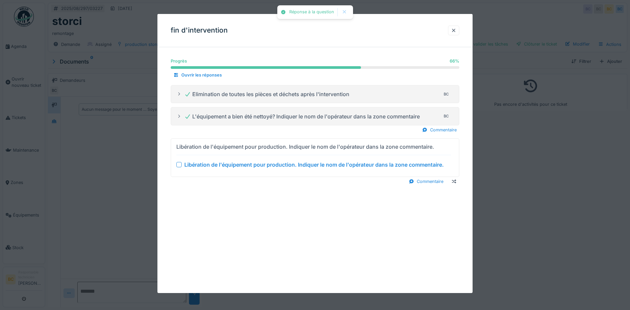
click at [265, 165] on div "Libération de l'équipement pour production. Indiquer le nom de l'opérateur dans…" at bounding box center [313, 164] width 259 height 8
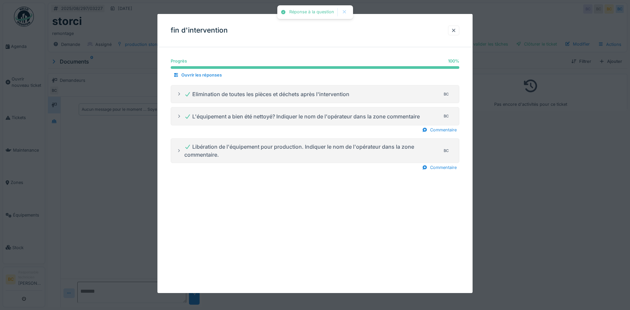
click at [516, 174] on div at bounding box center [315, 155] width 630 height 310
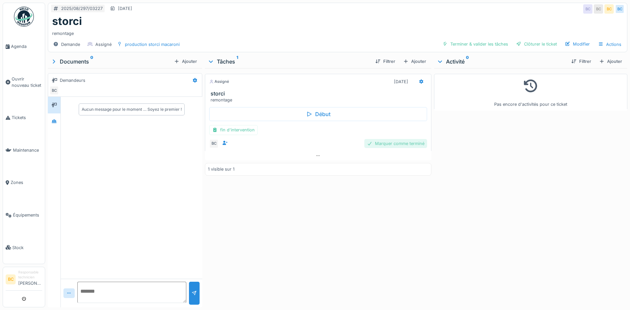
click at [398, 143] on div "Marquer comme terminé" at bounding box center [395, 143] width 63 height 9
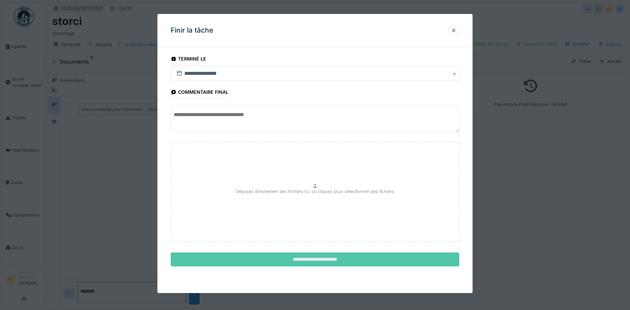
click at [322, 257] on input "**********" at bounding box center [315, 259] width 289 height 14
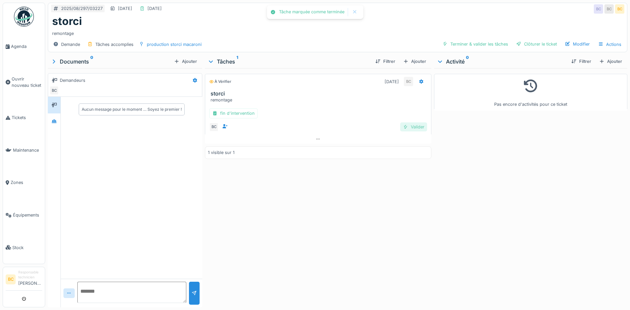
click at [416, 125] on div "Valider" at bounding box center [413, 126] width 27 height 9
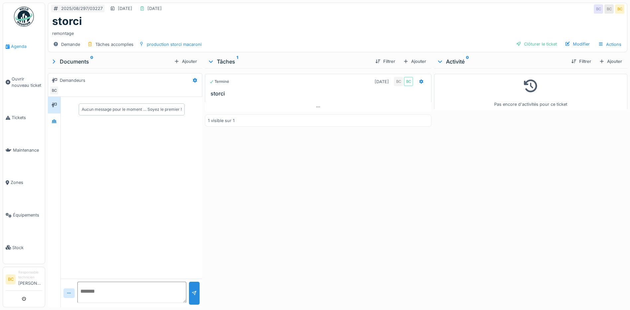
click at [22, 45] on span "Agenda" at bounding box center [26, 46] width 31 height 6
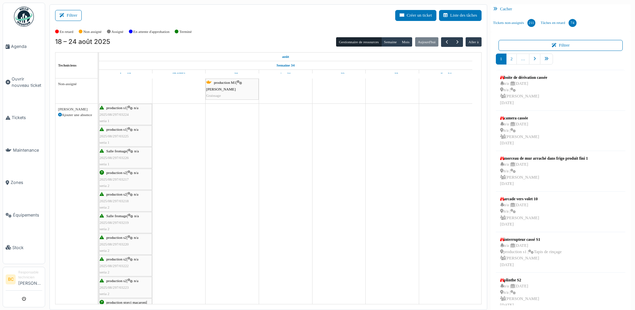
click at [116, 114] on span "2025/08/297/03224" at bounding box center [114, 114] width 29 height 4
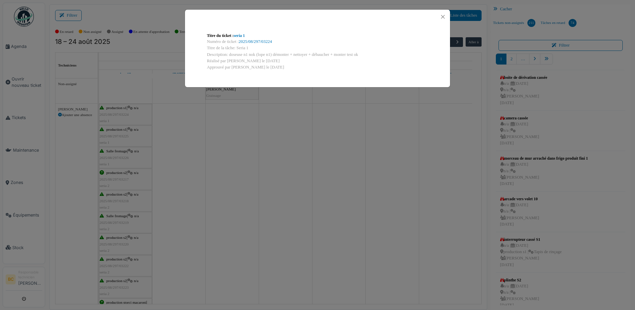
click at [215, 139] on div "Titre du ticket : seria 1 Numéro de ticket : 2025/08/297/03224 Titre de la tâch…" at bounding box center [317, 155] width 635 height 310
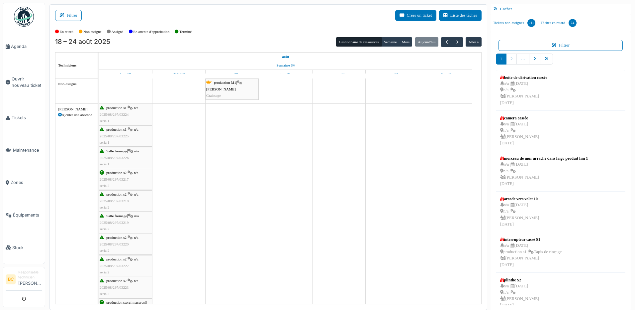
click at [118, 180] on span "2025/08/297/03217" at bounding box center [114, 179] width 29 height 4
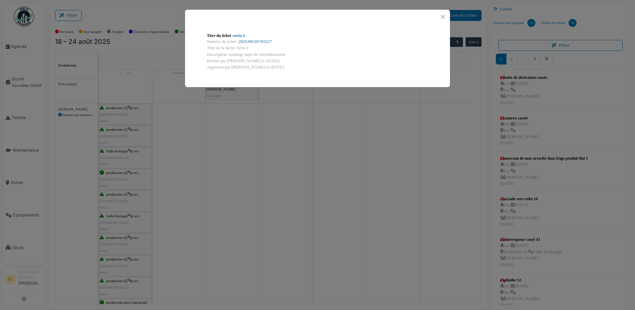
click at [255, 40] on link "2025/08/297/03217" at bounding box center [255, 41] width 33 height 5
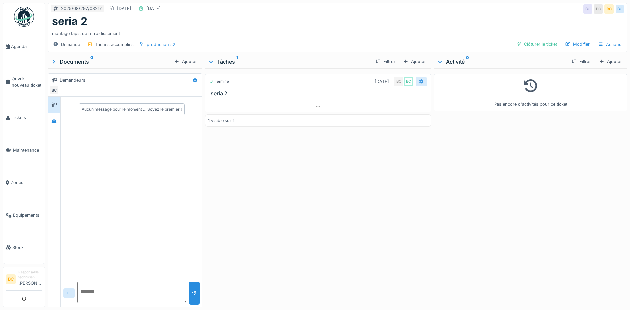
click at [420, 80] on icon at bounding box center [422, 81] width 4 height 5
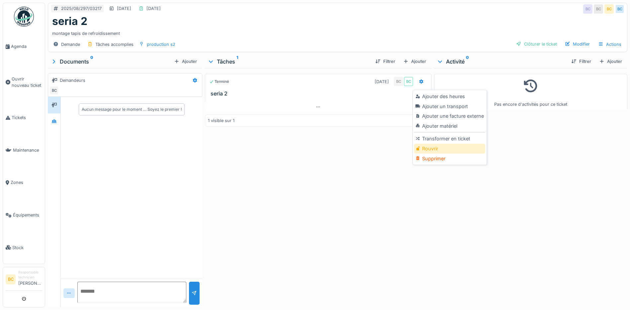
click at [434, 147] on div "Rouvrir" at bounding box center [449, 149] width 71 height 10
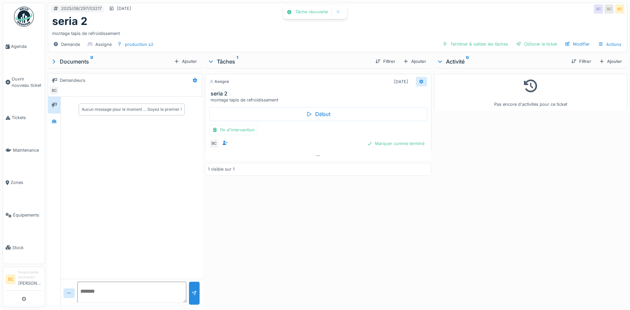
click at [419, 82] on icon at bounding box center [421, 81] width 5 height 4
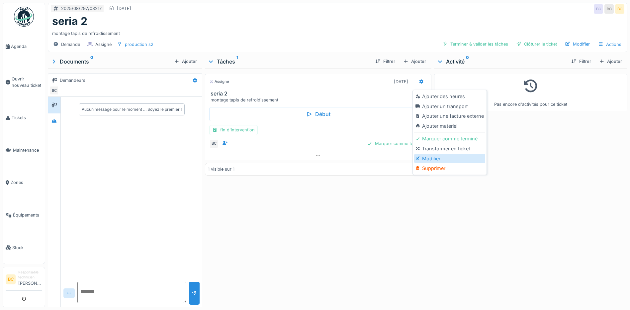
click at [429, 159] on div "Modifier" at bounding box center [449, 158] width 71 height 10
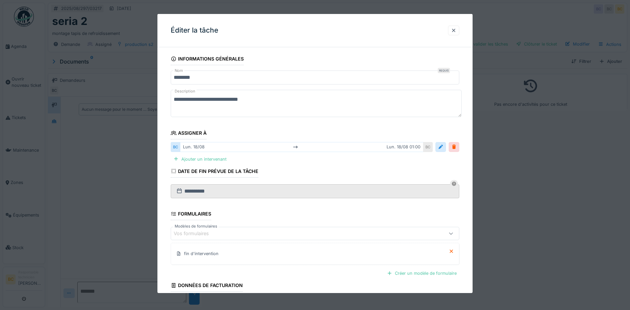
click at [174, 98] on textarea "**********" at bounding box center [316, 103] width 291 height 27
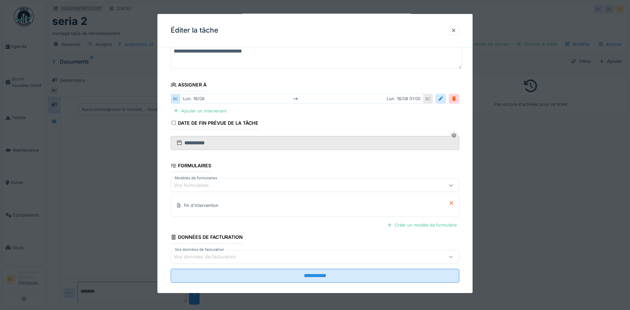
scroll to position [56, 0]
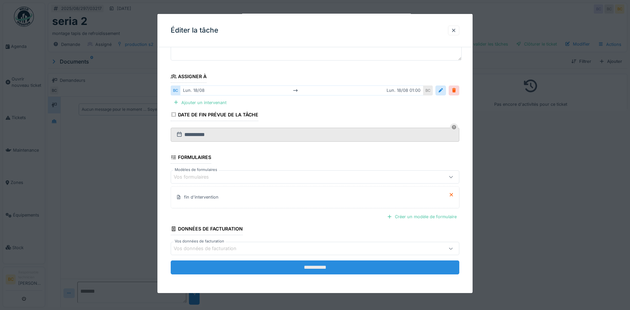
type textarea "**********"
click at [316, 270] on input "**********" at bounding box center [315, 267] width 289 height 14
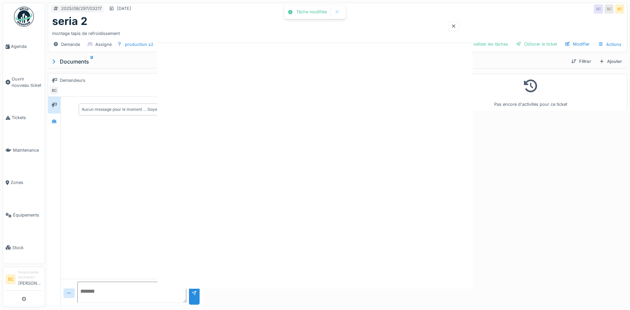
scroll to position [0, 0]
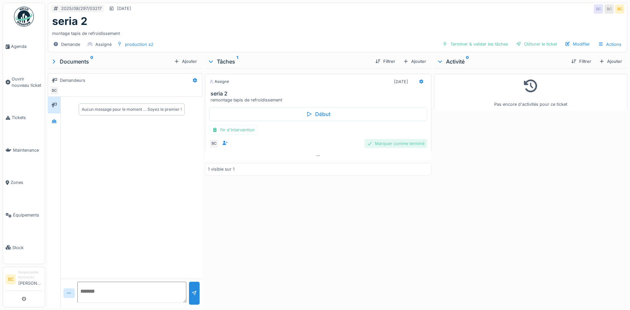
click at [402, 142] on div "Marquer comme terminé" at bounding box center [395, 143] width 63 height 9
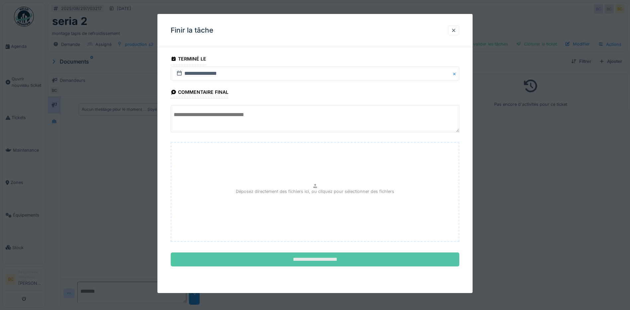
click at [295, 258] on input "**********" at bounding box center [315, 259] width 289 height 14
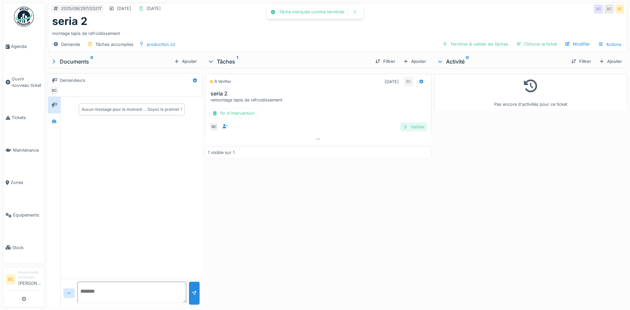
click at [412, 126] on div "Valider" at bounding box center [413, 126] width 27 height 9
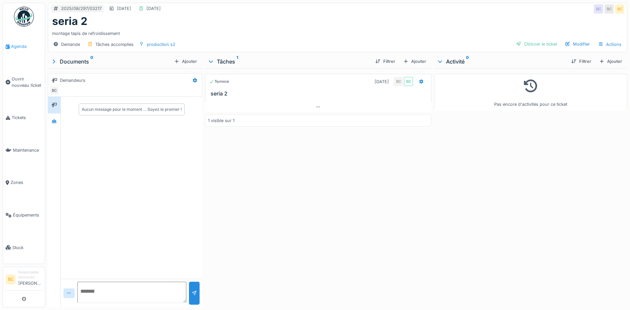
click at [23, 44] on span "Agenda" at bounding box center [26, 46] width 31 height 6
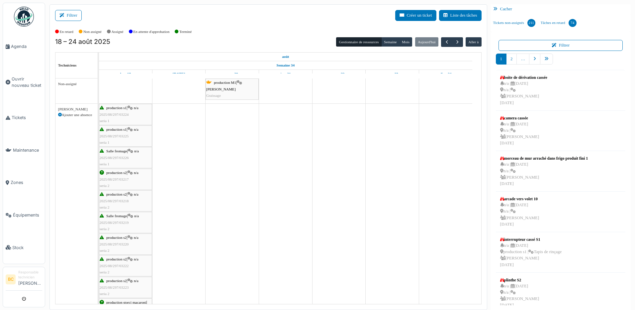
click at [118, 119] on div "production s1 | n/a 2025/08/297/03224 seria 1" at bounding box center [126, 114] width 52 height 19
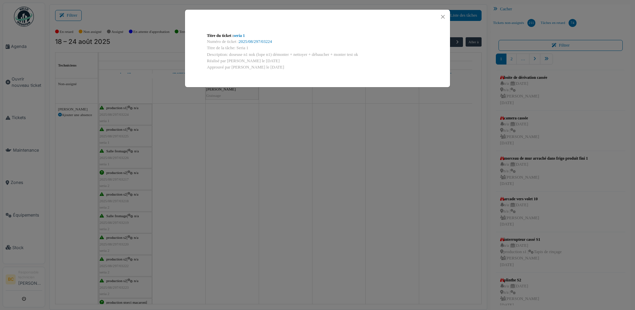
click at [227, 216] on div "Titre du ticket : seria 1 Numéro de ticket : 2025/08/297/03224 Titre de la tâch…" at bounding box center [317, 155] width 635 height 310
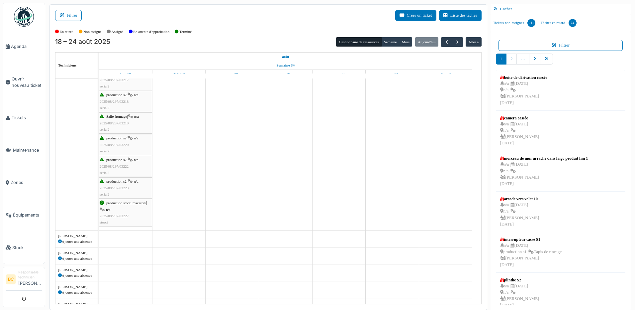
scroll to position [100, 0]
click at [115, 209] on div "production storci macaroni | n/a 2025/08/297/03227 storci" at bounding box center [126, 212] width 52 height 26
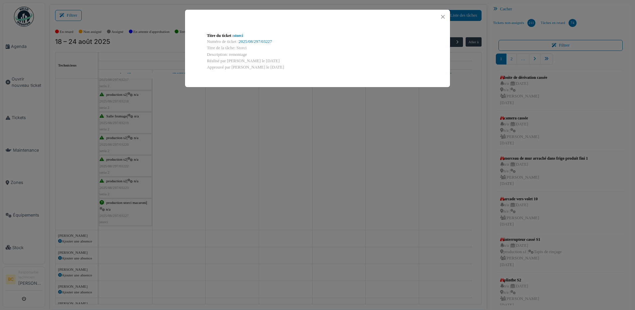
click at [193, 194] on div "Titre du ticket : storci Numéro de ticket : 2025/08/297/03227 Titre de la tâche…" at bounding box center [317, 155] width 635 height 310
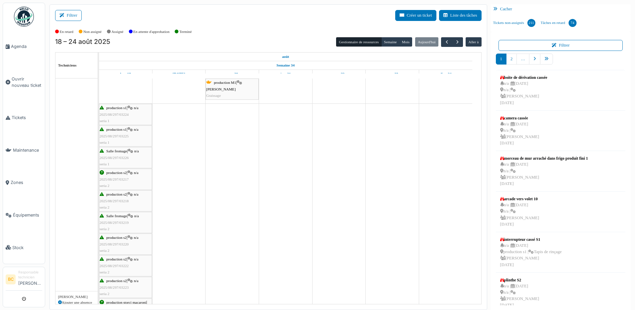
scroll to position [0, 0]
click at [126, 114] on span "2025/08/297/03224" at bounding box center [114, 114] width 29 height 4
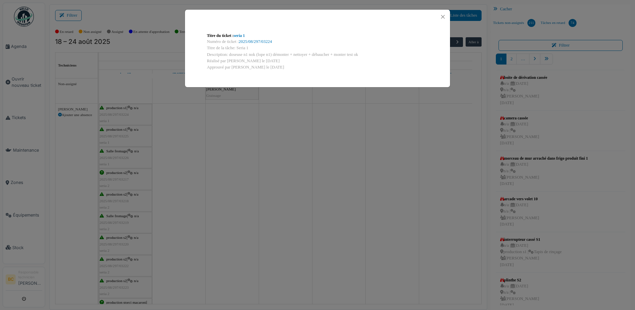
click at [123, 137] on div "Titre du ticket : seria 1 Numéro de ticket : 2025/08/297/03224 Titre de la tâch…" at bounding box center [317, 155] width 635 height 310
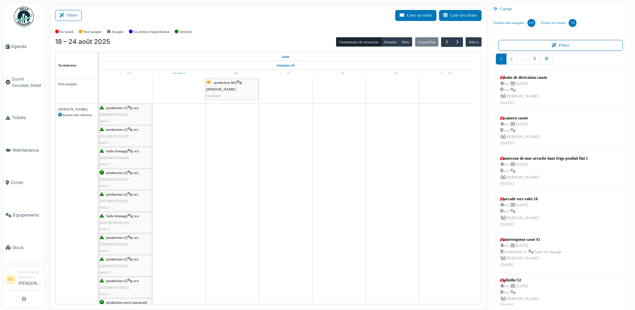
click at [123, 137] on span "2025/08/297/03225" at bounding box center [114, 136] width 29 height 4
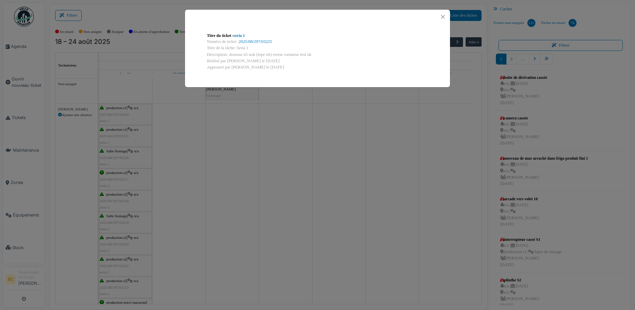
click at [123, 137] on div "Titre du ticket : seria 1 Numéro de ticket : 2025/08/297/03225 Titre de la tâch…" at bounding box center [317, 155] width 635 height 310
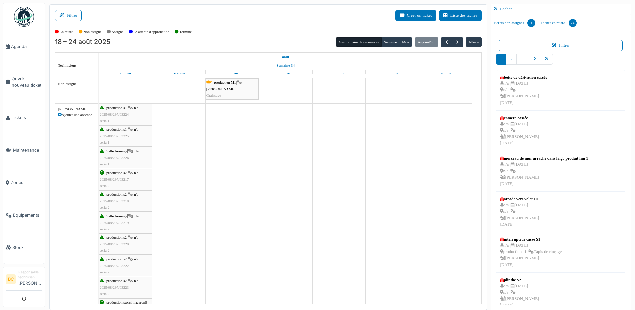
click at [120, 155] on span "2025/08/297/03226" at bounding box center [114, 157] width 29 height 4
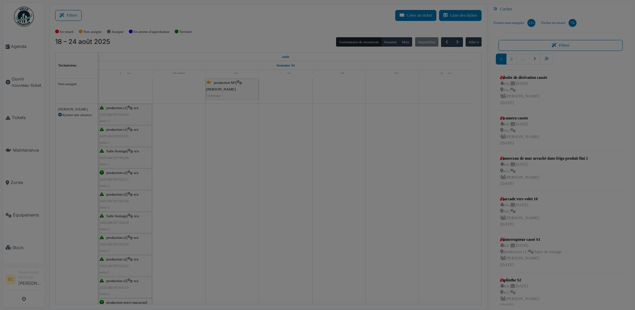
click at [0, 0] on div "Titre du ticket : seria 1 Numéro de ticket : 2025/08/297/03226 Titre de la tâch…" at bounding box center [0, 0] width 0 height 0
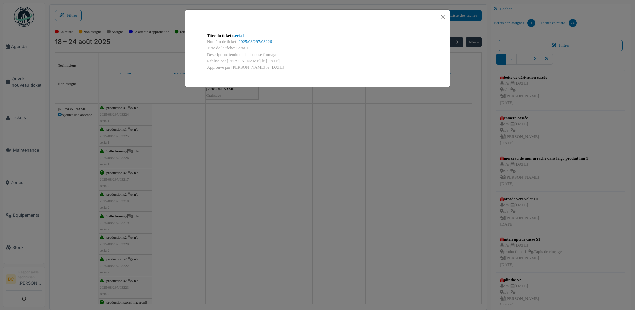
click at [121, 178] on div "Titre du ticket : seria 1 Numéro de ticket : 2025/08/297/03226 Titre de la tâch…" at bounding box center [317, 155] width 635 height 310
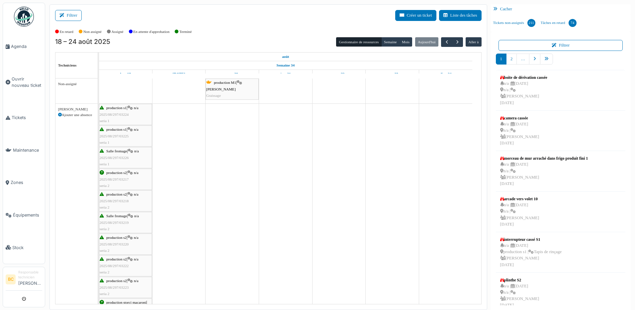
click at [121, 179] on span "2025/08/297/03217" at bounding box center [114, 179] width 29 height 4
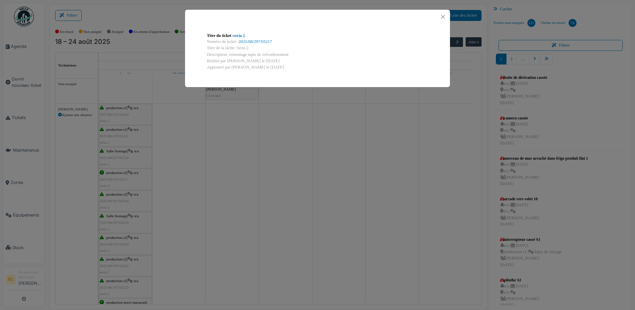
click at [121, 179] on div "Titre du ticket : seria 2 Numéro de ticket : 2025/08/297/03217 Titre de la tâch…" at bounding box center [317, 155] width 635 height 310
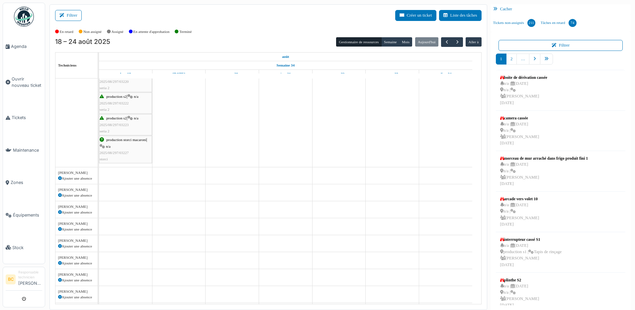
scroll to position [166, 0]
click at [115, 151] on span "2025/08/297/03227" at bounding box center [114, 149] width 29 height 4
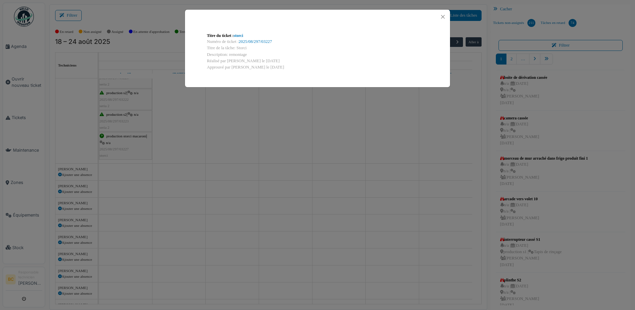
click at [165, 142] on div "Titre du ticket : storci Numéro de ticket : 2025/08/297/03227 Titre de la tâche…" at bounding box center [317, 155] width 635 height 310
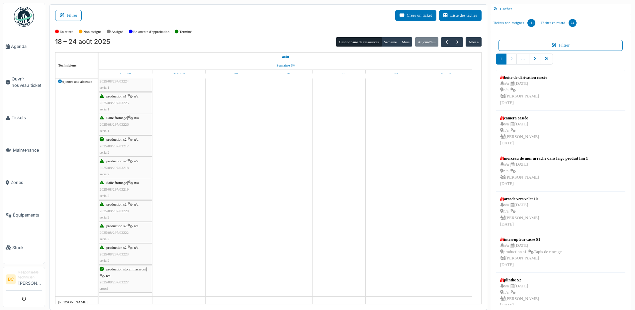
scroll to position [0, 0]
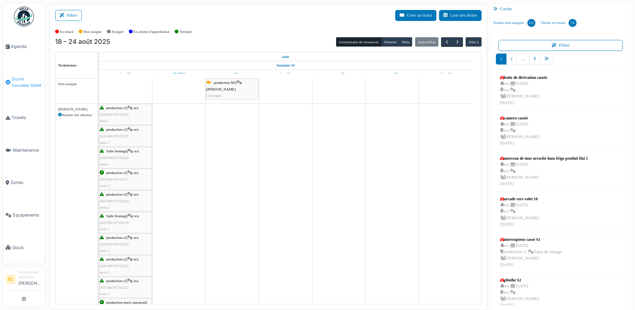
click at [21, 77] on span "Ouvrir nouveau ticket" at bounding box center [27, 82] width 31 height 13
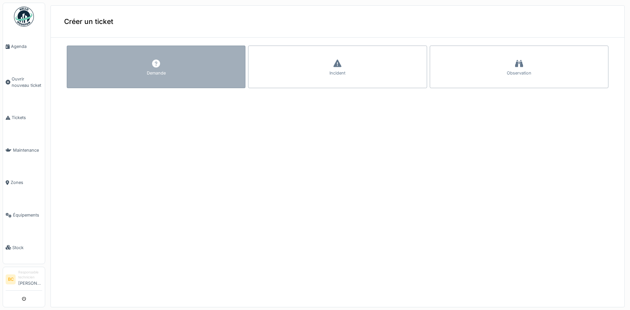
click at [159, 66] on div "Demande" at bounding box center [156, 67] width 179 height 43
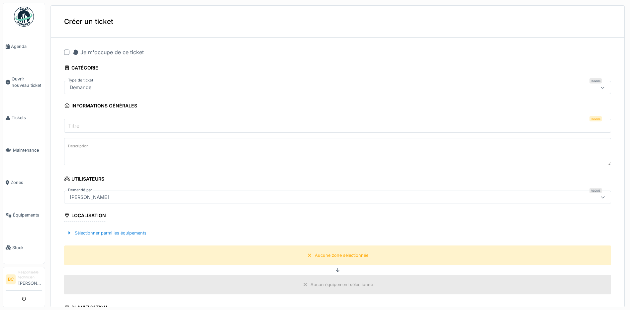
click at [66, 51] on div at bounding box center [66, 52] width 5 height 5
click at [77, 124] on label "Titre" at bounding box center [74, 126] width 14 height 8
click at [77, 124] on input "Titre" at bounding box center [337, 126] width 547 height 14
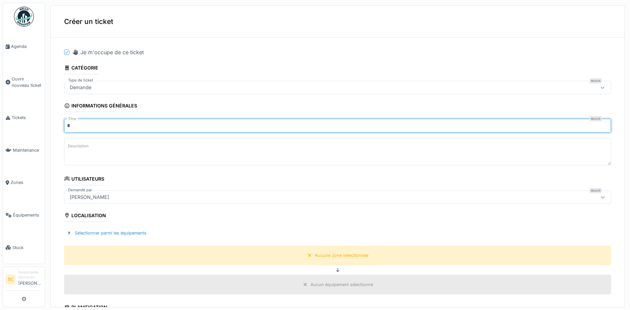
type input "*********"
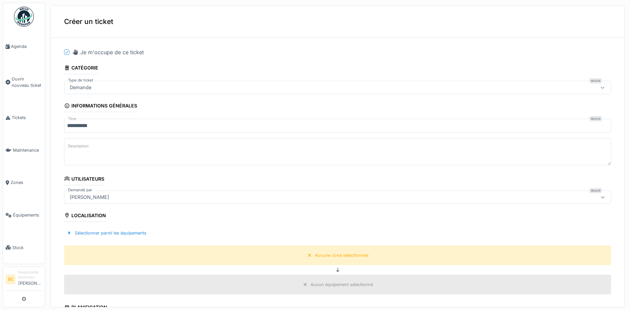
click at [81, 151] on textarea "Description" at bounding box center [337, 151] width 547 height 27
click at [78, 147] on textarea "**********" at bounding box center [337, 151] width 547 height 27
click at [213, 147] on textarea "**********" at bounding box center [337, 151] width 547 height 27
type textarea "**********"
click at [347, 252] on div "Aucune zone sélectionnée" at bounding box center [341, 255] width 53 height 6
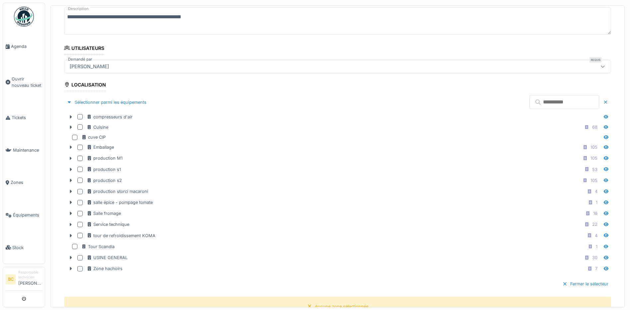
scroll to position [133, 0]
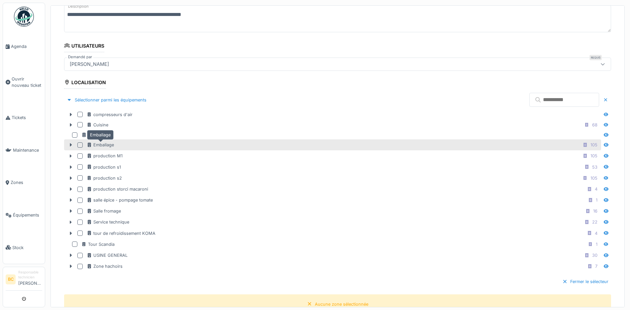
click at [106, 145] on div "Emballage" at bounding box center [100, 145] width 27 height 6
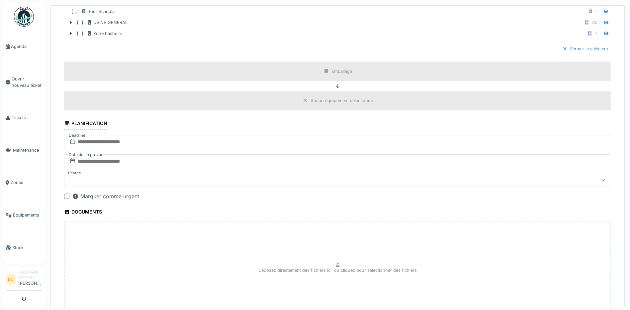
scroll to position [422, 0]
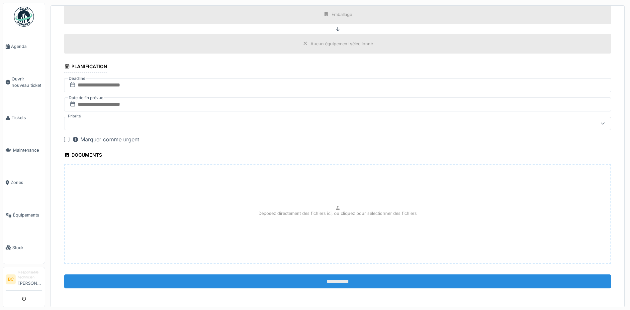
click at [330, 283] on input "**********" at bounding box center [337, 281] width 547 height 14
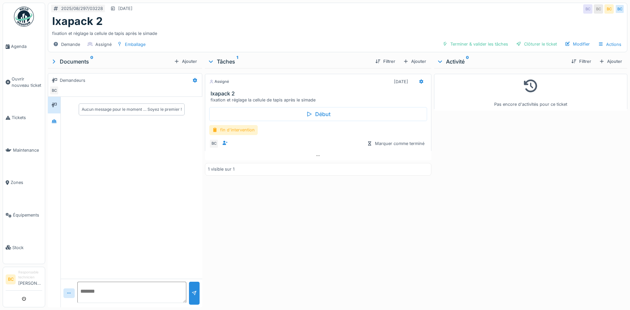
click at [244, 131] on div "fin d'intervention" at bounding box center [233, 130] width 49 height 10
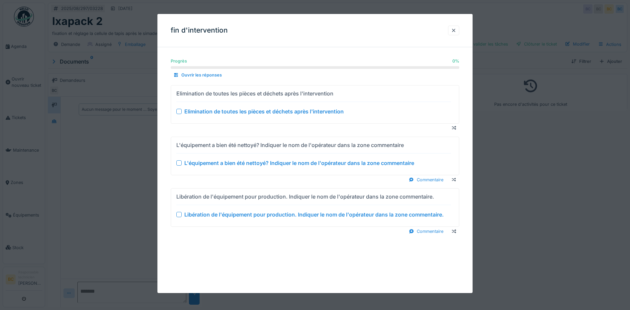
click at [248, 112] on div "Elimination de toutes les pièces et déchets après l'intervention" at bounding box center [263, 111] width 159 height 8
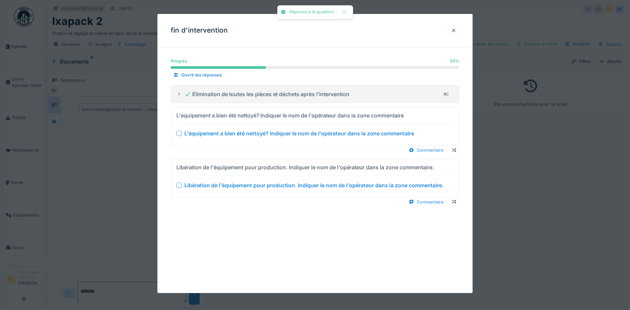
click at [255, 134] on div "L'équipement a bien été nettoyé? Indiquer le nom de l'opérateur dans la zone co…" at bounding box center [299, 133] width 230 height 8
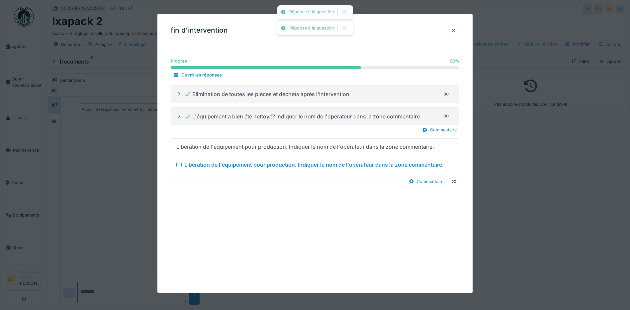
click at [265, 162] on div "Libération de l'équipement pour production. Indiquer le nom de l'opérateur dans…" at bounding box center [313, 164] width 259 height 8
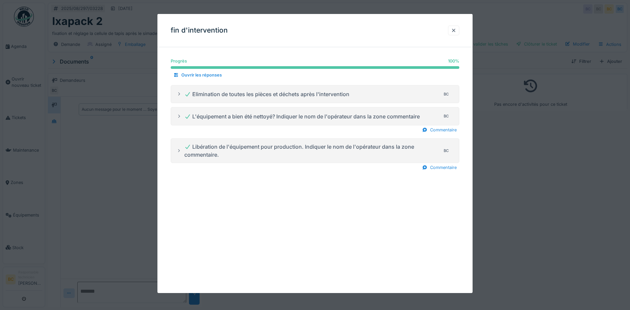
click at [517, 186] on div at bounding box center [315, 155] width 630 height 310
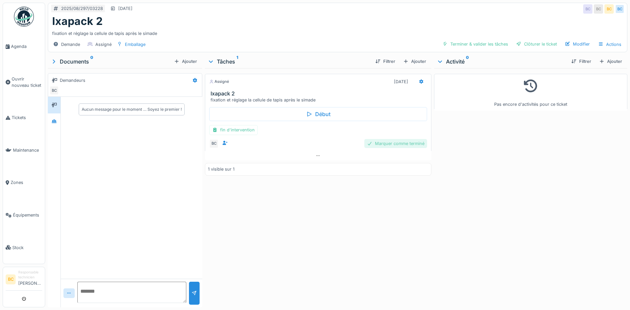
click at [403, 142] on div "Marquer comme terminé" at bounding box center [395, 143] width 63 height 9
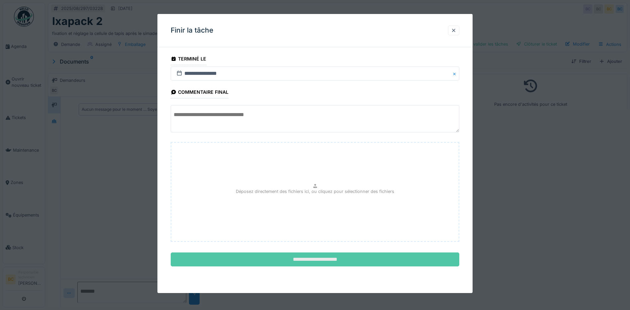
click at [358, 259] on input "**********" at bounding box center [315, 259] width 289 height 14
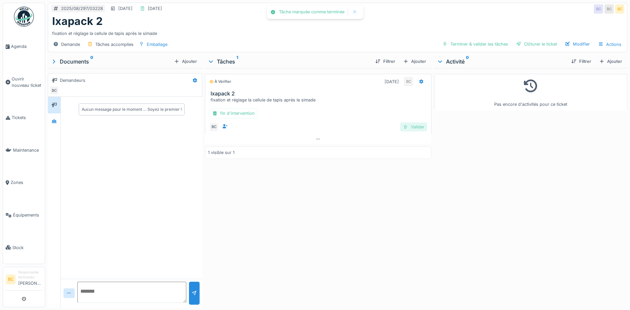
click at [413, 127] on div "Valider" at bounding box center [413, 126] width 27 height 9
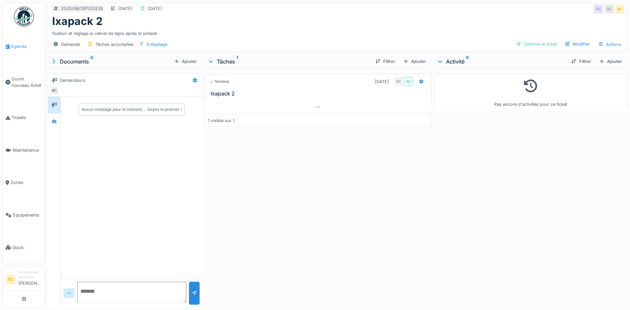
drag, startPoint x: 20, startPoint y: 45, endPoint x: 20, endPoint y: 49, distance: 3.7
click at [20, 45] on span "Agenda" at bounding box center [26, 46] width 31 height 6
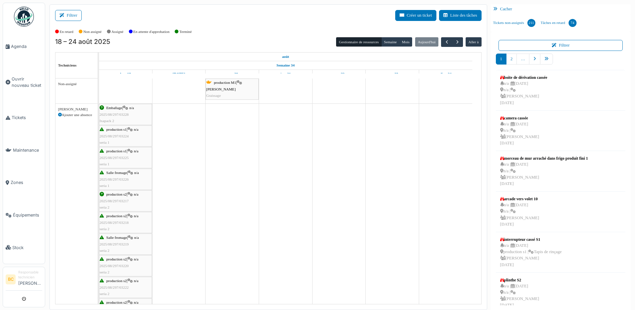
click at [114, 114] on span "2025/08/297/03228" at bounding box center [114, 114] width 29 height 4
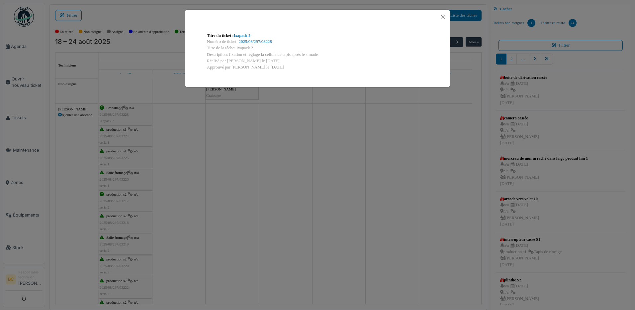
drag, startPoint x: 318, startPoint y: 53, endPoint x: 229, endPoint y: 56, distance: 89.1
click at [229, 56] on div "Description: fixation et réglage la cellule de tapis après le simade" at bounding box center [317, 54] width 221 height 6
copy div "fixation et réglage la cellule de tapis après le simade"
click at [121, 135] on div "Titre du ticket : Ixapack 2 Numéro de ticket : 2025/08/297/03228 Titre de la tâ…" at bounding box center [317, 155] width 635 height 310
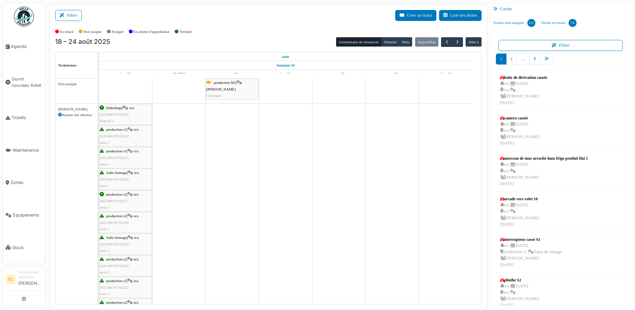
click at [121, 135] on span "2025/08/297/03224" at bounding box center [114, 136] width 29 height 4
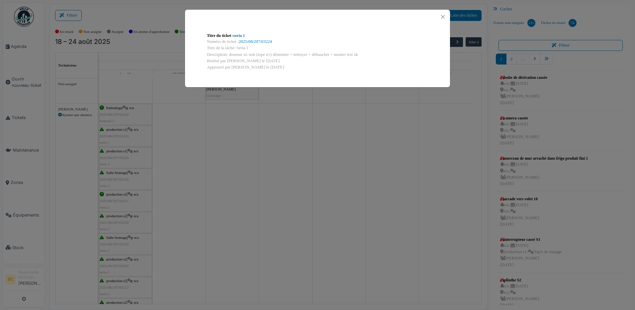
drag, startPoint x: 358, startPoint y: 53, endPoint x: 228, endPoint y: 52, distance: 130.3
click at [228, 52] on div "Description: doseuse n1 nok (lope n1) démonter + nettoyer + débaucher + monter …" at bounding box center [317, 54] width 221 height 6
copy div "doseuse n1 nok (lope n1) démonter + nettoyer + débaucher + monter test ok"
click at [118, 157] on div "Titre du ticket : seria 1 Numéro de ticket : 2025/08/297/03224 Titre de la tâch…" at bounding box center [317, 155] width 635 height 310
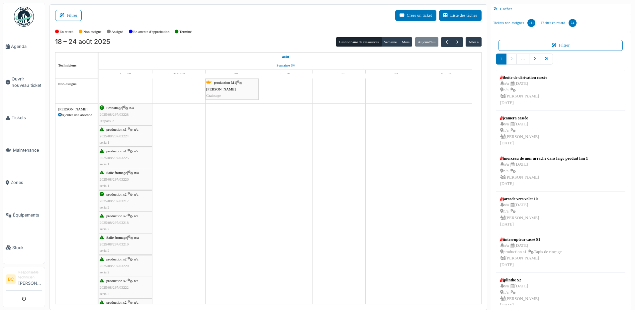
click at [118, 157] on span "2025/08/297/03225" at bounding box center [114, 157] width 29 height 4
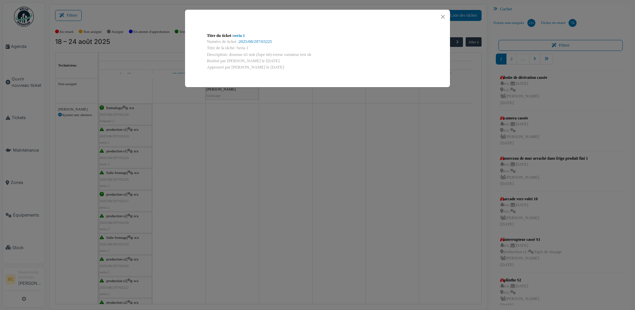
drag, startPoint x: 312, startPoint y: 54, endPoint x: 230, endPoint y: 53, distance: 82.4
click at [230, 53] on div "Description: doseuse n5 nok (lope n6) erreur variateur test ok" at bounding box center [317, 54] width 221 height 6
copy div "doseuse n5 nok (lope n6) erreur variateur test ok"
click at [116, 180] on div "Titre du ticket : seria 1 Numéro de ticket : 2025/08/297/03225 Titre de la tâch…" at bounding box center [317, 155] width 635 height 310
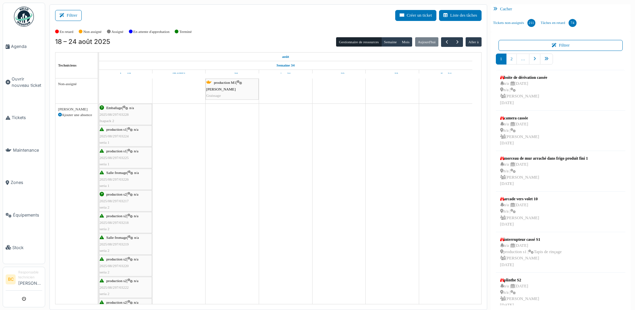
click at [117, 179] on span "2025/08/297/03226" at bounding box center [114, 179] width 29 height 4
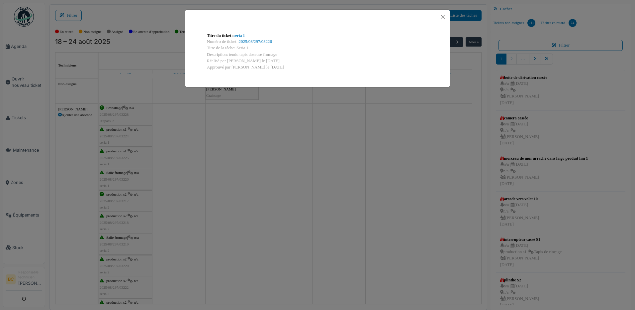
drag, startPoint x: 278, startPoint y: 54, endPoint x: 229, endPoint y: 55, distance: 49.5
click at [229, 55] on div "Description: tendu tapis doseuse fromage" at bounding box center [317, 54] width 221 height 6
copy div "tendu tapis doseuse fromage"
drag, startPoint x: 221, startPoint y: 160, endPoint x: 175, endPoint y: 173, distance: 47.3
click at [221, 160] on div "Titre du ticket : seria 1 Numéro de ticket : 2025/08/297/03226 Titre de la tâch…" at bounding box center [317, 155] width 635 height 310
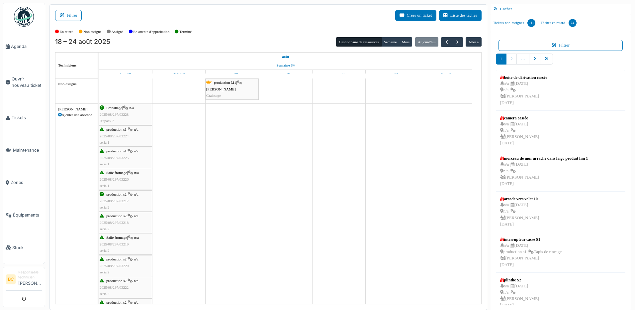
click at [122, 178] on span "2025/08/297/03226" at bounding box center [114, 179] width 29 height 4
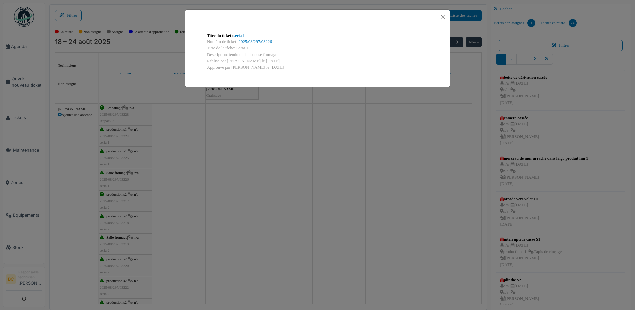
click at [122, 178] on div "Titre du ticket : seria 1 Numéro de ticket : 2025/08/297/03226 Titre de la tâch…" at bounding box center [317, 155] width 635 height 310
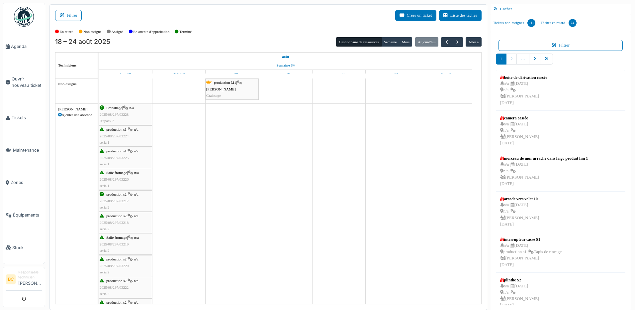
click at [122, 200] on span "2025/08/297/03217" at bounding box center [114, 201] width 29 height 4
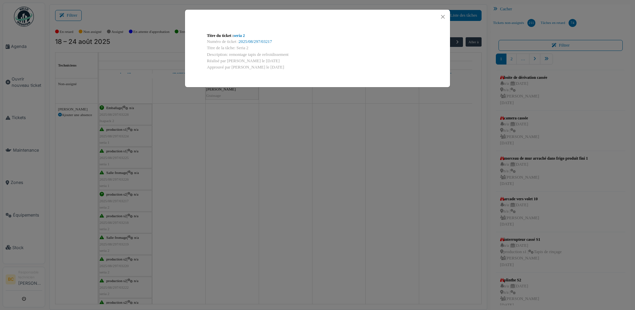
drag, startPoint x: 293, startPoint y: 52, endPoint x: 229, endPoint y: 53, distance: 64.1
click at [229, 53] on div "Description: remontage tapis de refroidissement" at bounding box center [317, 54] width 221 height 6
copy div "remontage tapis de refroidissement"
click at [178, 195] on div "Titre du ticket : seria 2 Numéro de ticket : 2025/08/297/03217 Titre de la tâch…" at bounding box center [317, 155] width 635 height 310
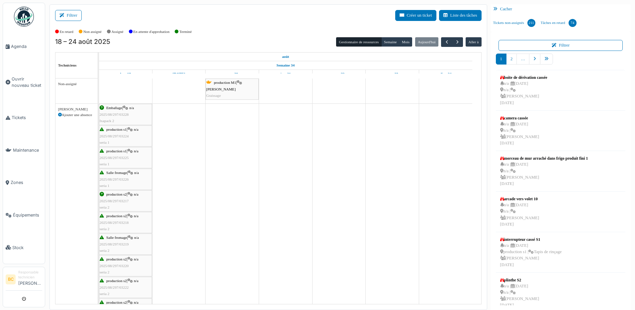
click at [134, 199] on div "production s2 | n/a 2025/08/297/03217 seria 2" at bounding box center [126, 200] width 52 height 19
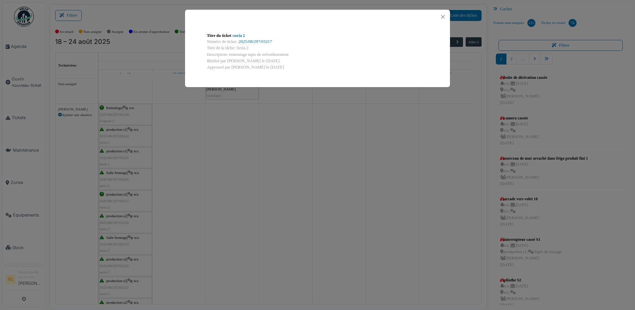
click at [134, 199] on div "Titre du ticket : seria 2 Numéro de ticket : 2025/08/297/03217 Titre de la tâch…" at bounding box center [317, 155] width 635 height 310
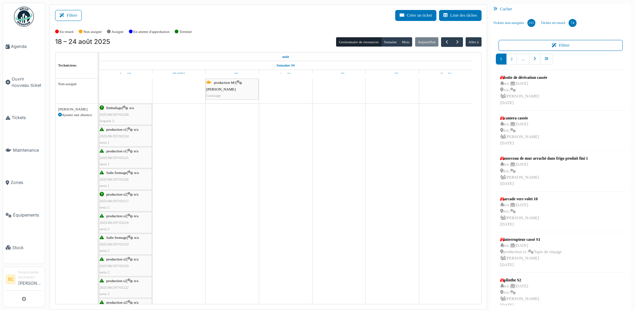
click at [122, 221] on span "2025/08/297/03218" at bounding box center [114, 222] width 29 height 4
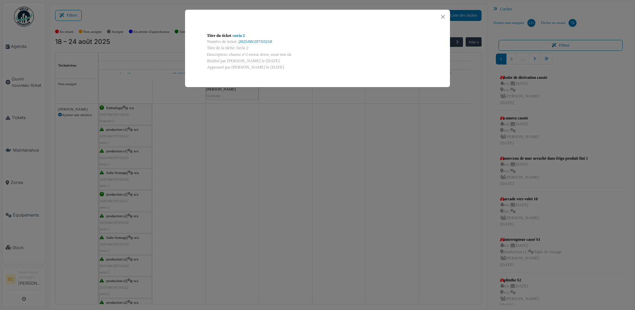
drag, startPoint x: 229, startPoint y: 54, endPoint x: 295, endPoint y: 56, distance: 65.8
click at [295, 56] on div "Description: chariot n°2 erreur drive, reset test ok" at bounding box center [317, 54] width 221 height 6
drag, startPoint x: 295, startPoint y: 56, endPoint x: 284, endPoint y: 53, distance: 10.6
copy div "chariot n°2 erreur drive, reset test ok"
click at [209, 216] on div "Titre du ticket : seria 2 Numéro de ticket : 2025/08/297/03218 Titre de la tâch…" at bounding box center [317, 155] width 635 height 310
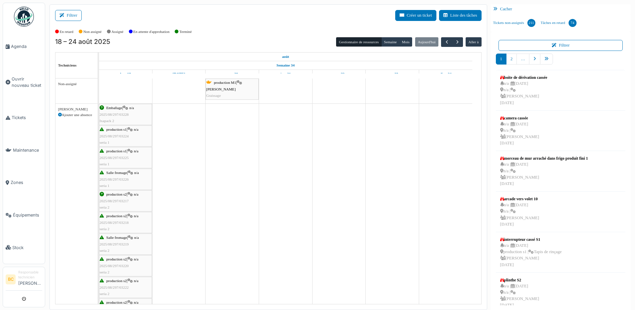
click at [129, 221] on div "production s2 | n/a 2025/08/297/03218 seria 2" at bounding box center [126, 222] width 52 height 19
click at [117, 220] on span "2025/08/297/03218" at bounding box center [114, 222] width 29 height 4
click at [110, 219] on div "production s2 | n/a 2025/08/297/03218 seria 2" at bounding box center [126, 222] width 52 height 19
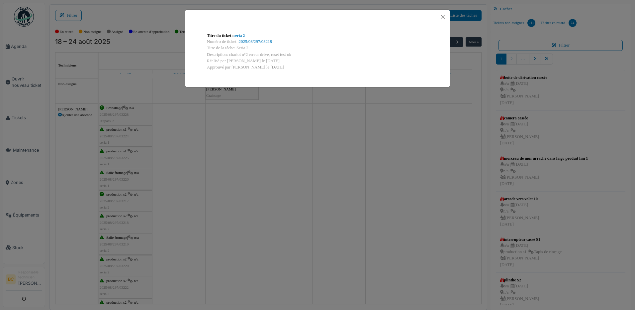
click at [111, 216] on div "Titre du ticket : seria 2 Numéro de ticket : 2025/08/297/03218 Titre de la tâch…" at bounding box center [317, 155] width 635 height 310
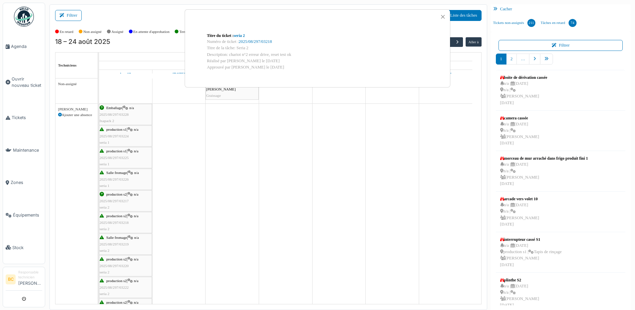
click at [113, 222] on div "Titre du ticket : seria 2 Numéro de ticket : 2025/08/297/03218 Titre de la tâch…" at bounding box center [317, 155] width 635 height 310
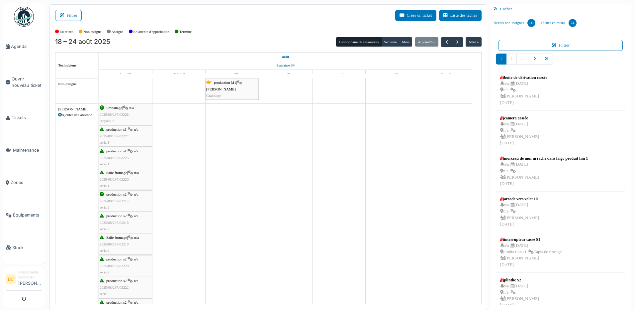
click at [114, 220] on span "2025/08/297/03218" at bounding box center [114, 222] width 29 height 4
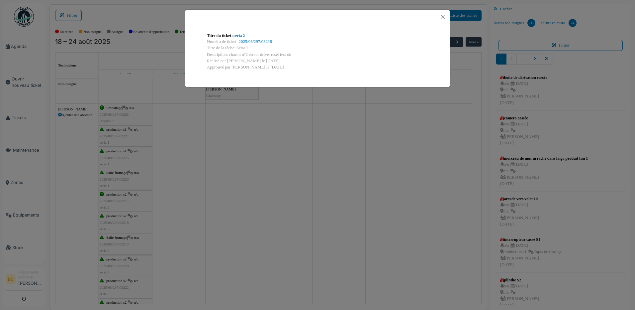
click at [114, 220] on div "Titre du ticket : seria 2 Numéro de ticket : 2025/08/297/03218 Titre de la tâch…" at bounding box center [317, 155] width 635 height 310
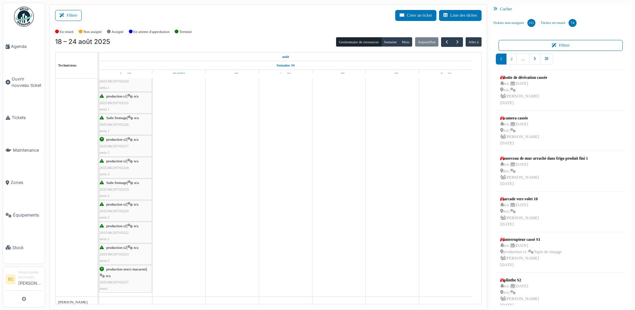
scroll to position [66, 0]
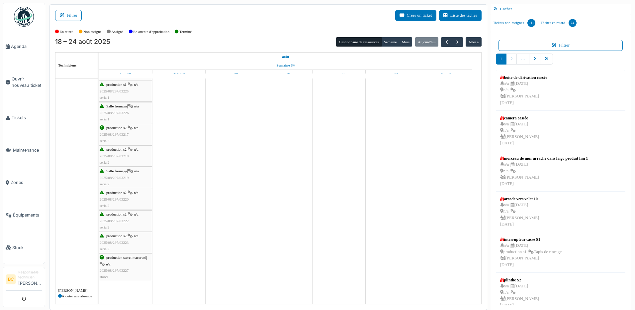
click at [115, 178] on span "2025/08/297/03219" at bounding box center [114, 177] width 29 height 4
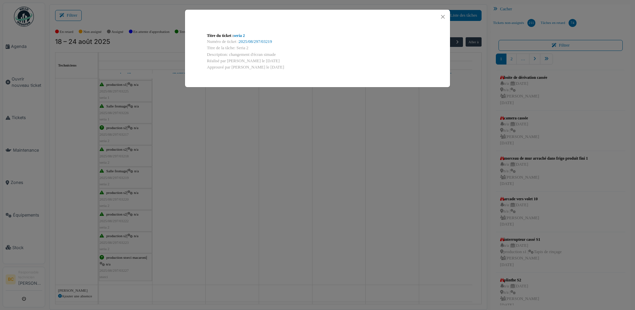
drag, startPoint x: 276, startPoint y: 53, endPoint x: 230, endPoint y: 53, distance: 46.5
click at [230, 53] on div "Description: changement d'écran simade" at bounding box center [317, 54] width 221 height 6
copy div "changement d'écran simade"
click at [212, 196] on div "Titre du ticket : seria 2 Numéro de ticket : 2025/08/297/03219 Titre de la tâch…" at bounding box center [317, 155] width 635 height 310
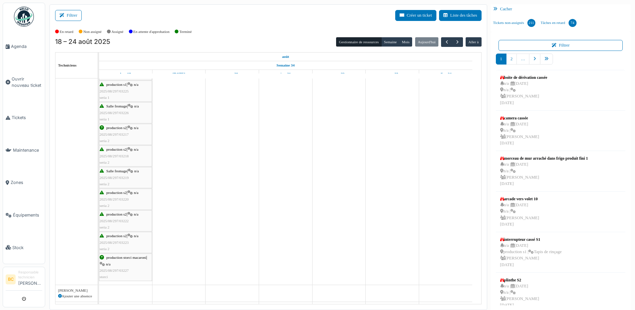
click at [124, 195] on div "production s2 | n/a 2025/08/297/03220 seria 2" at bounding box center [126, 198] width 52 height 19
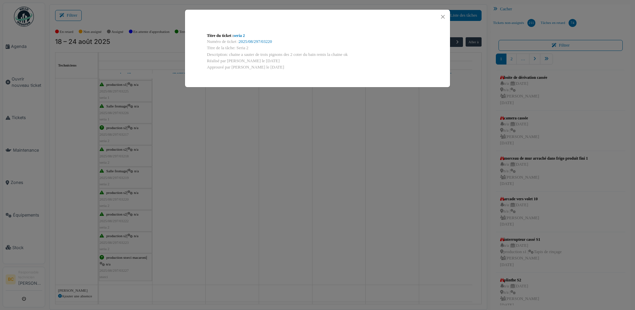
click at [169, 192] on div "Titre du ticket : seria 2 Numéro de ticket : 2025/08/297/03220 Titre de la tâch…" at bounding box center [317, 155] width 635 height 310
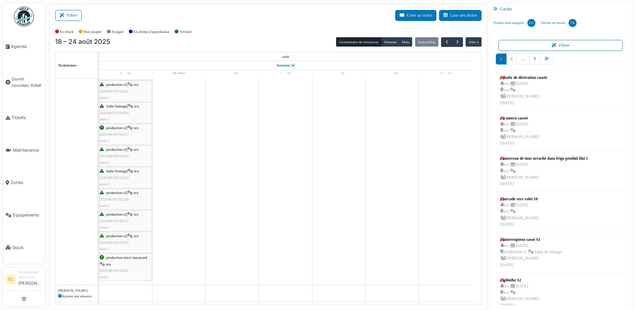
click at [115, 175] on div "Salle fromage | n/a 2025/08/297/03219 seria 2" at bounding box center [126, 177] width 52 height 19
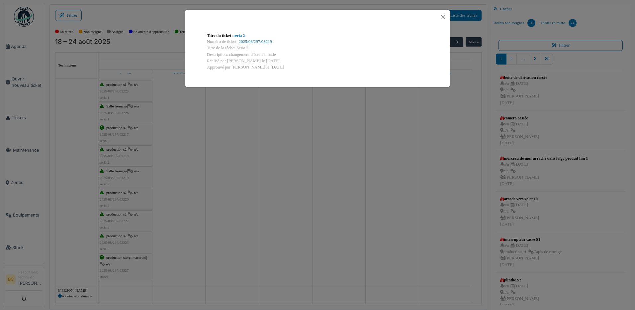
click at [115, 175] on div "Titre du ticket : seria 2 Numéro de ticket : 2025/08/297/03219 Titre de la tâch…" at bounding box center [317, 155] width 635 height 310
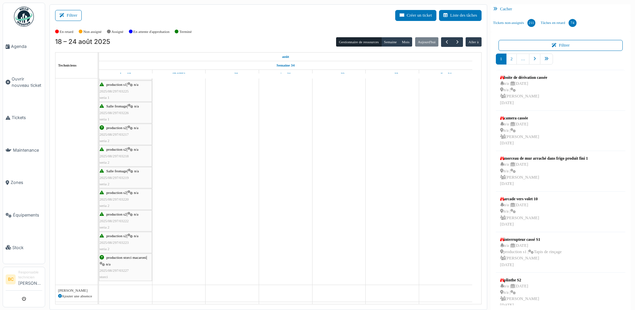
click at [116, 196] on div "production s2 | n/a 2025/08/297/03220 seria 2" at bounding box center [126, 198] width 52 height 19
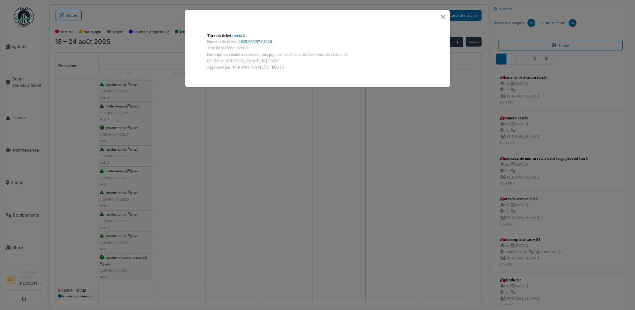
drag, startPoint x: 349, startPoint y: 54, endPoint x: 229, endPoint y: 54, distance: 119.9
click at [229, 54] on div "Description: chaine a sauter de trois pignons des 2 coter du bain remis la chai…" at bounding box center [317, 54] width 221 height 6
copy div "chaine a sauter de trois pignons des 2 coter du bain remis la chaine ok"
click at [189, 183] on div "Titre du ticket : seria 2 Numéro de ticket : 2025/08/297/03220 Titre de la tâch…" at bounding box center [317, 155] width 635 height 310
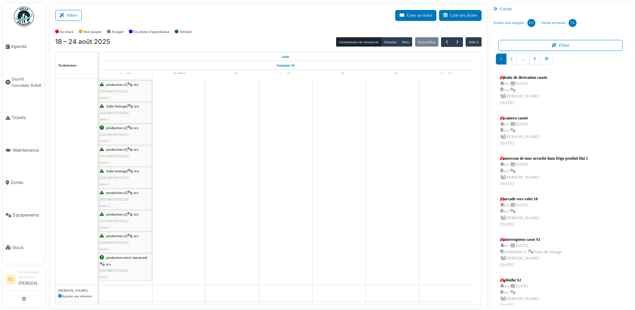
click at [121, 199] on span "2025/08/297/03220" at bounding box center [114, 199] width 29 height 4
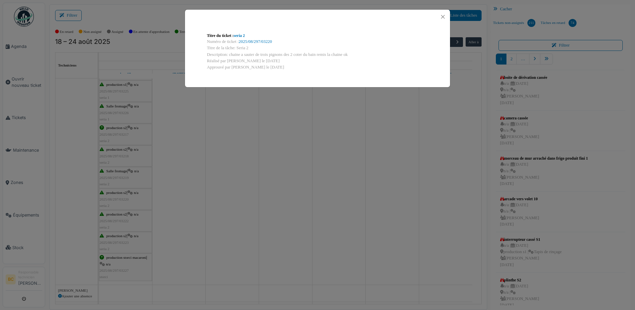
click at [121, 199] on div "Titre du ticket : seria 2 Numéro de ticket : 2025/08/297/03220 Titre de la tâch…" at bounding box center [317, 155] width 635 height 310
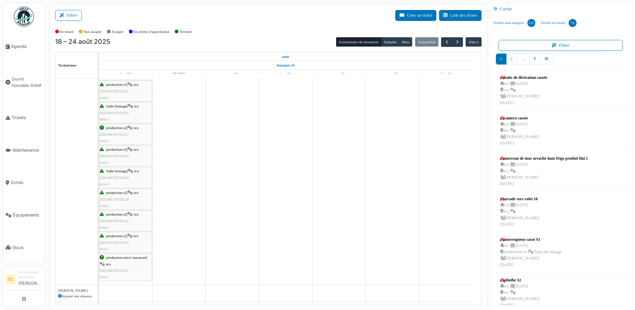
click at [120, 219] on span "2025/08/297/03222" at bounding box center [114, 221] width 29 height 4
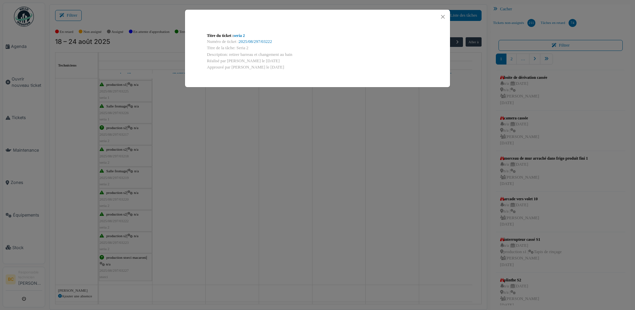
drag, startPoint x: 294, startPoint y: 54, endPoint x: 229, endPoint y: 55, distance: 64.8
click at [229, 55] on div "Description: retirer barreau et changement au bain" at bounding box center [317, 54] width 221 height 6
copy div "retirer barreau et changement au bain"
click at [197, 173] on div "Titre du ticket : seria 2 Numéro de ticket : 2025/08/297/03222 Titre de la tâch…" at bounding box center [317, 155] width 635 height 310
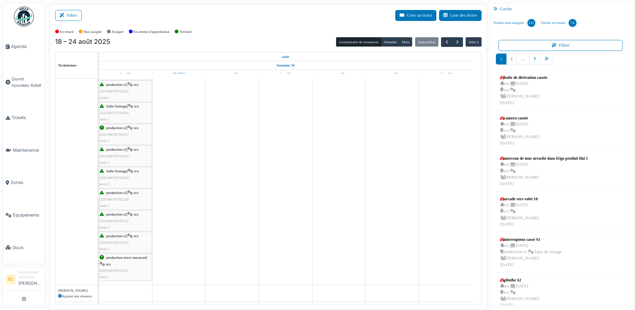
click at [121, 215] on span "production s2" at bounding box center [116, 214] width 20 height 4
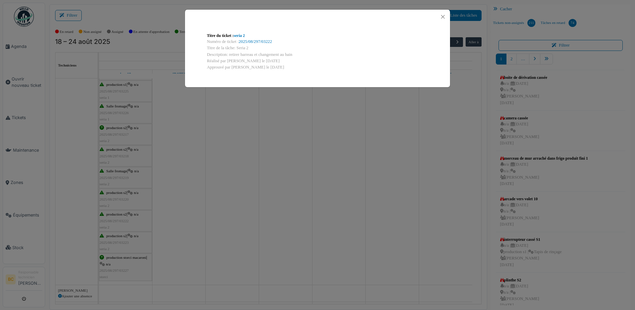
click at [121, 215] on div "Titre du ticket : seria 2 Numéro de ticket : 2025/08/297/03222 Titre de la tâch…" at bounding box center [317, 155] width 635 height 310
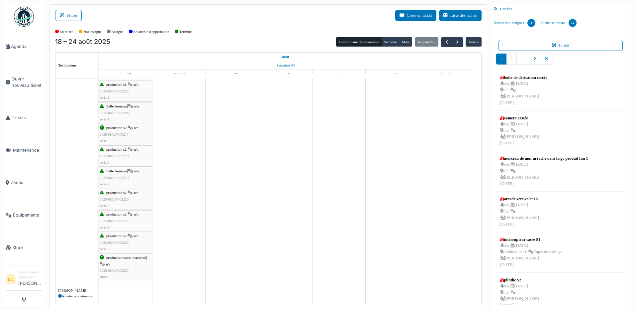
click at [121, 238] on div "production s2 | n/a 2025/08/297/03223 seria 2" at bounding box center [126, 242] width 52 height 19
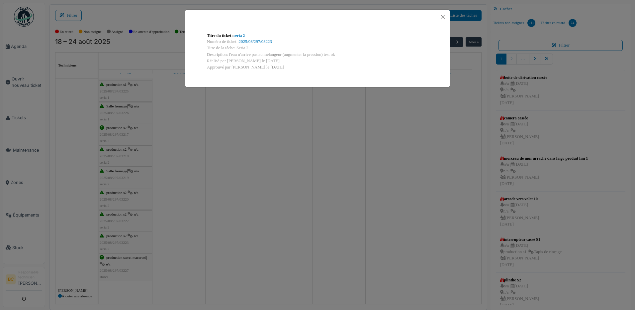
drag, startPoint x: 228, startPoint y: 54, endPoint x: 338, endPoint y: 54, distance: 110.3
click at [338, 54] on div "Description: l'eau n'arrive pas au mélangeur (augmenter la pression) test ok" at bounding box center [317, 54] width 221 height 6
drag, startPoint x: 338, startPoint y: 54, endPoint x: 309, endPoint y: 52, distance: 29.0
copy div "l'eau n'arrive pas au mélangeur (augmenter la pression) test ok"
click at [189, 188] on div "Titre du ticket : seria 2 Numéro de ticket : 2025/08/297/03223 Titre de la tâch…" at bounding box center [317, 155] width 635 height 310
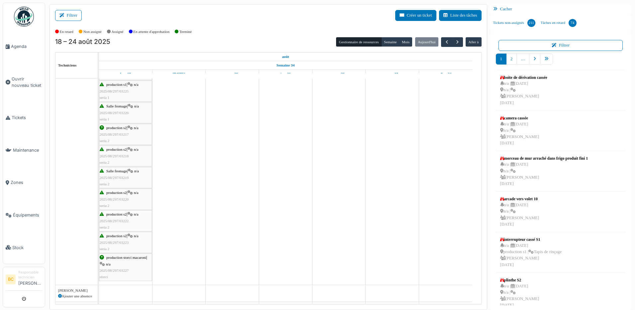
click at [113, 236] on span "production s2" at bounding box center [116, 236] width 20 height 4
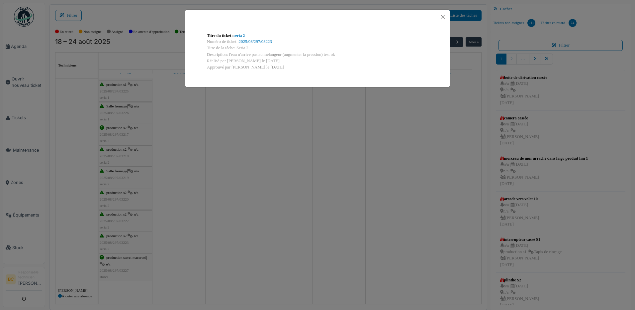
click at [182, 246] on div "Titre du ticket : seria 2 Numéro de ticket : 2025/08/297/03223 Titre de la tâch…" at bounding box center [317, 155] width 635 height 310
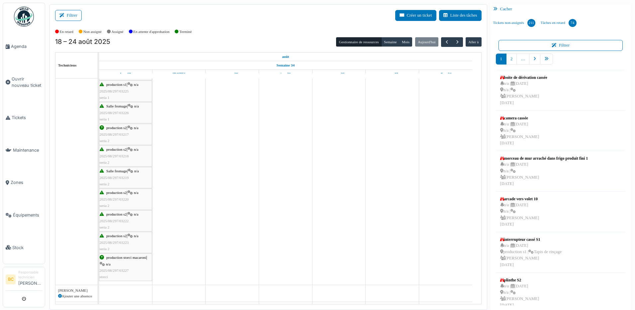
click at [118, 257] on span "production storci macaroni" at bounding box center [126, 257] width 40 height 4
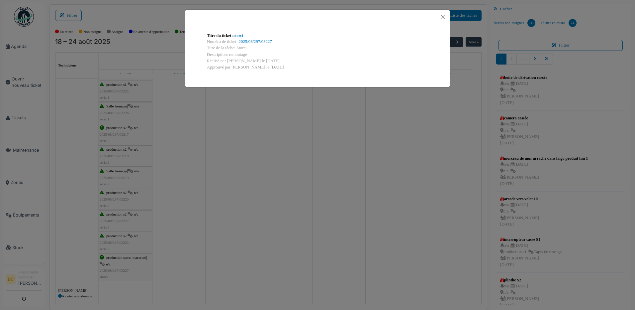
drag, startPoint x: 229, startPoint y: 54, endPoint x: 247, endPoint y: 51, distance: 18.2
click at [247, 51] on div "Description: remontage" at bounding box center [317, 54] width 221 height 6
drag, startPoint x: 246, startPoint y: 33, endPoint x: 234, endPoint y: 33, distance: 11.3
click at [234, 33] on div "Titre du ticket : storci" at bounding box center [317, 36] width 221 height 6
click at [237, 135] on div "Titre du ticket : storci Numéro de ticket : 2025/08/297/03227 Titre de la tâche…" at bounding box center [317, 155] width 635 height 310
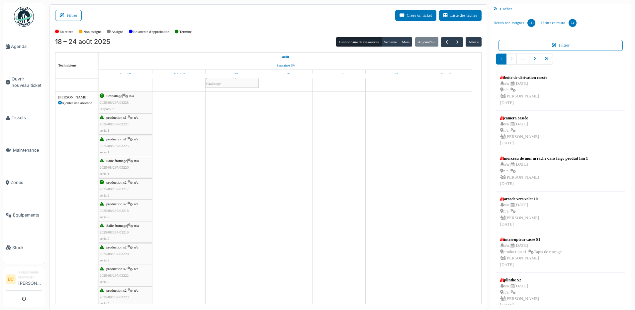
scroll to position [0, 0]
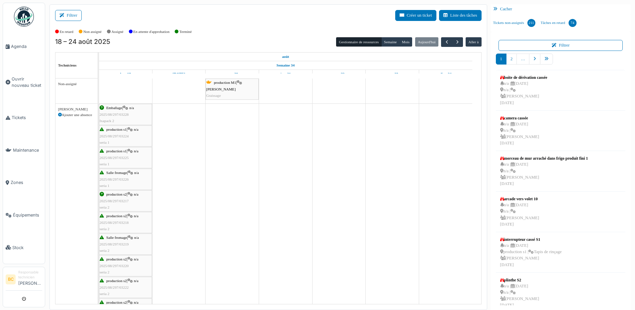
click at [111, 115] on span "2025/08/297/03228" at bounding box center [114, 114] width 29 height 4
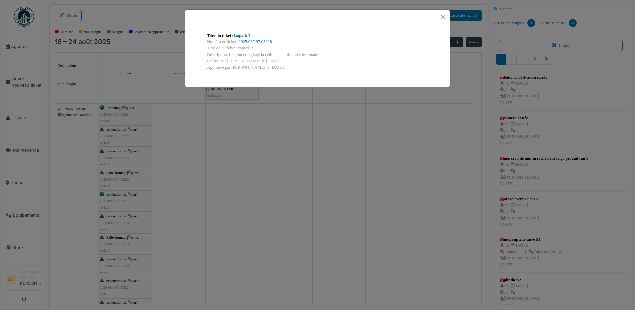
click at [111, 115] on div "Titre du ticket : Ixapack 2 Numéro de ticket : 2025/08/297/03228 Titre de la tâ…" at bounding box center [317, 155] width 635 height 310
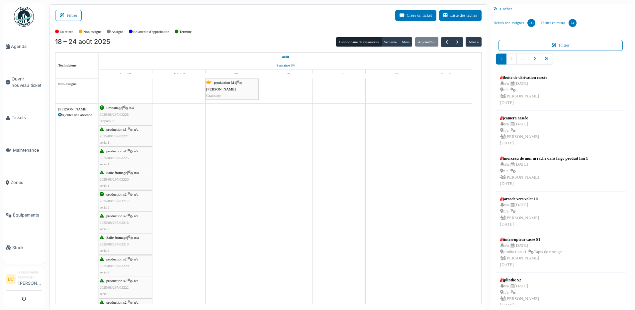
click at [106, 135] on span "2025/08/297/03224" at bounding box center [114, 136] width 29 height 4
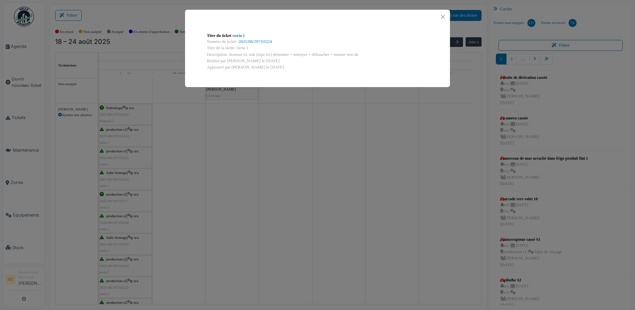
click at [108, 135] on div "Titre du ticket : seria 1 Numéro de ticket : 2025/08/297/03224 Titre de la tâch…" at bounding box center [317, 155] width 635 height 310
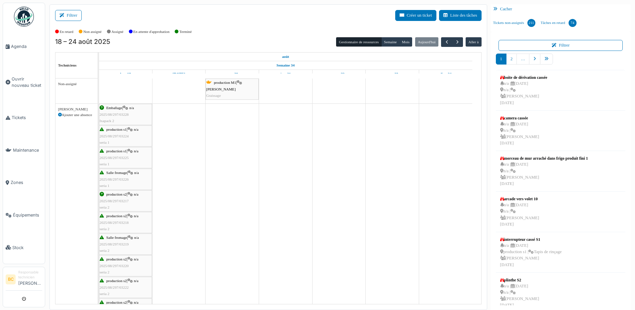
click at [115, 157] on span "2025/08/297/03225" at bounding box center [114, 157] width 29 height 4
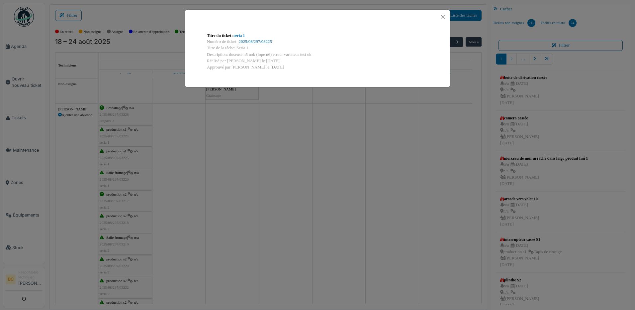
click at [115, 157] on div "Titre du ticket : seria 1 Numéro de ticket : 2025/08/297/03225 Titre de la tâch…" at bounding box center [317, 155] width 635 height 310
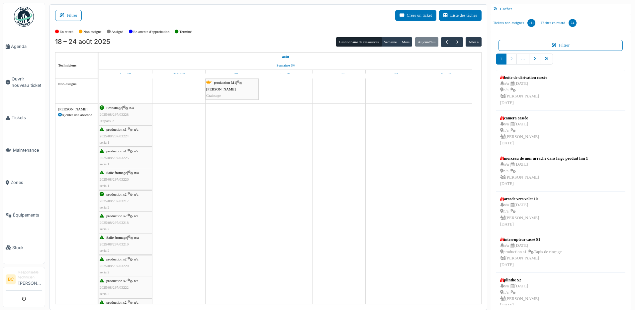
click at [117, 178] on span "2025/08/297/03226" at bounding box center [114, 179] width 29 height 4
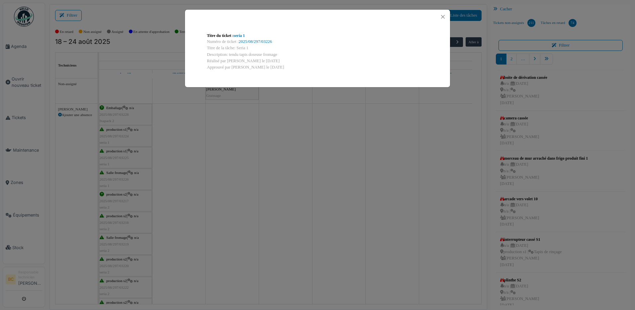
click at [117, 178] on div "Titre du ticket : seria 1 Numéro de ticket : 2025/08/297/03226 Titre de la tâch…" at bounding box center [317, 155] width 635 height 310
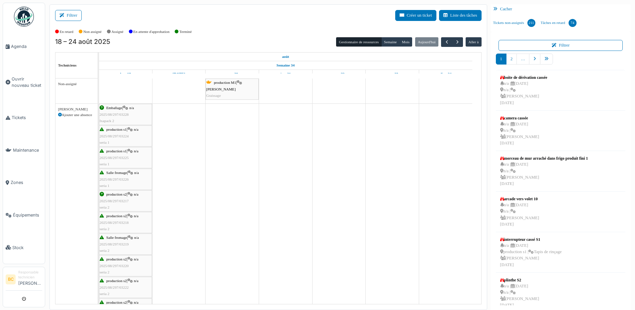
click at [120, 200] on span "2025/08/297/03217" at bounding box center [114, 201] width 29 height 4
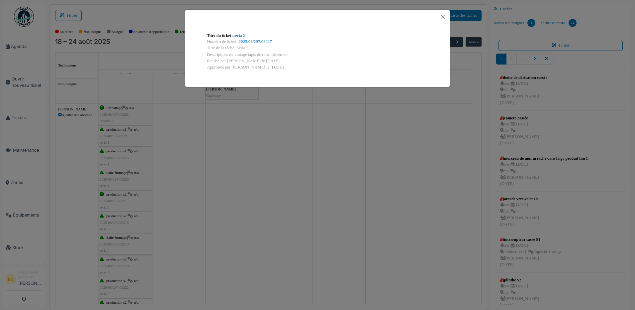
click at [121, 200] on div "Titre du ticket : seria 2 Numéro de ticket : 2025/08/297/03217 Titre de la tâch…" at bounding box center [317, 155] width 635 height 310
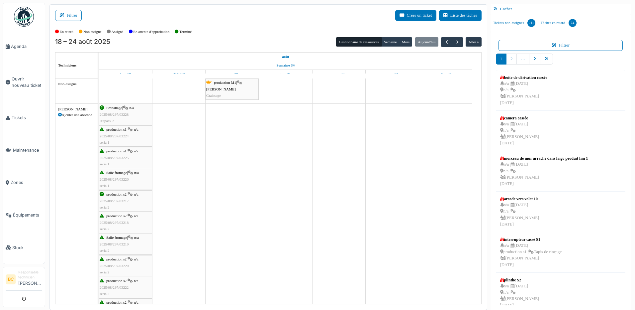
click at [120, 219] on div "production s2 | n/a 2025/08/297/03218 seria 2" at bounding box center [126, 222] width 52 height 19
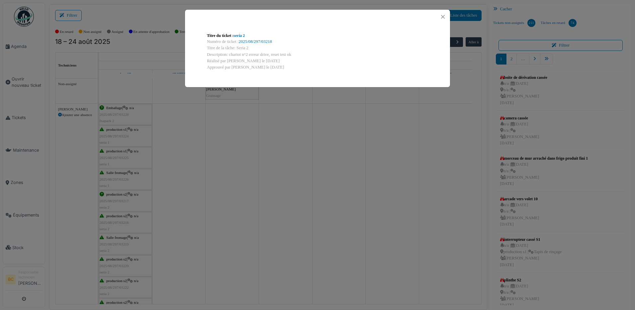
click at [120, 218] on div "Titre du ticket : seria 2 Numéro de ticket : 2025/08/297/03218 Titre de la tâch…" at bounding box center [317, 155] width 635 height 310
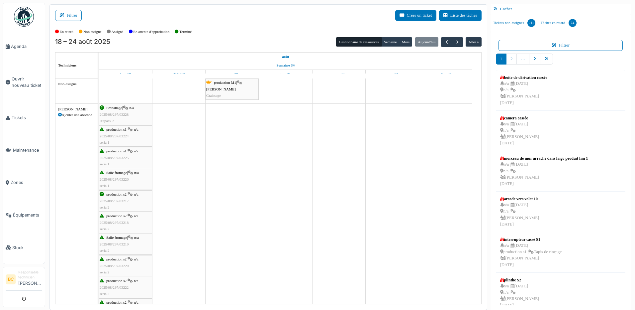
click at [122, 239] on span "Salle fromage" at bounding box center [116, 237] width 21 height 4
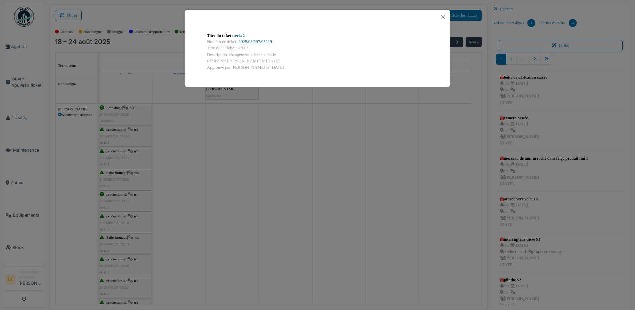
click at [120, 239] on div "Titre du ticket : seria 2 Numéro de ticket : 2025/08/297/03219 Titre de la tâch…" at bounding box center [317, 155] width 635 height 310
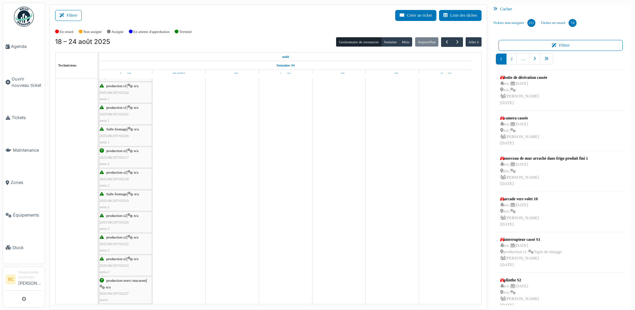
scroll to position [66, 0]
click at [109, 197] on span "2025/08/297/03220" at bounding box center [114, 199] width 29 height 4
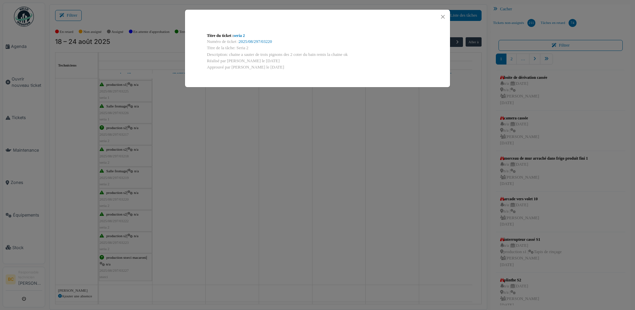
click at [108, 198] on div "Titre du ticket : seria 2 Numéro de ticket : 2025/08/297/03220 Titre de la tâch…" at bounding box center [317, 155] width 635 height 310
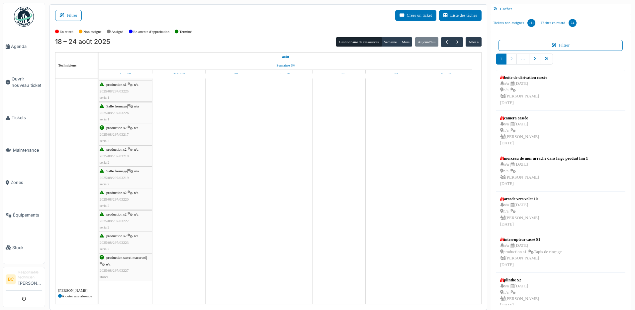
click at [117, 219] on span "2025/08/297/03222" at bounding box center [114, 221] width 29 height 4
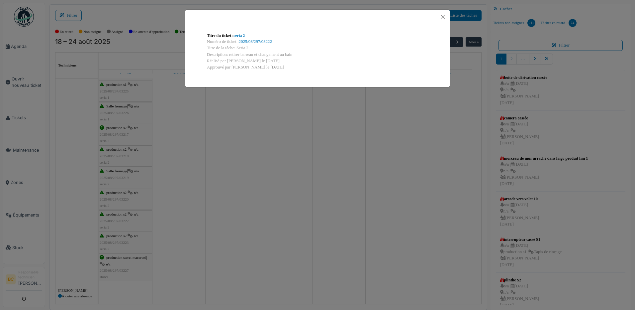
click at [118, 219] on div "Titre du ticket : seria 2 Numéro de ticket : 2025/08/297/03222 Titre de la tâch…" at bounding box center [317, 155] width 635 height 310
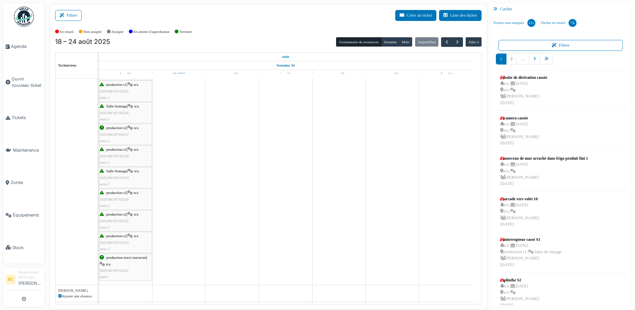
click at [117, 236] on span "production s2" at bounding box center [116, 236] width 20 height 4
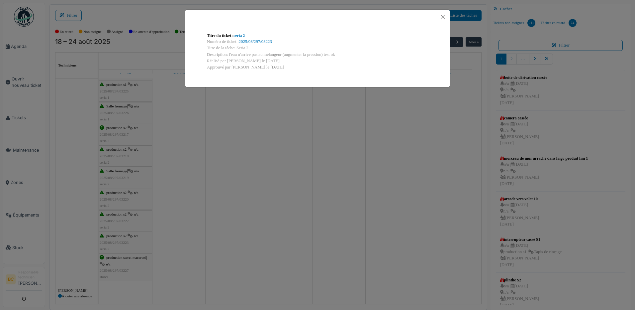
click at [117, 236] on div "Titre du ticket : seria 2 Numéro de ticket : 2025/08/297/03223 Titre de la tâch…" at bounding box center [317, 155] width 635 height 310
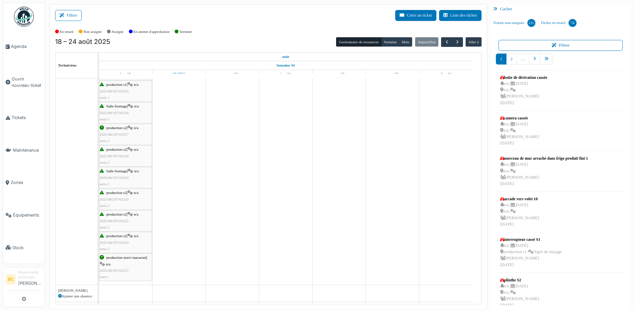
click at [113, 263] on div "production storci macaroni | n/a 2025/08/297/03227 storci" at bounding box center [126, 267] width 52 height 26
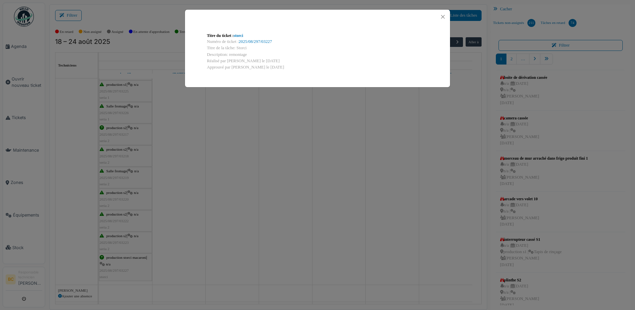
click at [113, 262] on div "Titre du ticket : storci Numéro de ticket : 2025/08/297/03227 Titre de la tâche…" at bounding box center [317, 155] width 635 height 310
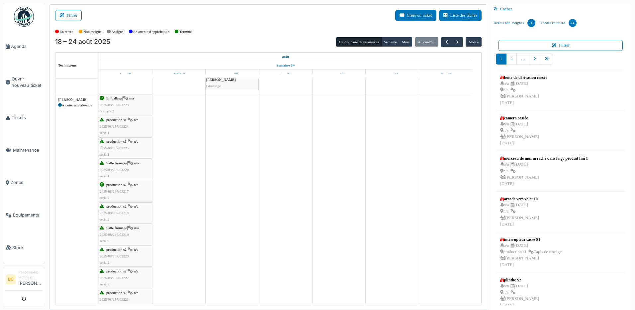
scroll to position [0, 0]
